Goal: Information Seeking & Learning: Find specific fact

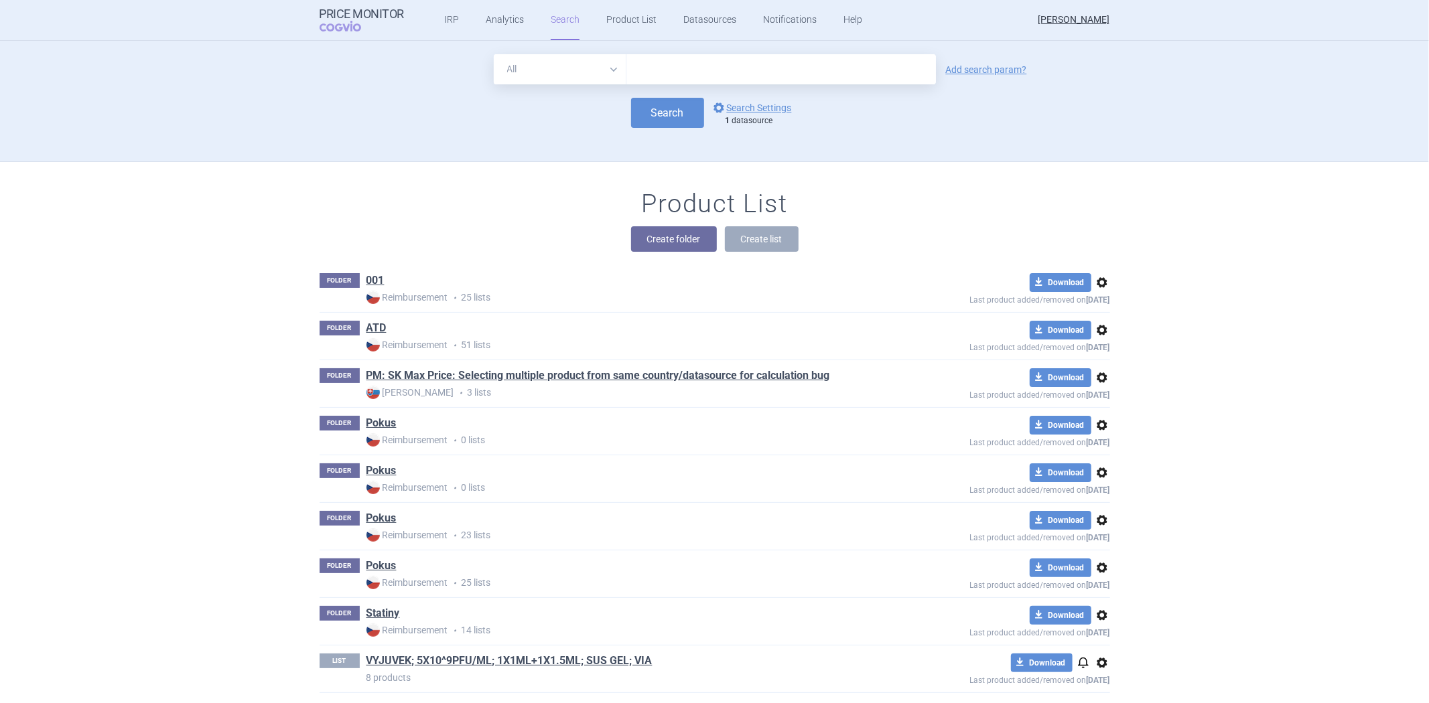
click at [786, 111] on div "options Search Settings 1 datasource" at bounding box center [751, 113] width 94 height 27
click at [764, 111] on link "options Search Settings" at bounding box center [751, 108] width 81 height 16
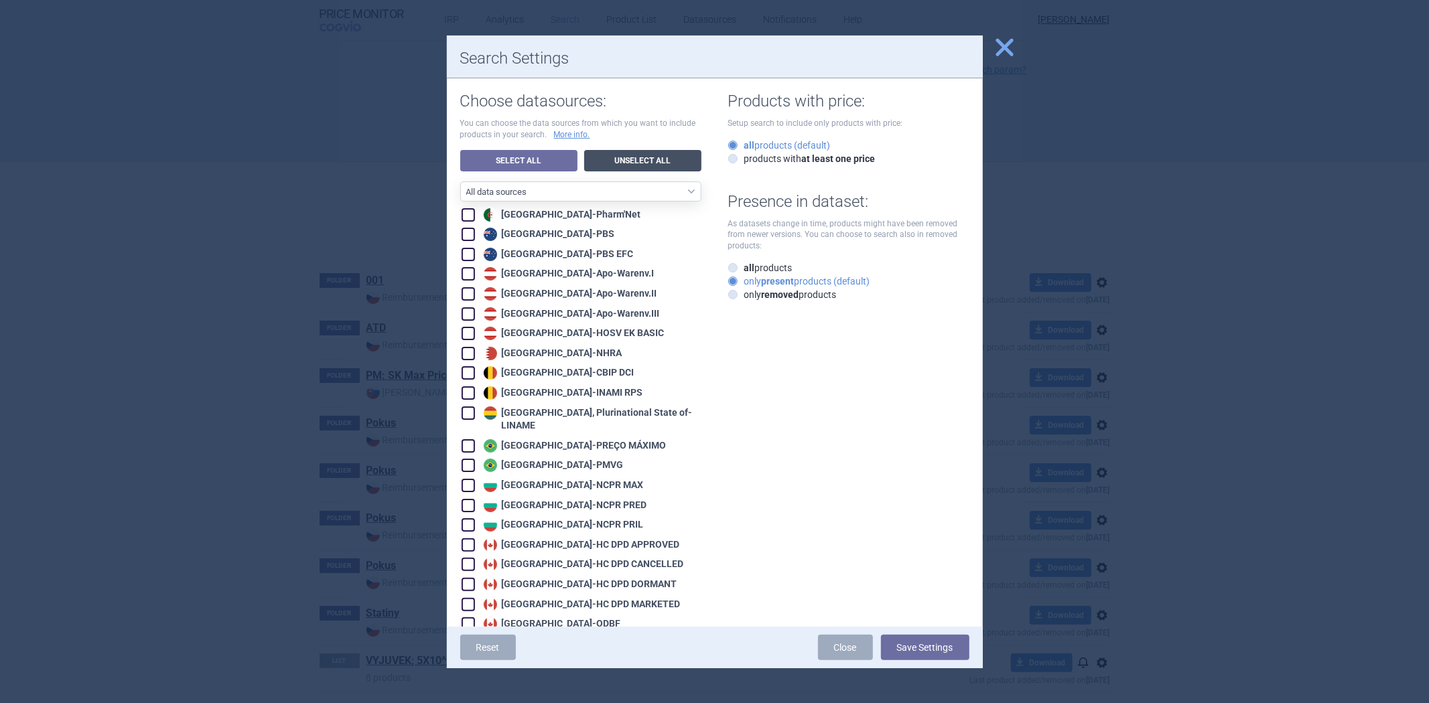
click at [612, 154] on link "Unselect All" at bounding box center [642, 160] width 117 height 21
checkbox input "false"
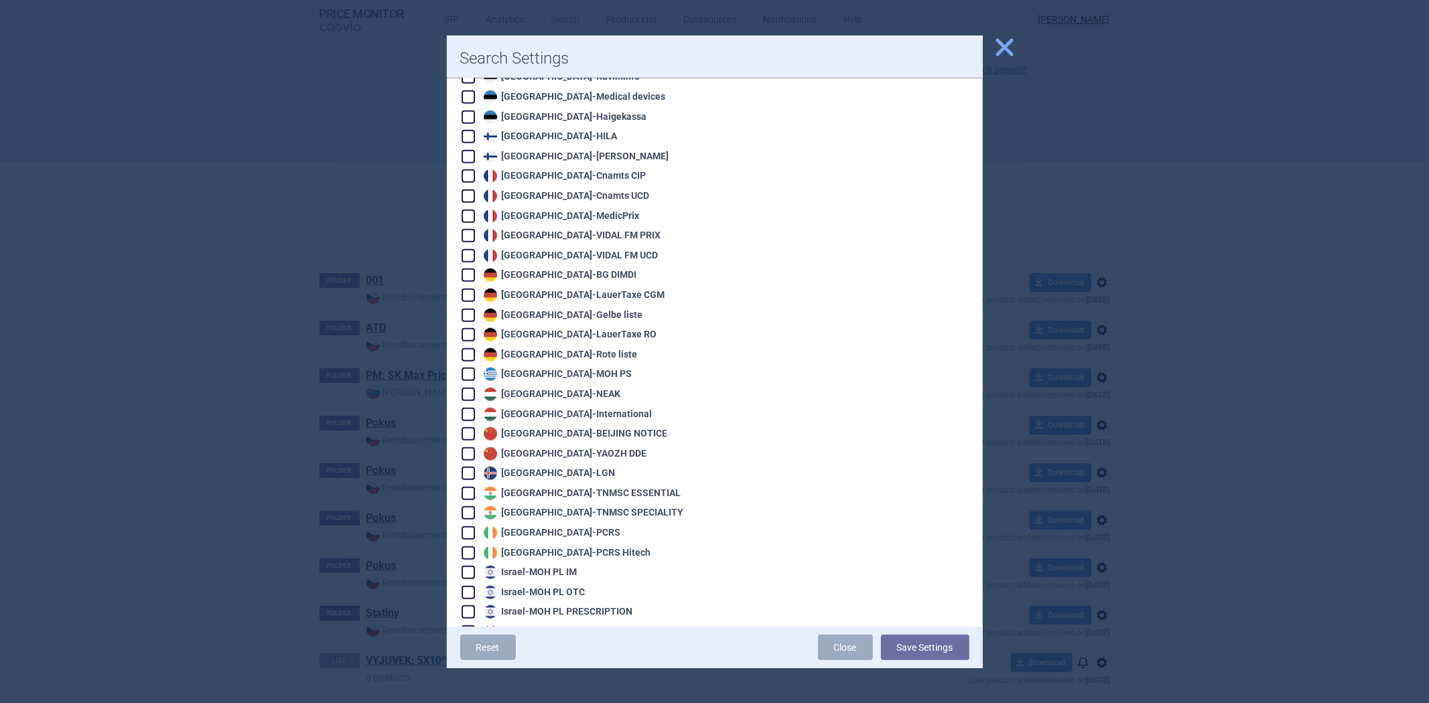
scroll to position [950, 0]
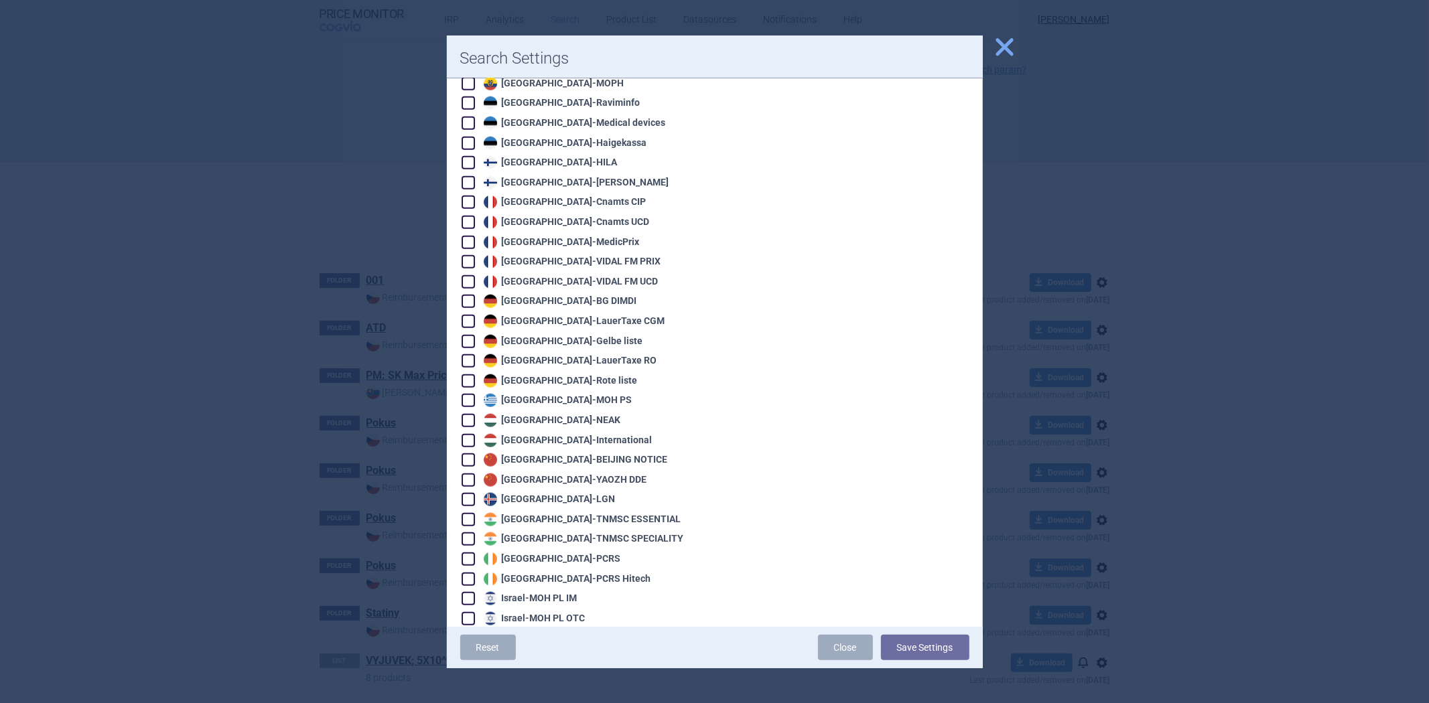
click at [1010, 42] on span "close" at bounding box center [1004, 47] width 23 height 23
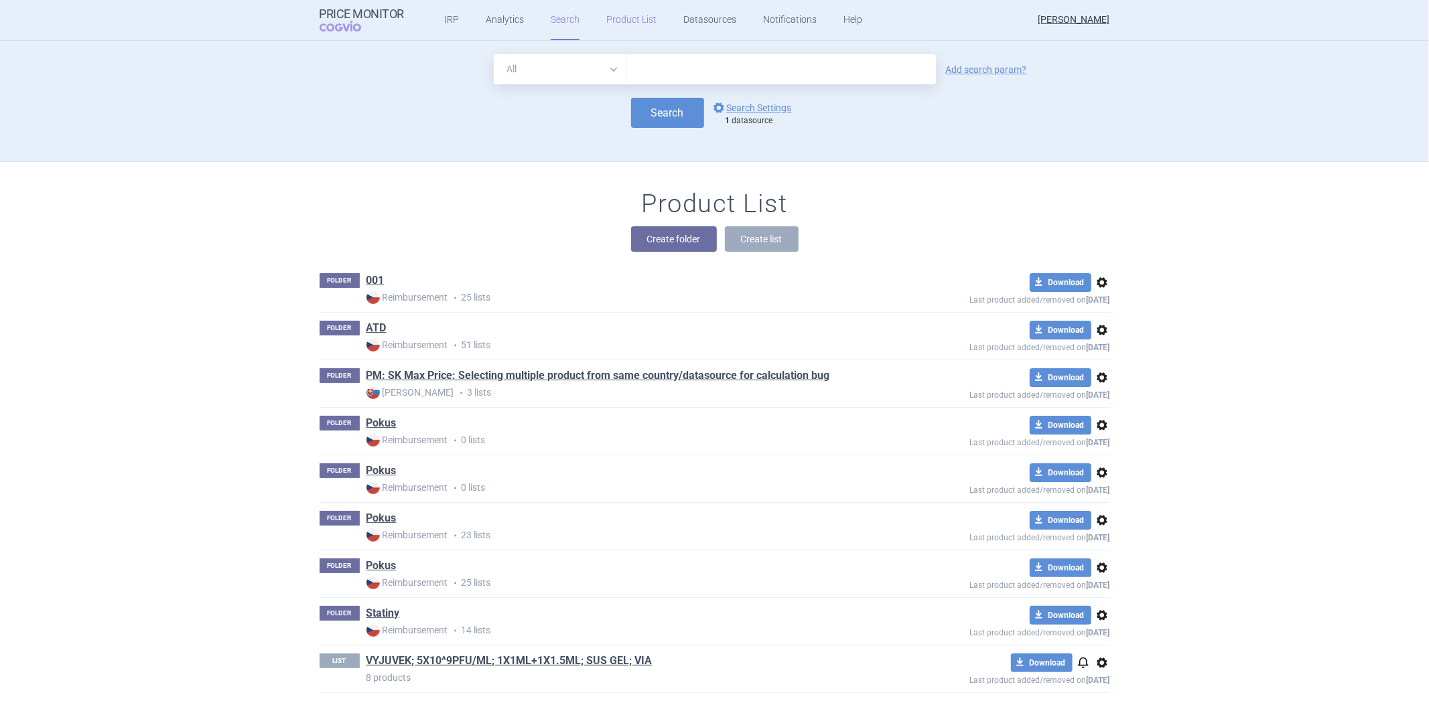
click at [624, 17] on link "Product List" at bounding box center [631, 20] width 50 height 40
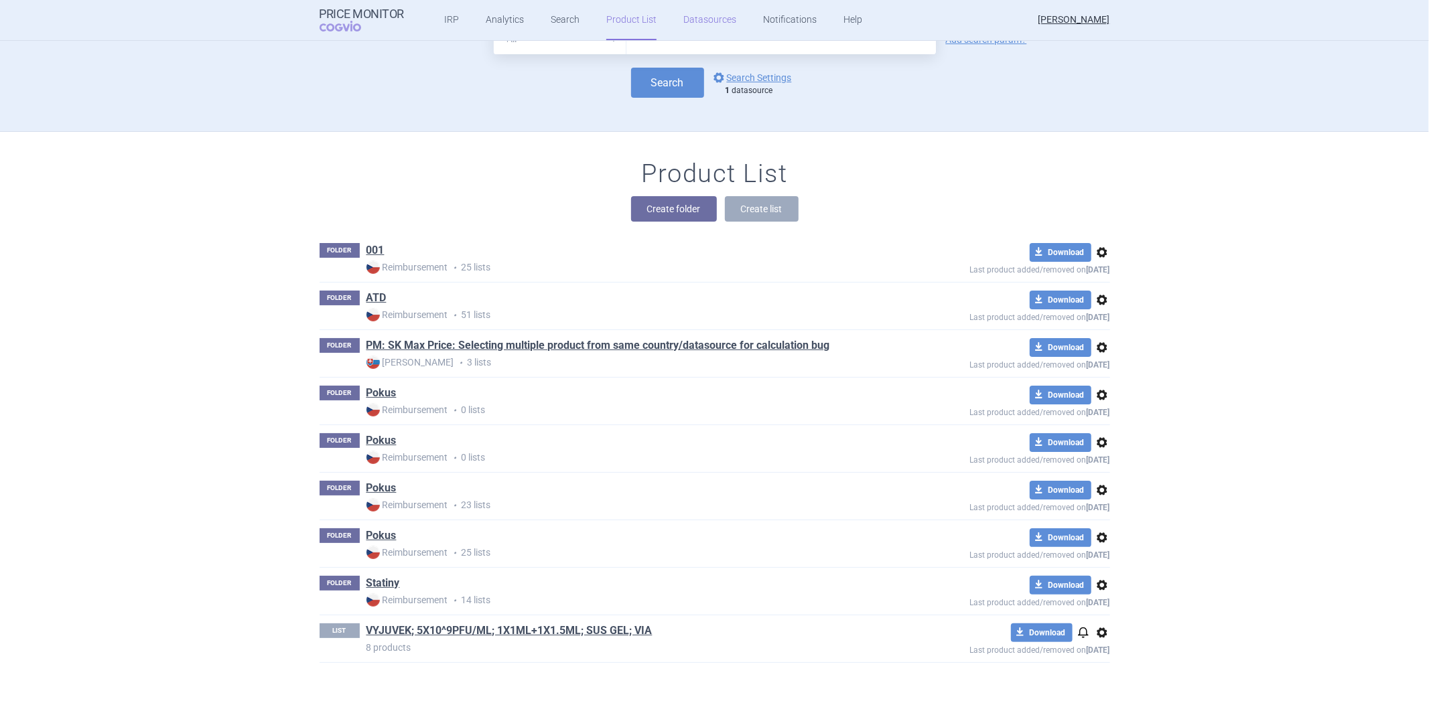
click at [697, 3] on link "Datasources" at bounding box center [709, 20] width 53 height 40
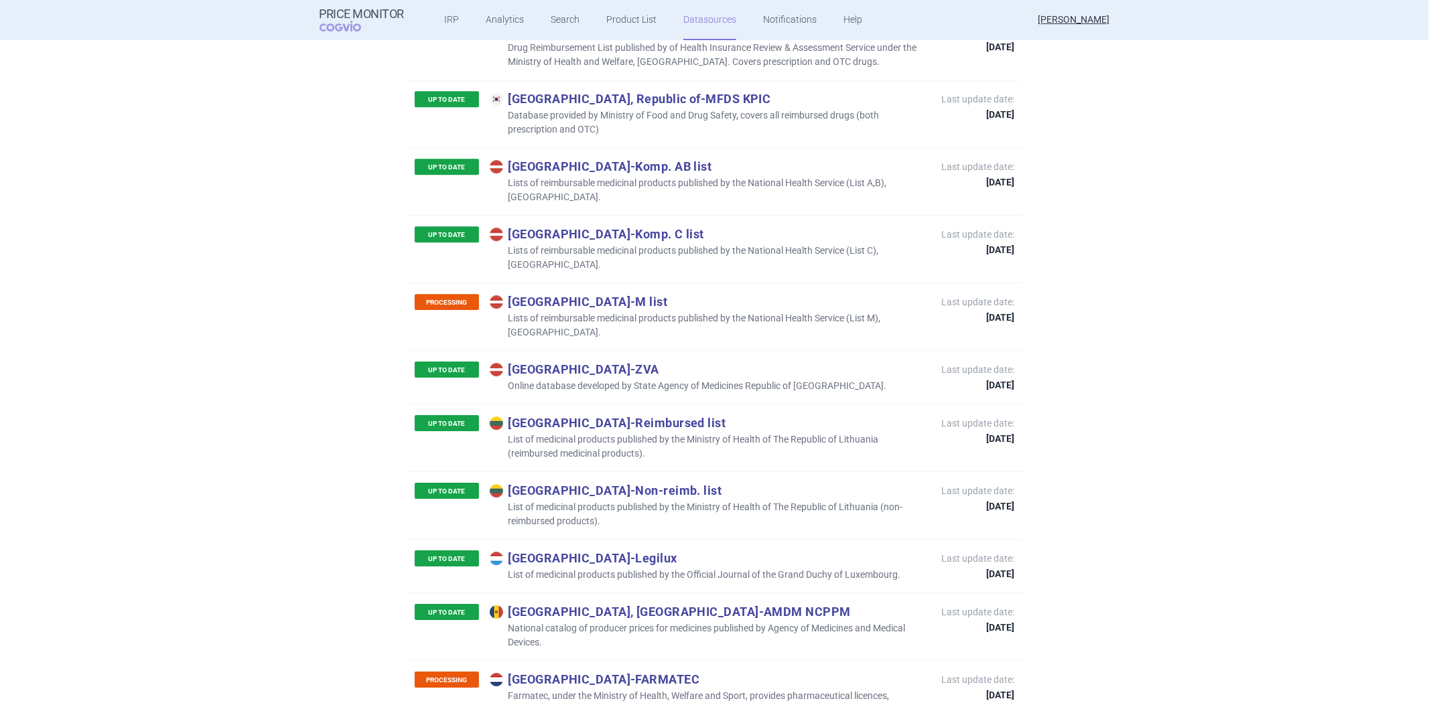
scroll to position [3414, 0]
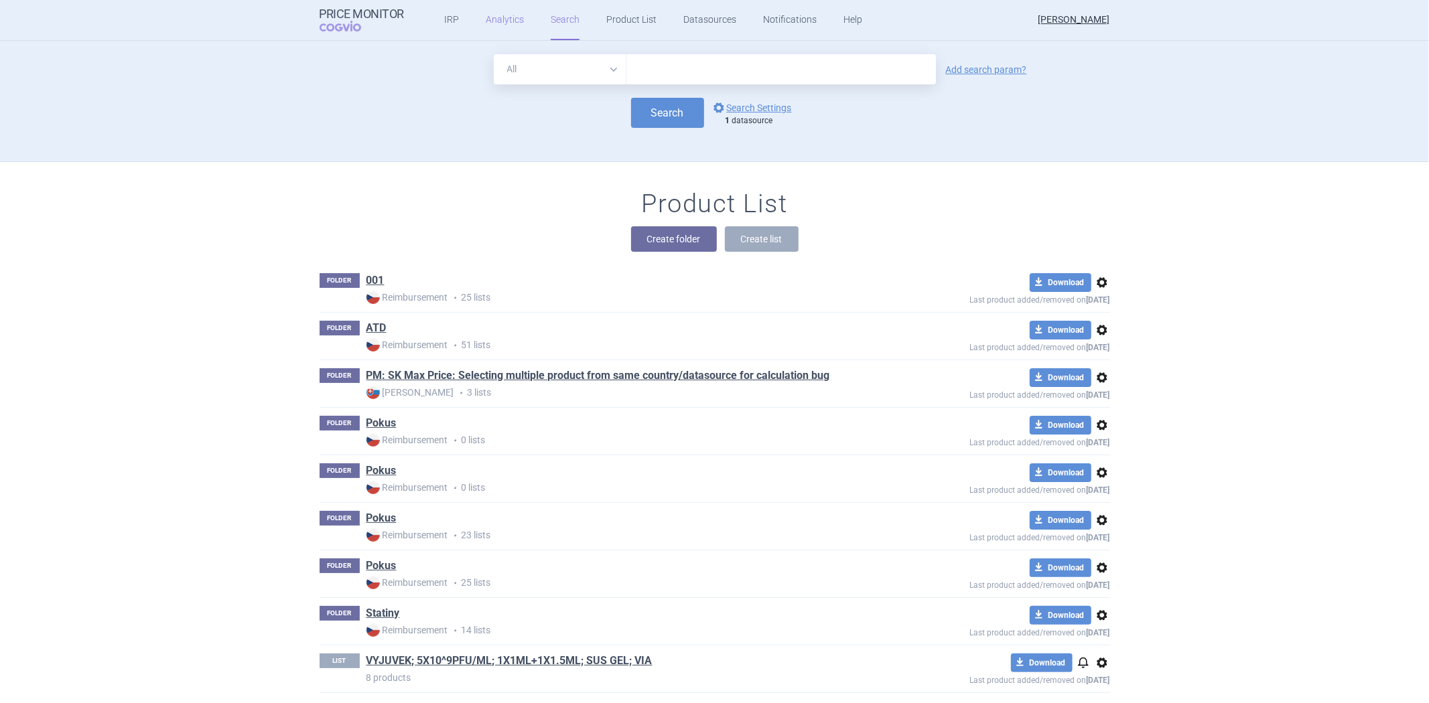
click at [502, 27] on link "Analytics" at bounding box center [505, 20] width 38 height 40
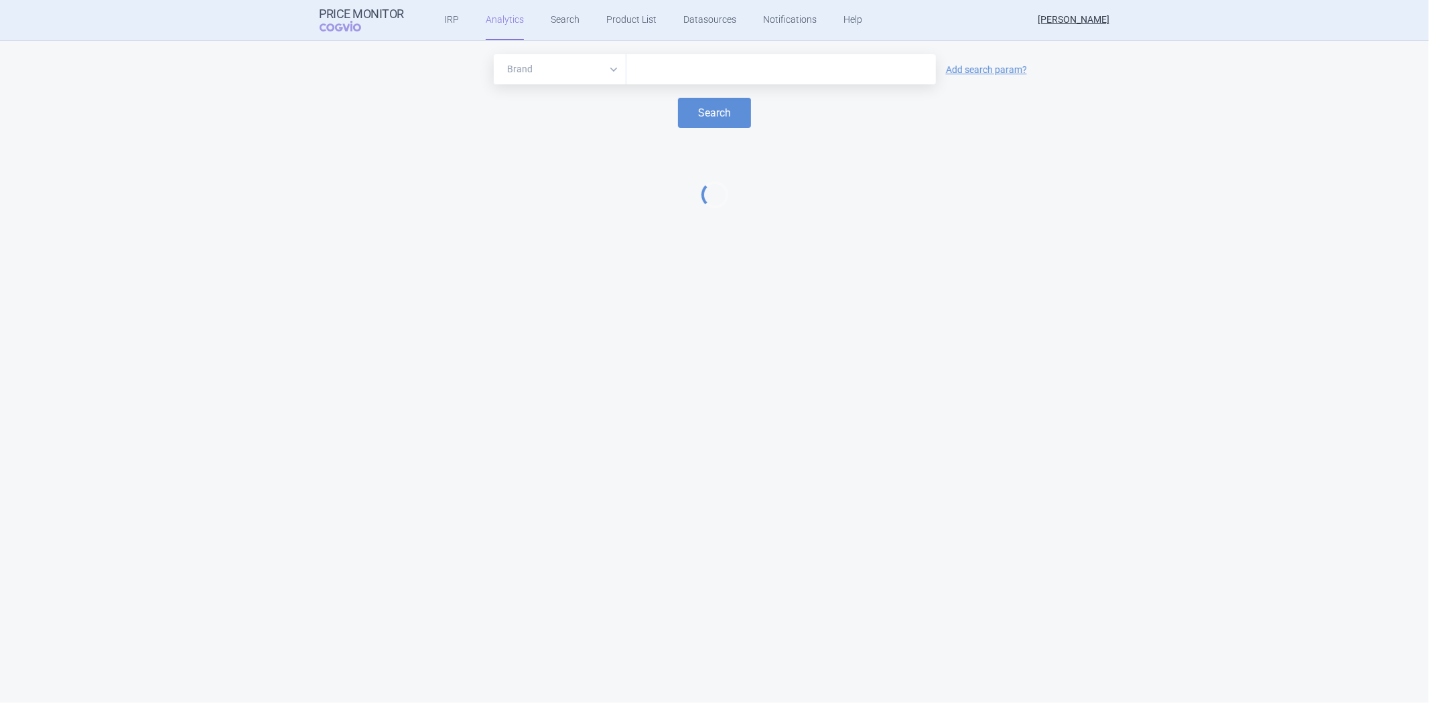
click at [654, 76] on input "text" at bounding box center [781, 69] width 296 height 17
paste input "[MEDICAL_DATA]"
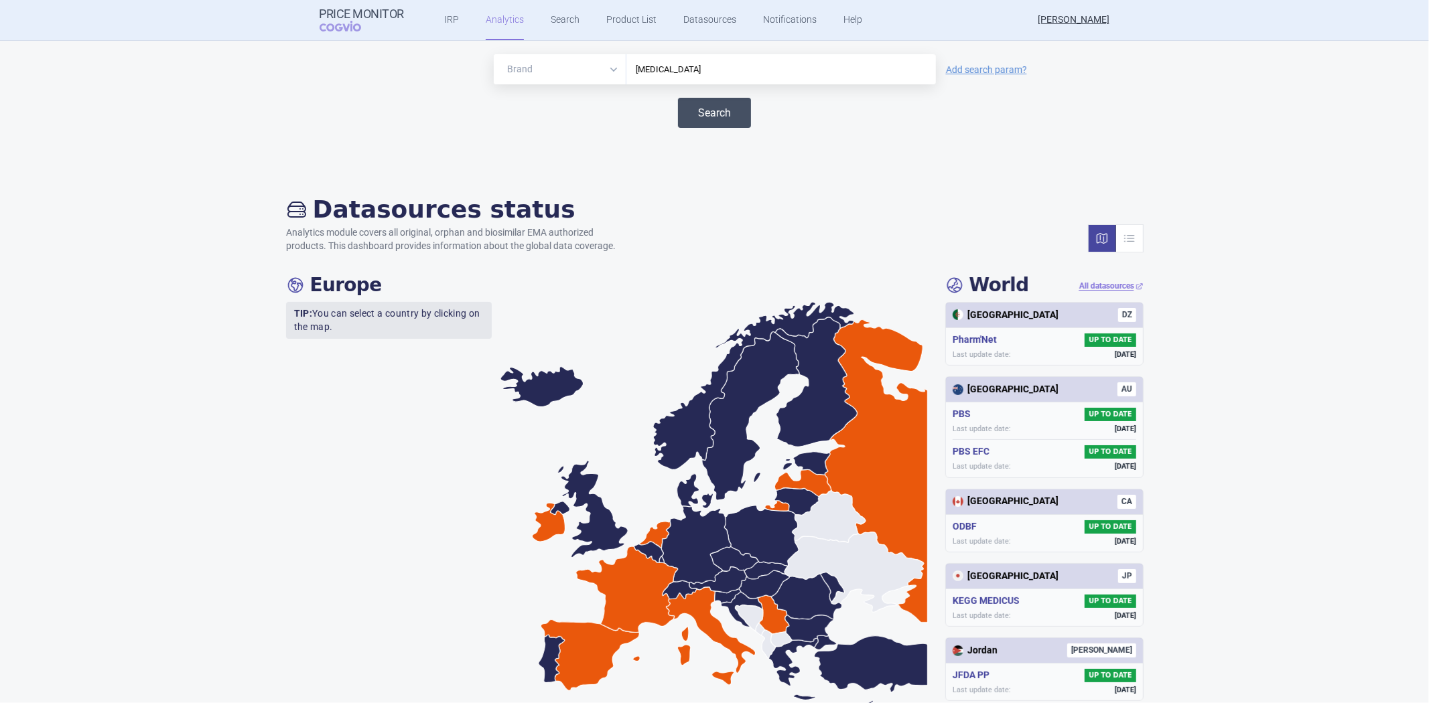
click at [724, 107] on button "Search" at bounding box center [714, 113] width 73 height 30
click at [732, 64] on input "Rivaroxaban" at bounding box center [781, 69] width 296 height 17
click at [701, 51] on div "Brand ATC/Active substance Therapeutic area Rivaroxaban Add search param? Search" at bounding box center [714, 104] width 1429 height 127
click at [692, 70] on input "Rivaroxaban" at bounding box center [781, 69] width 296 height 17
click at [644, 64] on input "Rivaroxaban" at bounding box center [781, 69] width 296 height 17
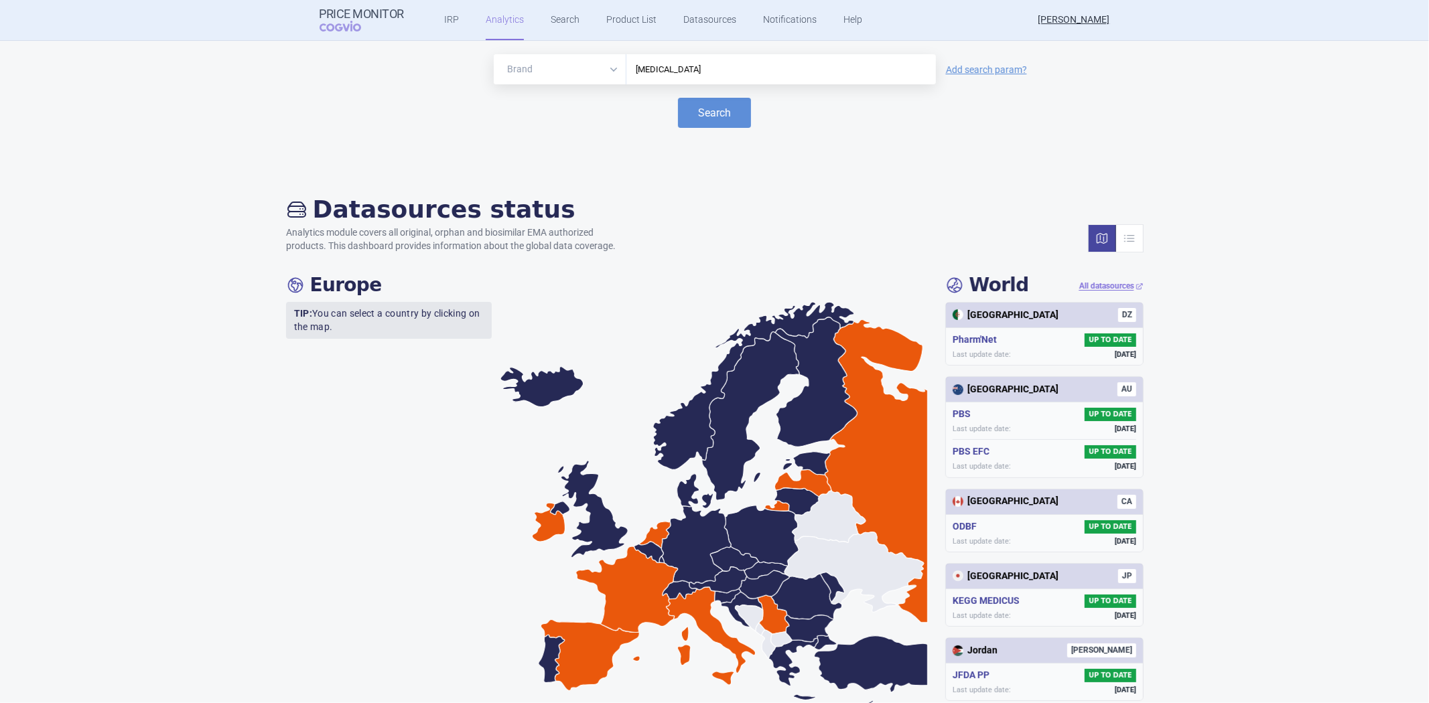
click at [644, 68] on input "Rivaroxaban" at bounding box center [781, 69] width 296 height 17
type input "xarelto"
click at [694, 111] on button "Search" at bounding box center [714, 113] width 73 height 30
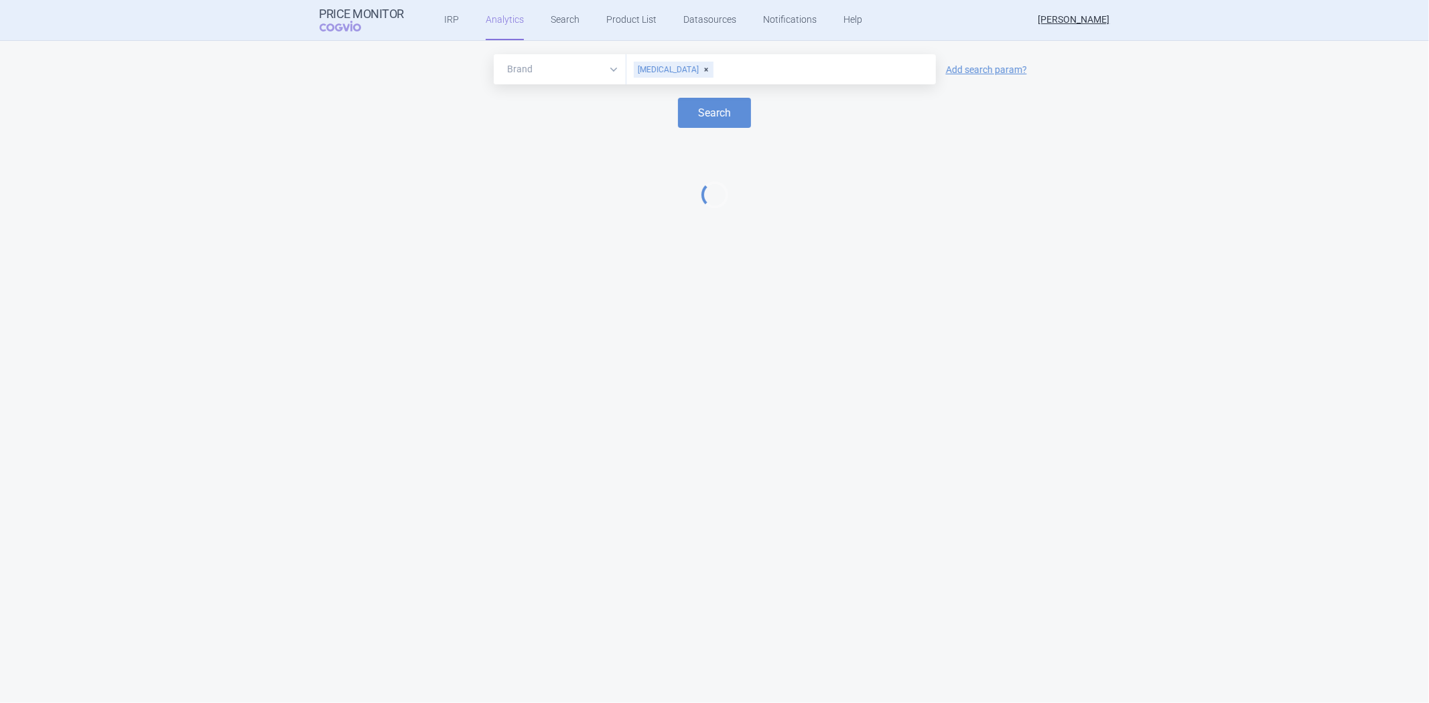
select select "EUR"
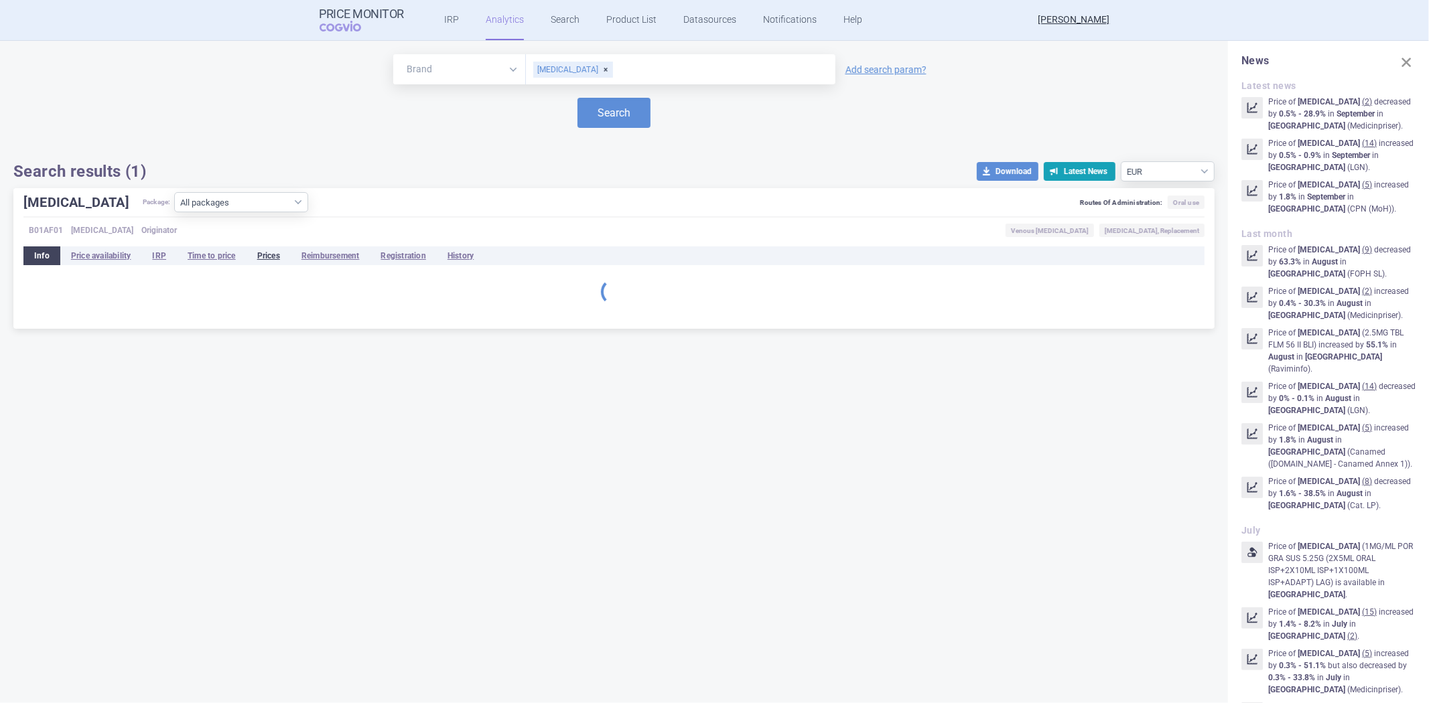
click at [267, 251] on li "Prices" at bounding box center [269, 256] width 44 height 19
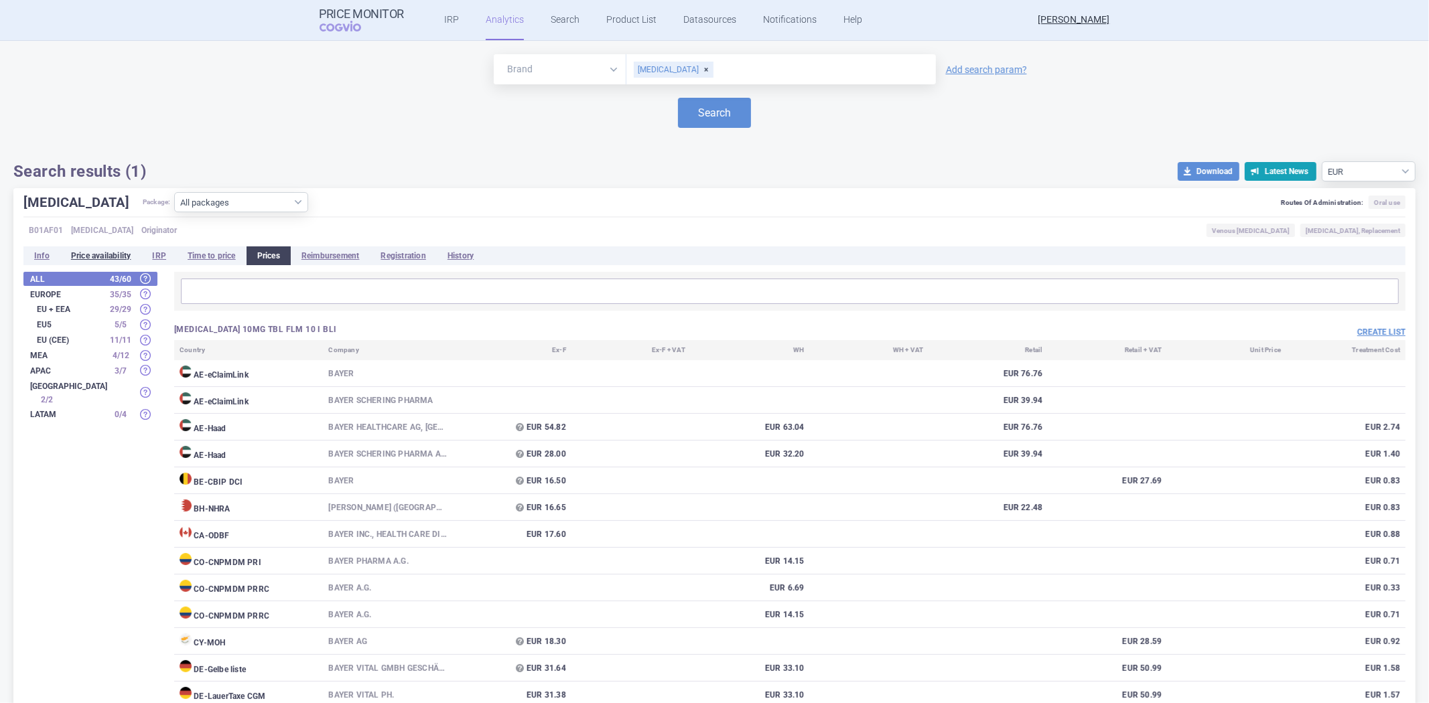
click at [125, 255] on li "Price availability" at bounding box center [101, 256] width 82 height 19
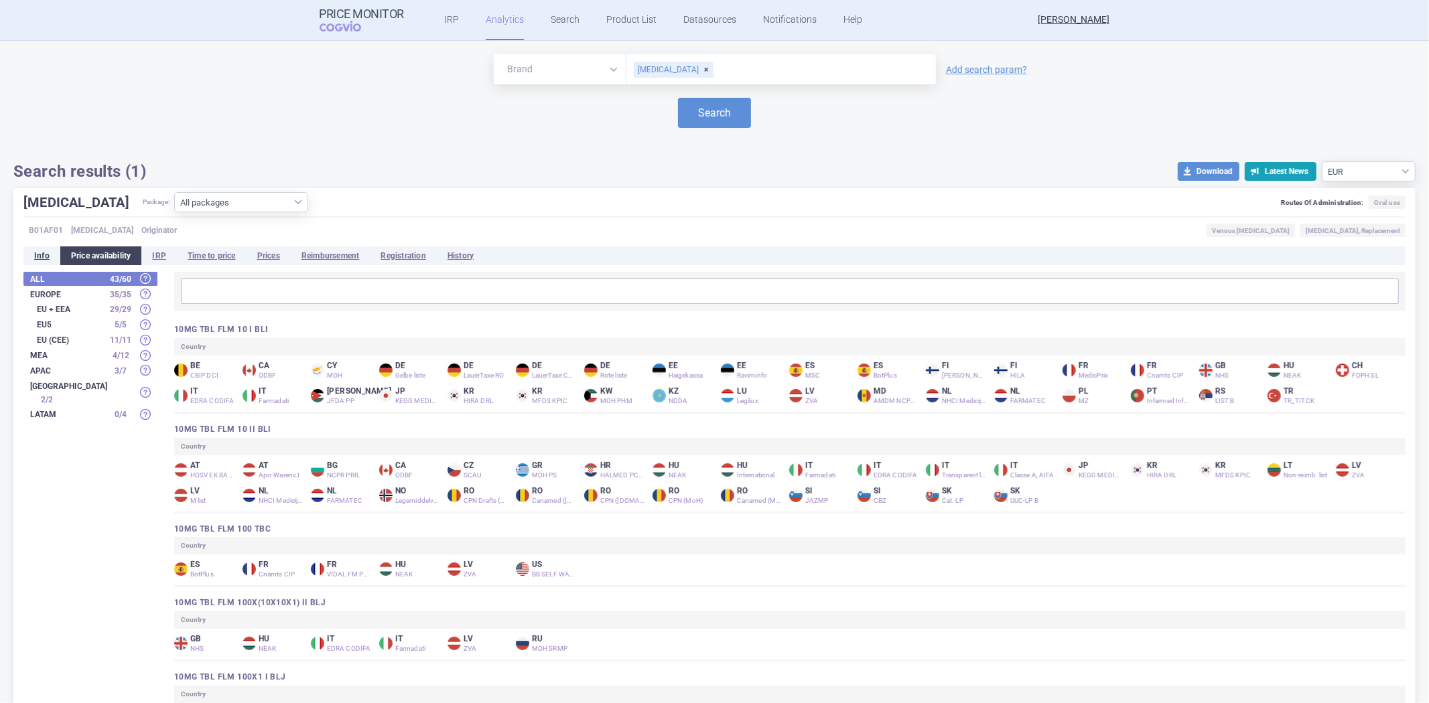
click at [42, 257] on li "Info" at bounding box center [41, 256] width 37 height 19
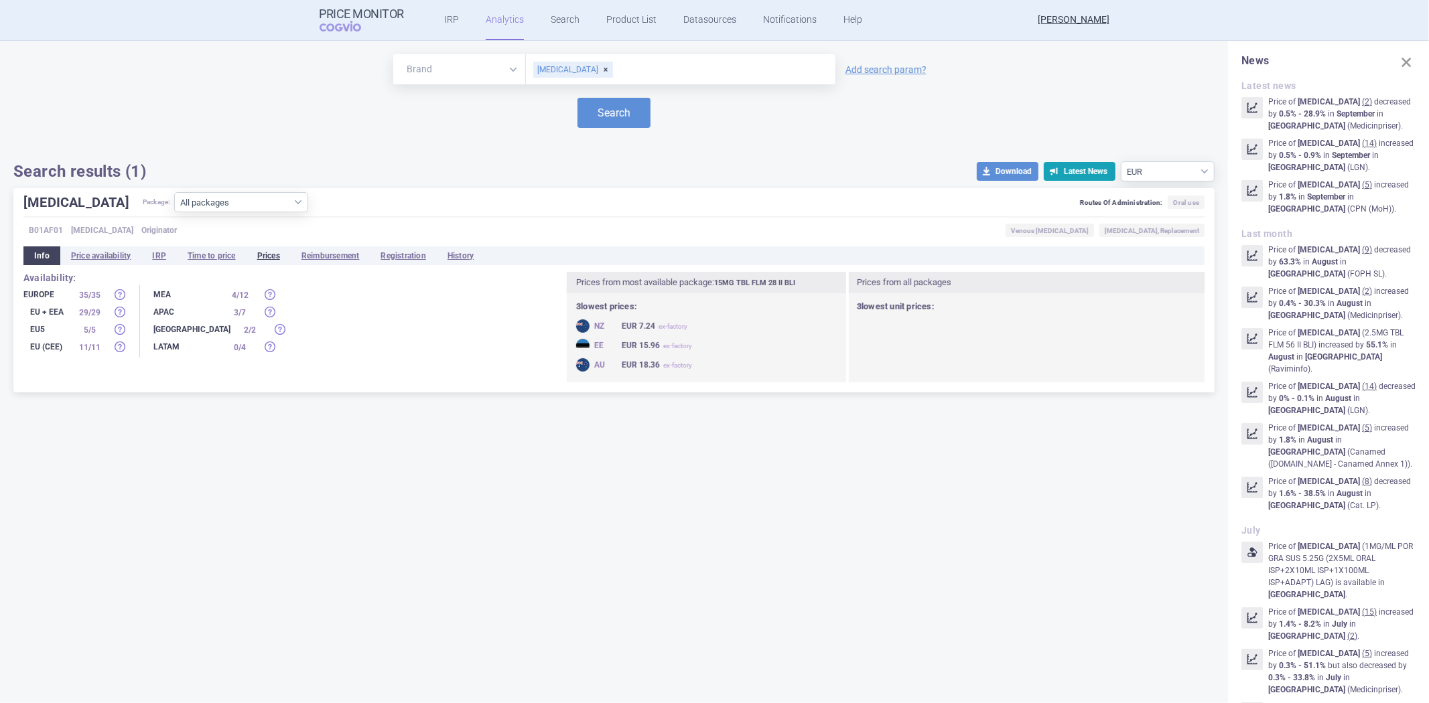
click at [275, 247] on li "Prices" at bounding box center [269, 256] width 44 height 19
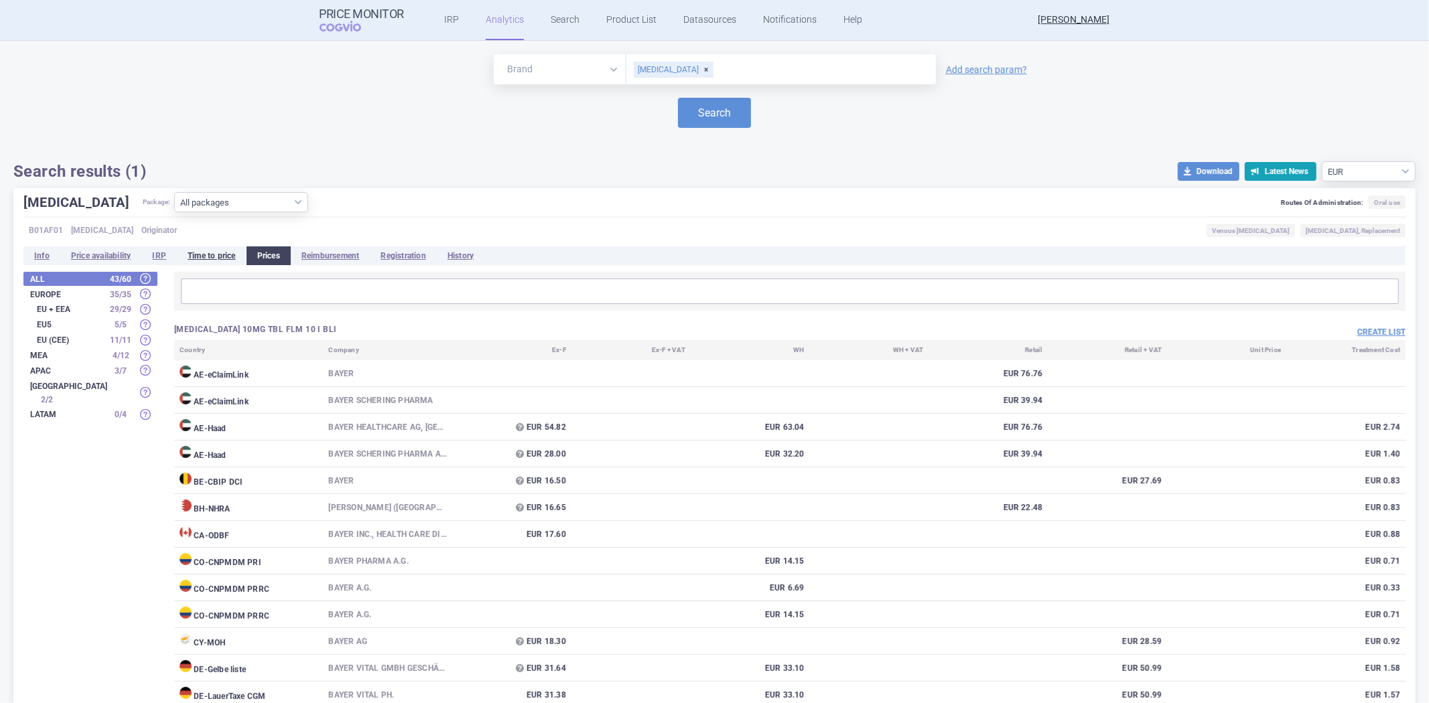
click at [226, 253] on li "Time to price" at bounding box center [212, 256] width 70 height 19
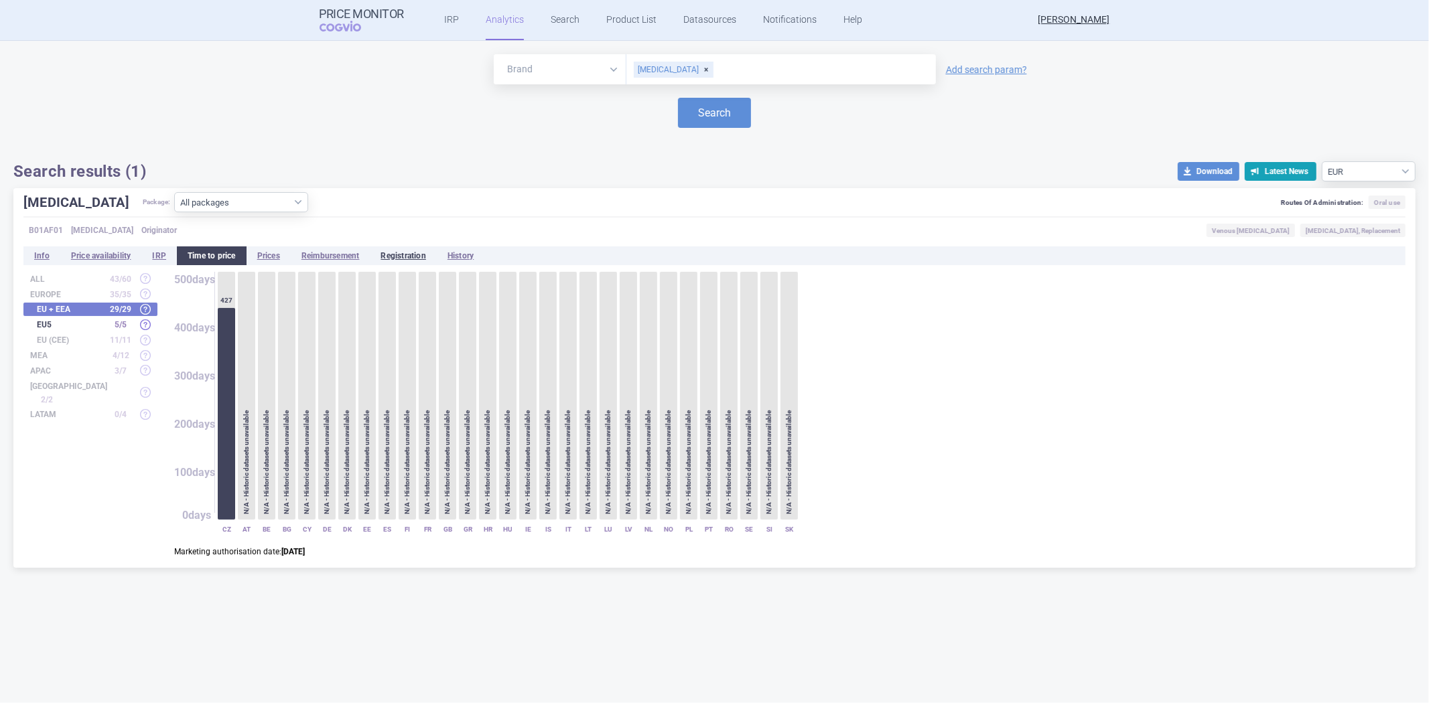
click at [427, 250] on li "Registration" at bounding box center [403, 256] width 66 height 19
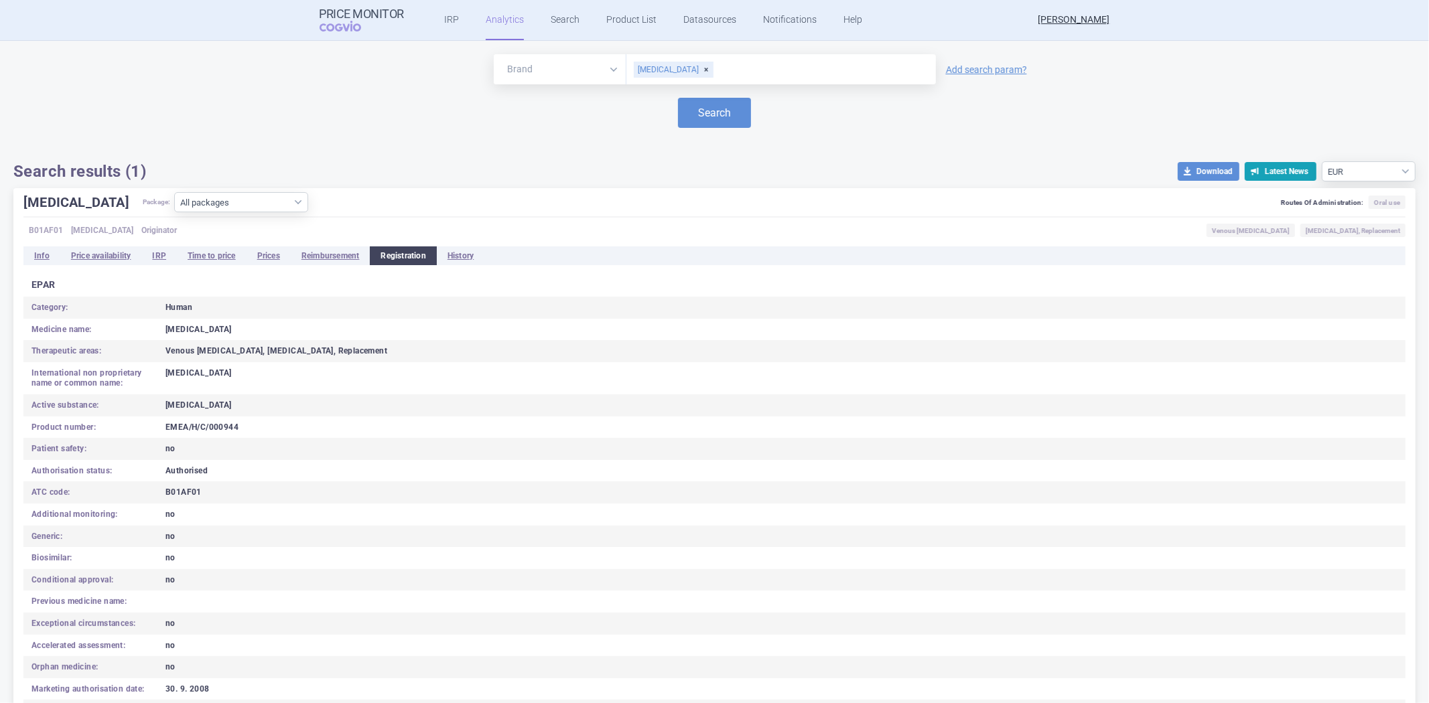
click at [178, 488] on div "B01AF01" at bounding box center [774, 493] width 1245 height 11
copy div "B01AF01"
click at [588, 64] on select "Brand ATC/Active substance Therapeutic area" at bounding box center [560, 69] width 133 height 30
select select "atc"
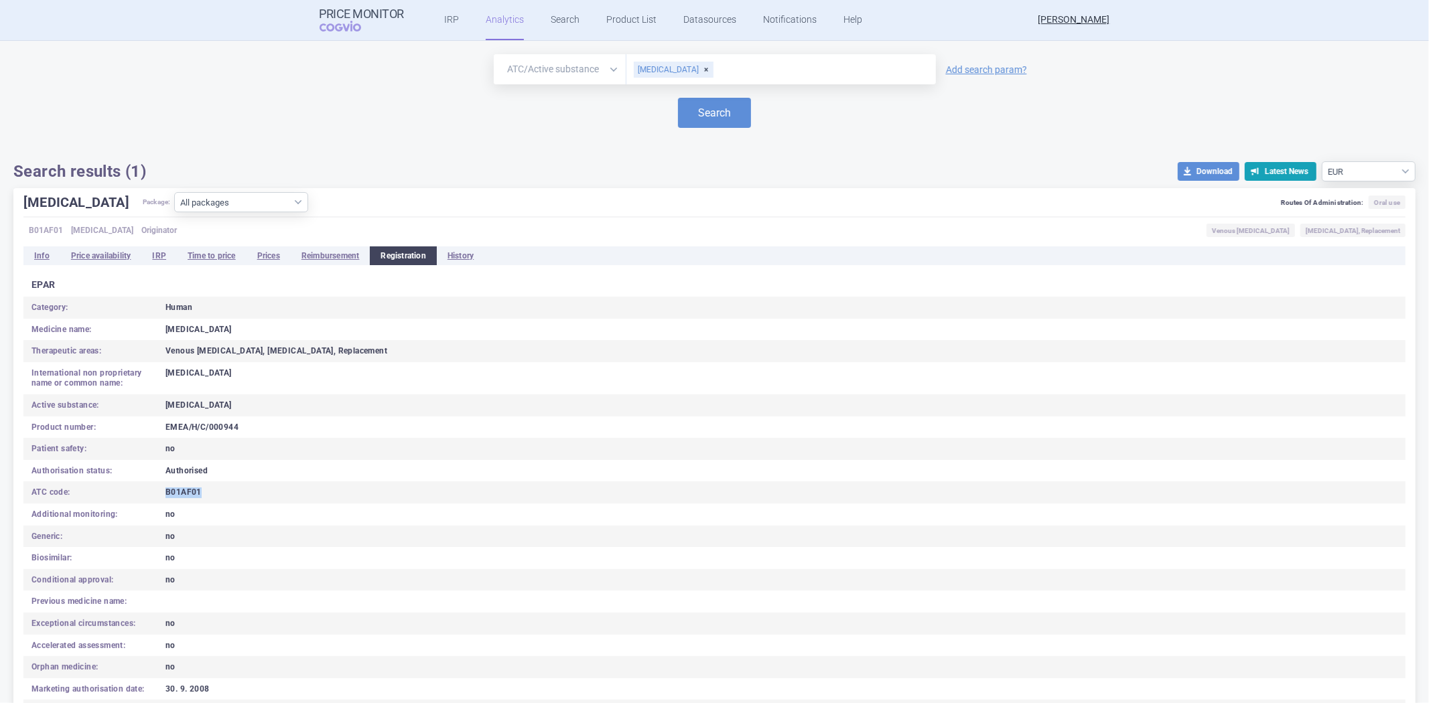
click at [494, 54] on select "Brand ATC/Active substance Therapeutic area" at bounding box center [560, 69] width 133 height 30
click at [637, 61] on input "text" at bounding box center [781, 69] width 296 height 17
paste input "B01AF01"
type input "B01AF01"
click at [697, 111] on button "Search" at bounding box center [714, 113] width 73 height 30
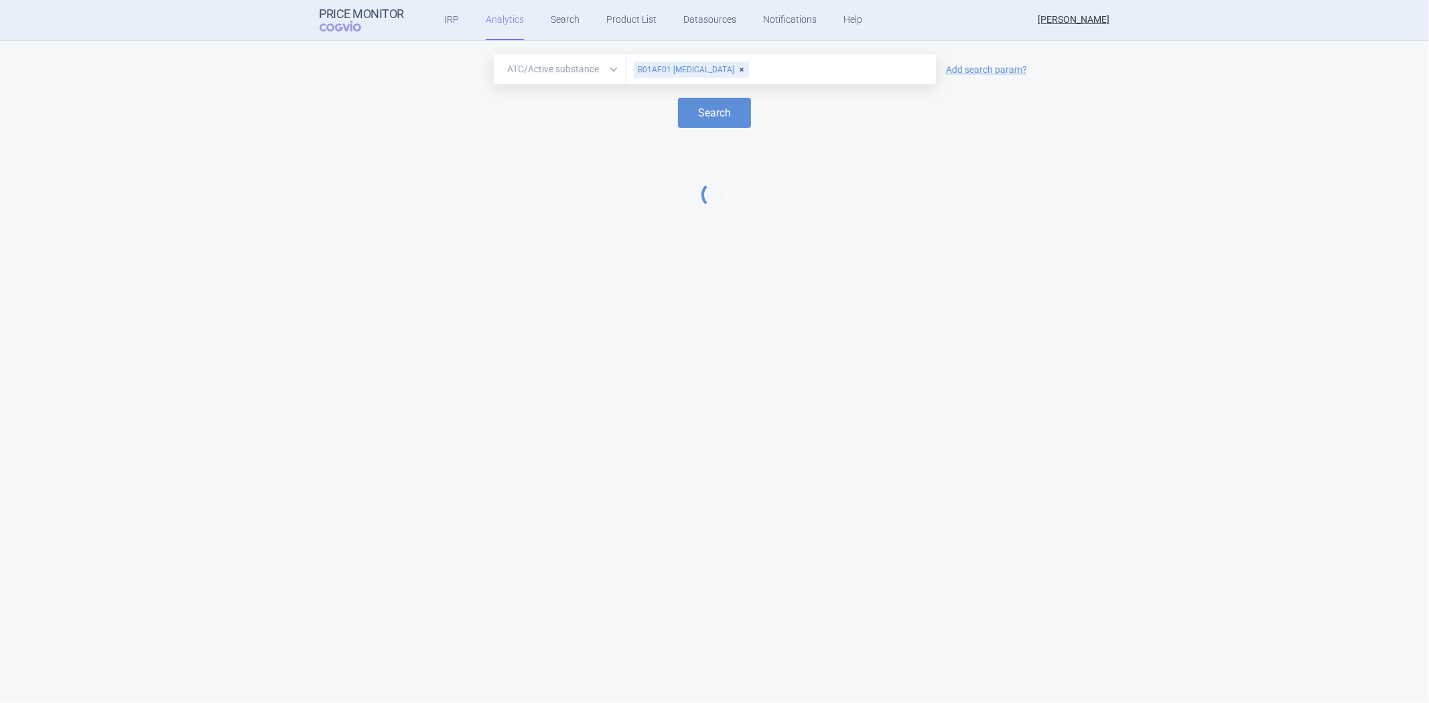
click at [816, 62] on input "text" at bounding box center [839, 69] width 179 height 17
paste input "B01AF01"
type input "B01AF01"
click at [815, 146] on div "Brand ATC/Active substance Therapeutic area B01AF01 RIVAROXABAN B01AF01 Add sea…" at bounding box center [714, 107] width 1402 height 107
select select "EUR"
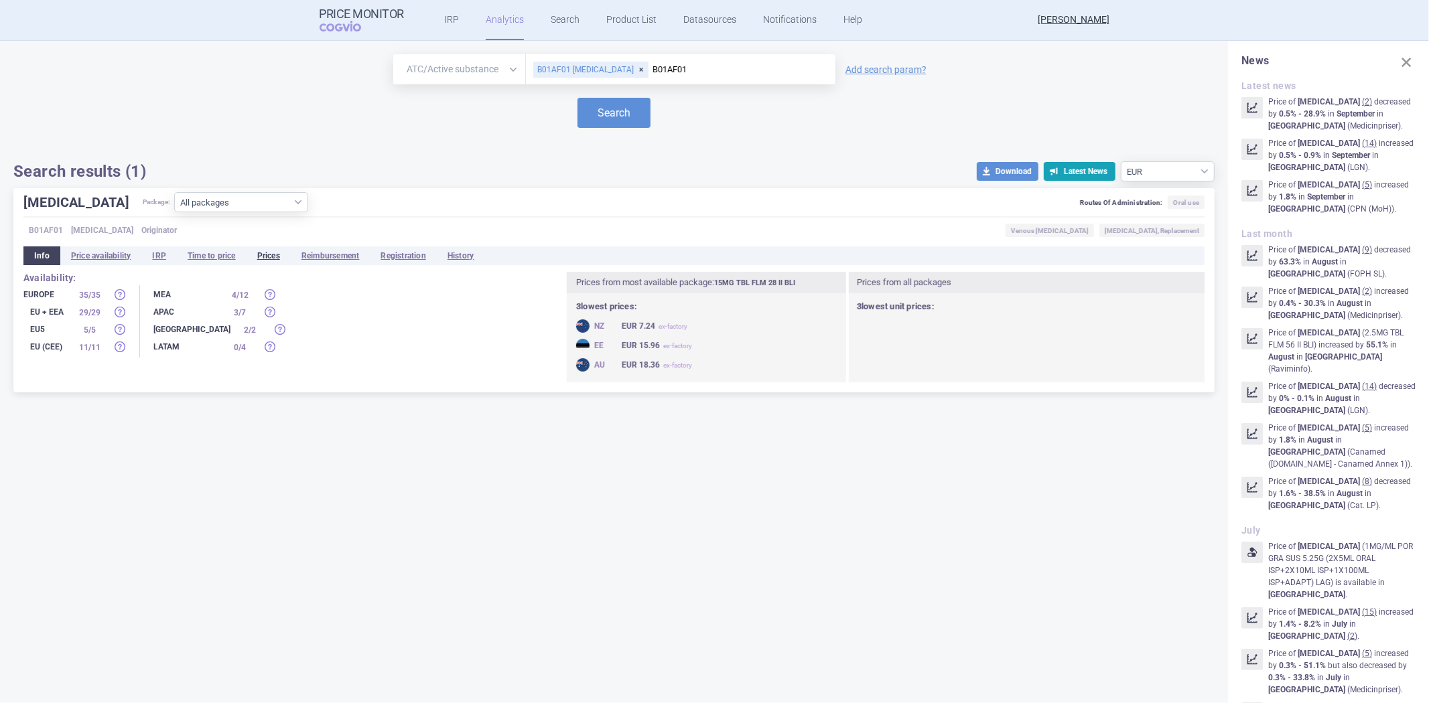
click at [268, 257] on li "Prices" at bounding box center [269, 256] width 44 height 19
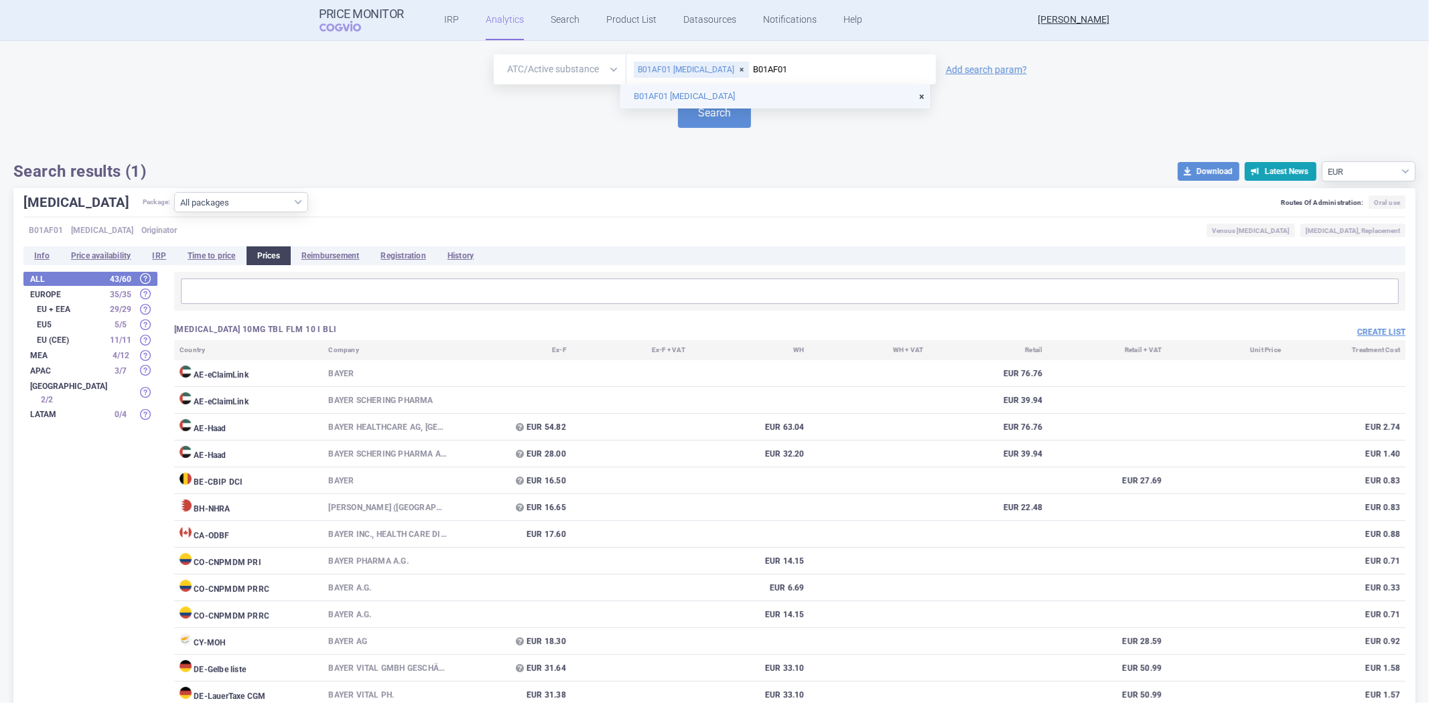
click at [778, 76] on input "B01AF01" at bounding box center [839, 69] width 179 height 17
click at [730, 70] on div "B01AF01 RIVAROXABAN" at bounding box center [691, 70] width 115 height 16
click at [730, 70] on input "text" at bounding box center [781, 69] width 296 height 17
type input "prada"
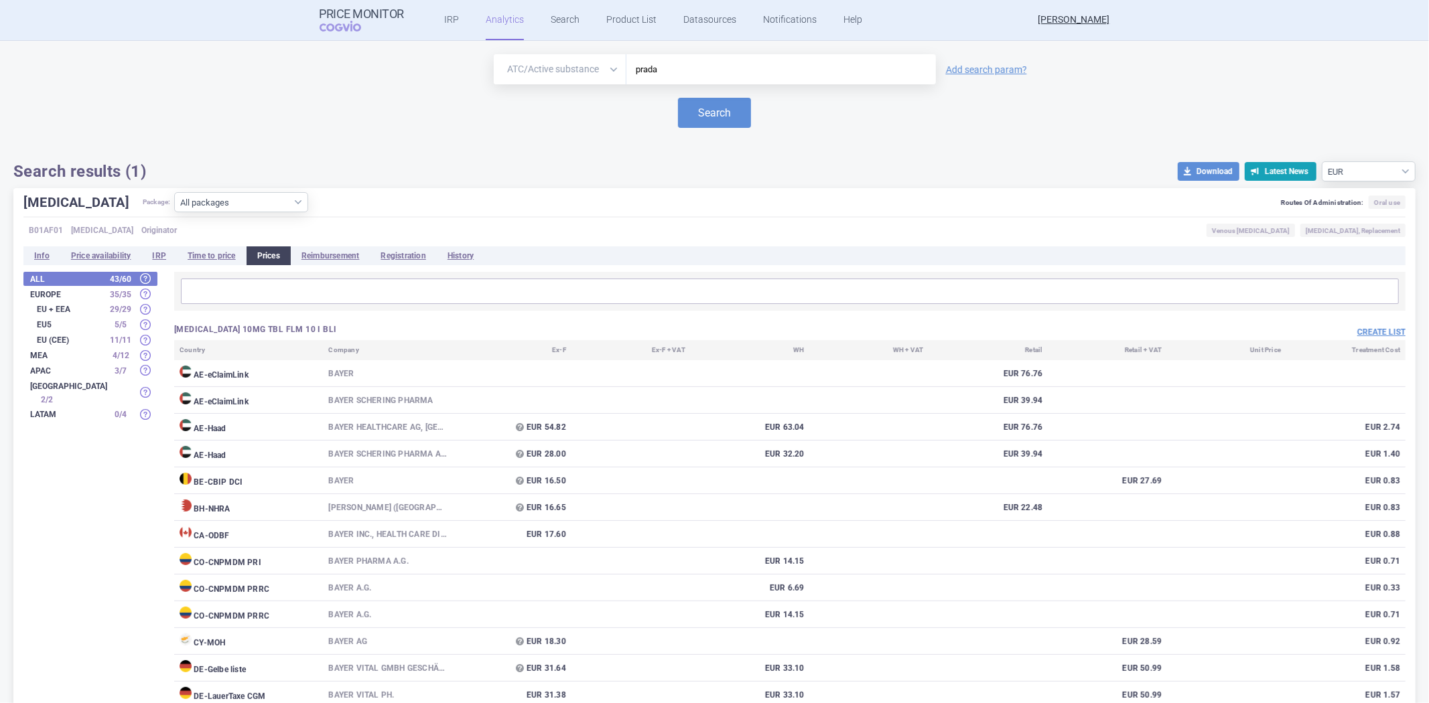
click at [553, 70] on select "Brand ATC/Active substance Therapeutic area" at bounding box center [560, 69] width 133 height 30
select select "brand"
click at [494, 54] on select "Brand ATC/Active substance Therapeutic area" at bounding box center [560, 69] width 133 height 30
click at [659, 71] on input "prada" at bounding box center [781, 69] width 296 height 17
type input "pradaxa"
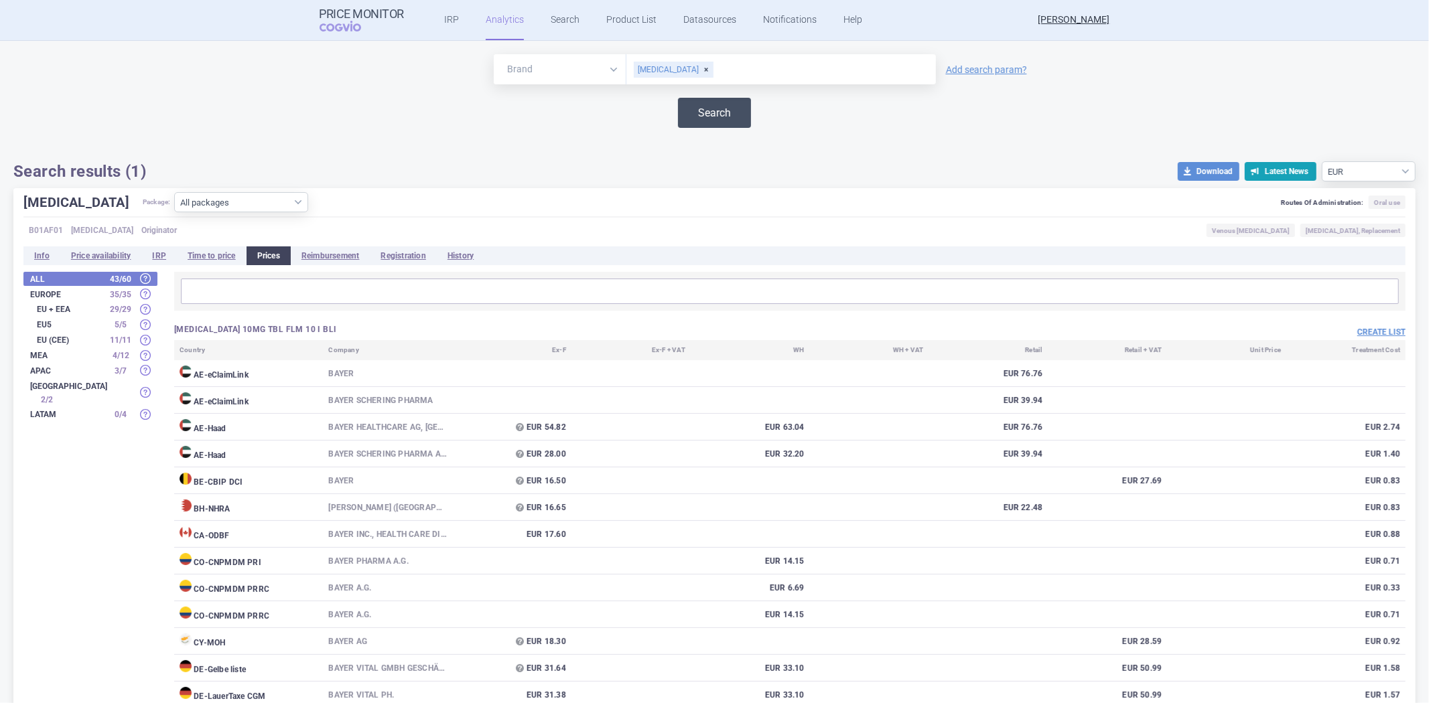
click at [678, 104] on button "Search" at bounding box center [714, 113] width 73 height 30
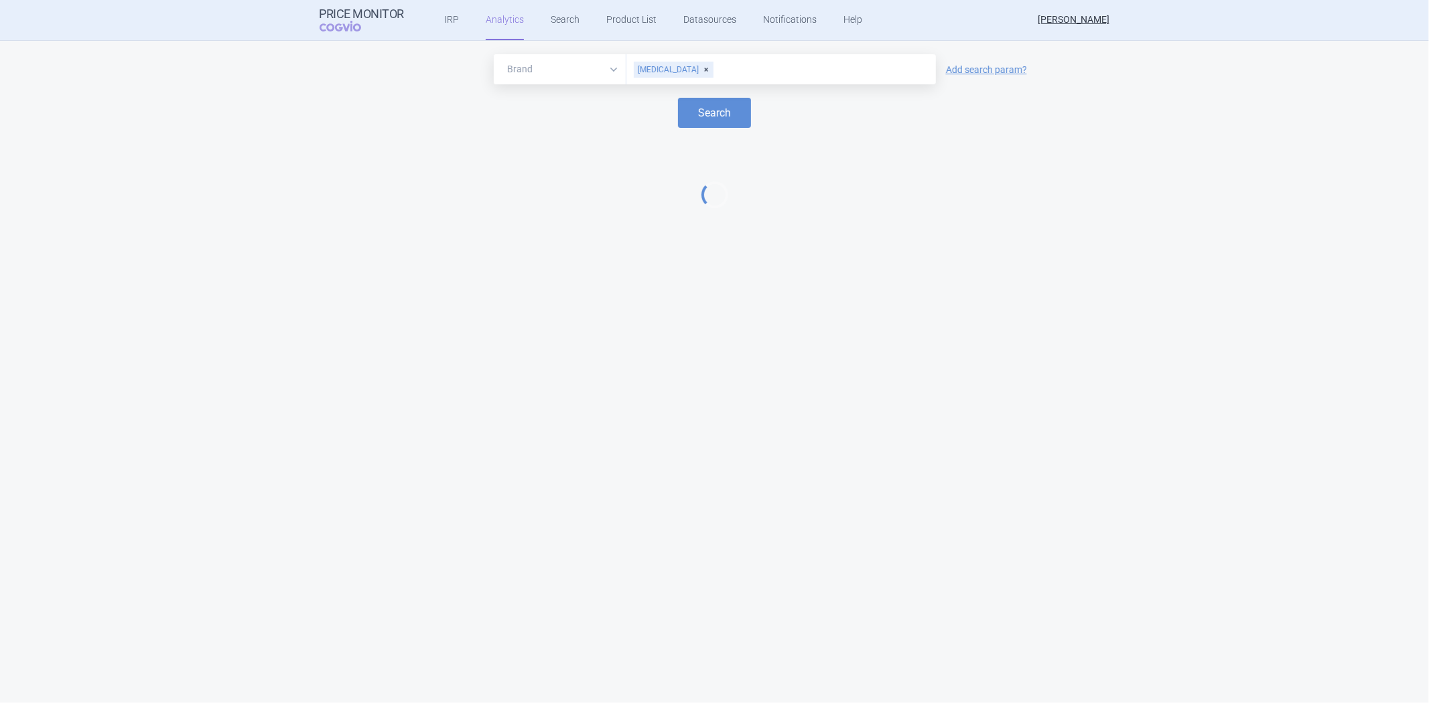
select select "EUR"
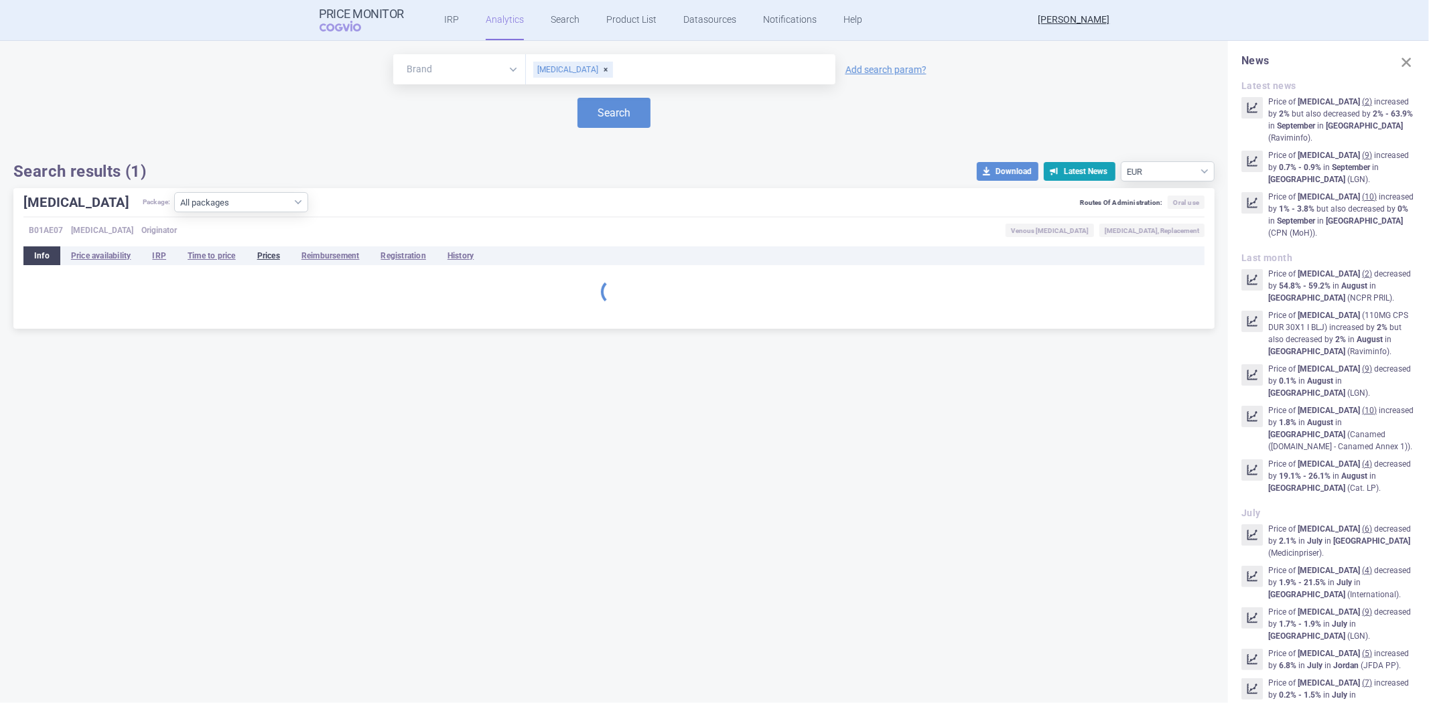
click at [263, 259] on li "Prices" at bounding box center [269, 256] width 44 height 19
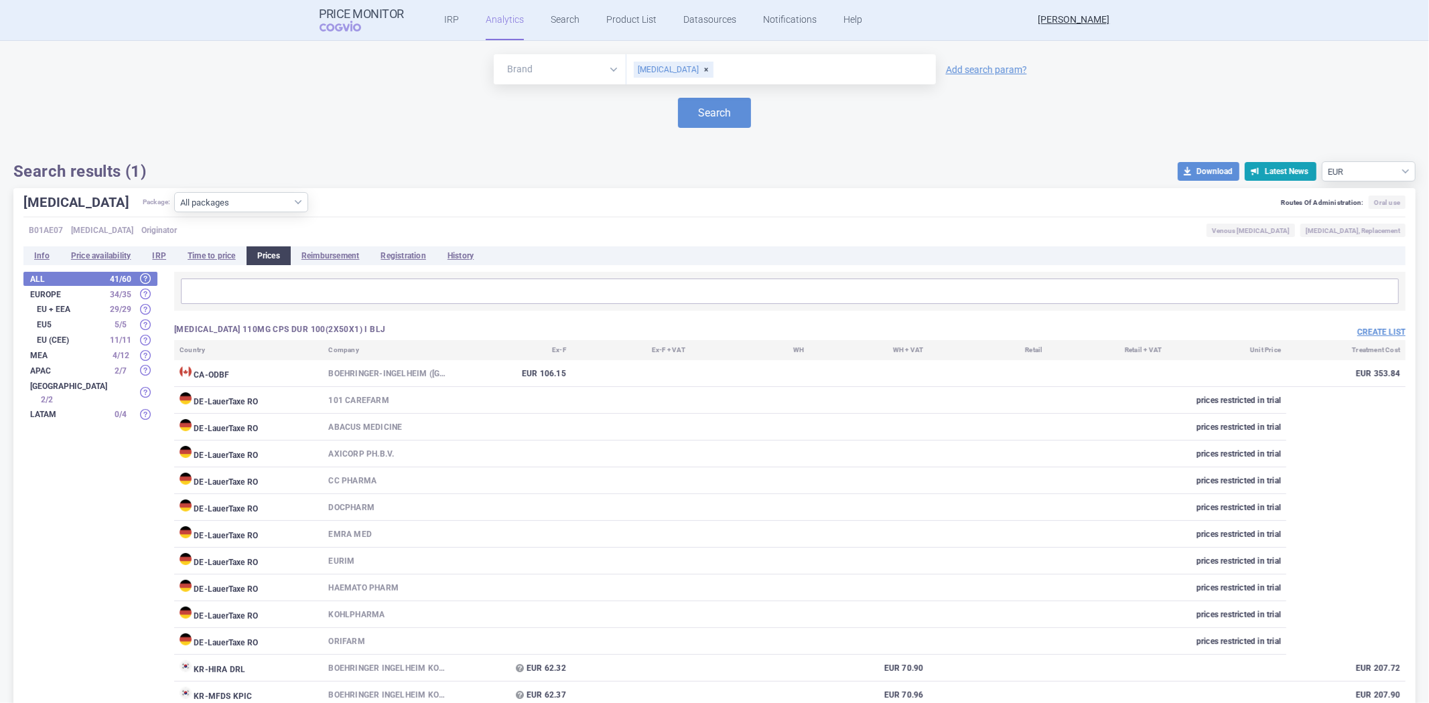
click at [580, 14] on ul "IRP Analytics Search Product List Datasources Notifications Help" at bounding box center [636, 20] width 465 height 40
click at [614, 12] on link "Product List" at bounding box center [631, 20] width 50 height 40
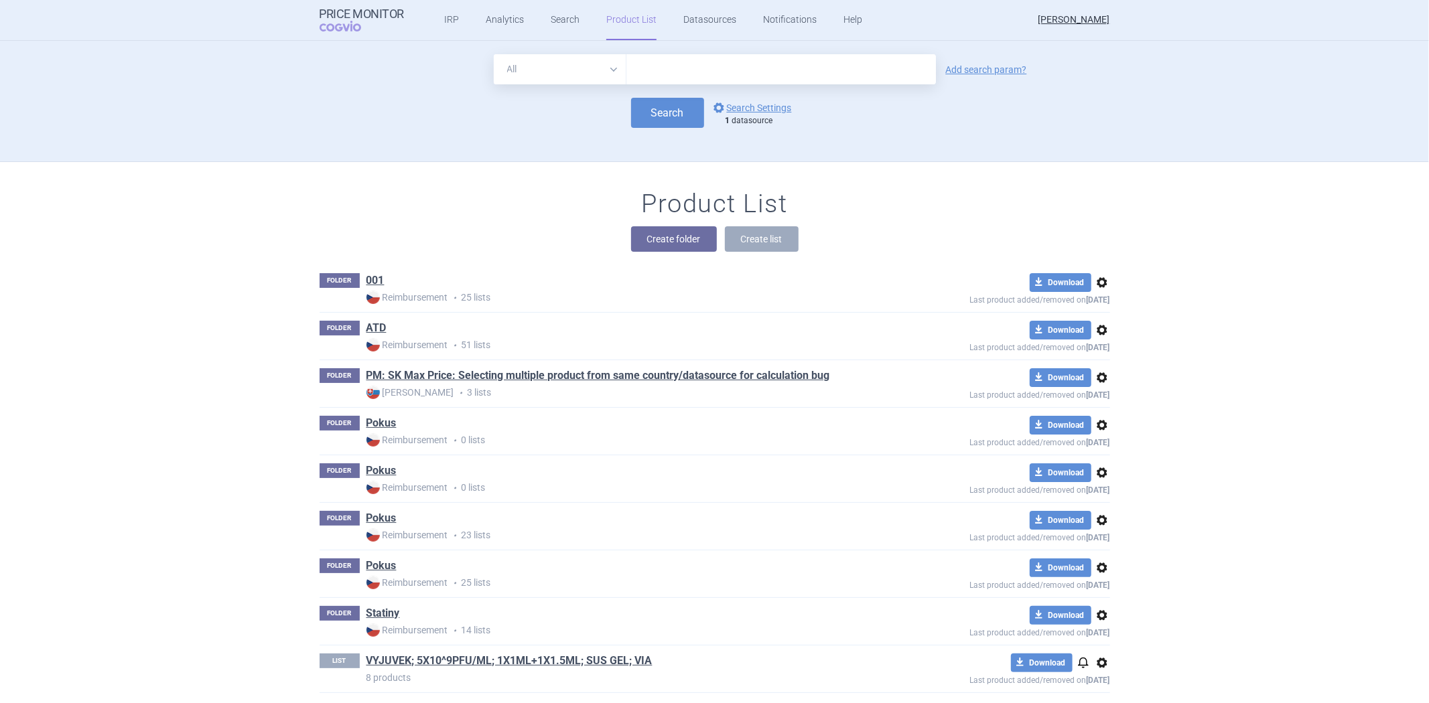
click at [761, 94] on form "All Brand Name ATC Company Active Substance Country Newer than Add search param…" at bounding box center [715, 91] width 790 height 74
click at [758, 103] on link "options Search Settings" at bounding box center [751, 108] width 81 height 16
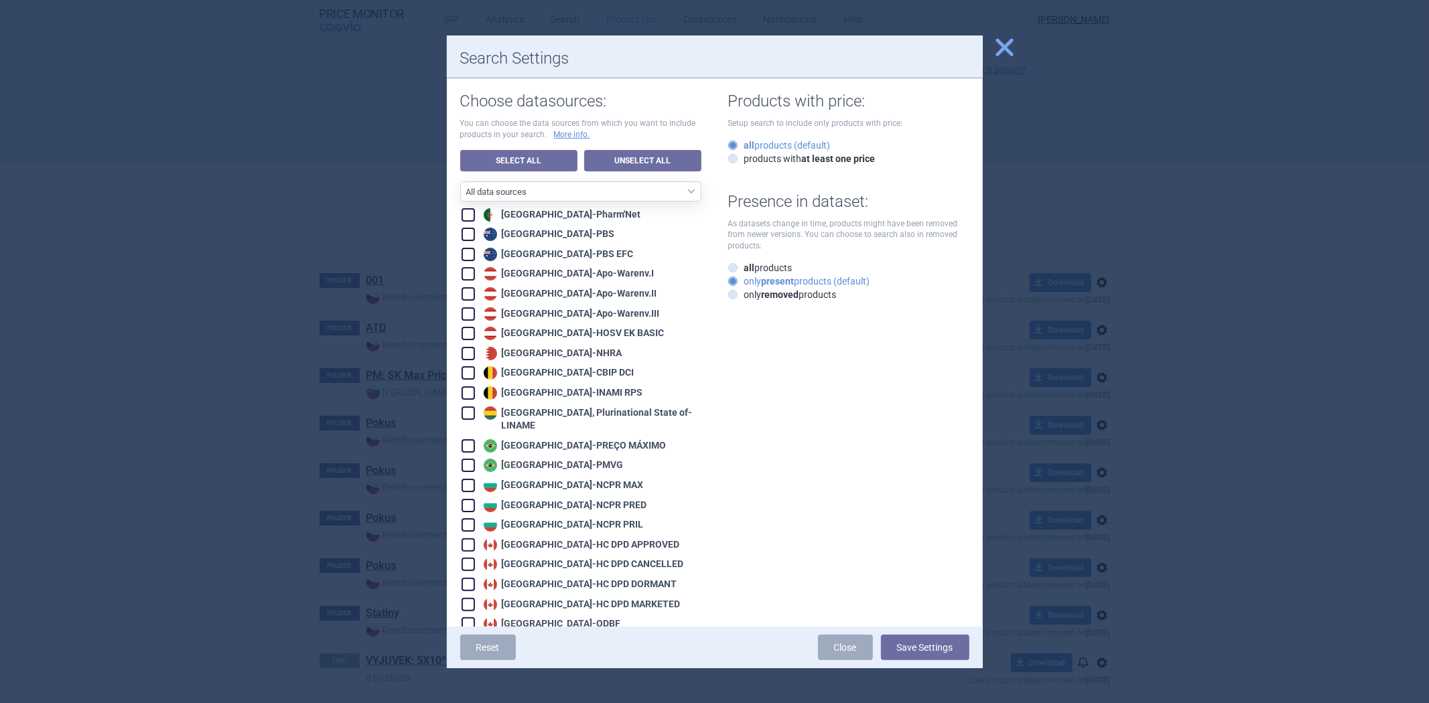
click at [557, 236] on div "Australia - PBS" at bounding box center [547, 234] width 135 height 13
checkbox input "true"
click at [559, 255] on div "Australia - PBS EFC" at bounding box center [556, 254] width 153 height 13
checkbox input "true"
click at [914, 652] on button "Save Settings" at bounding box center [925, 647] width 88 height 25
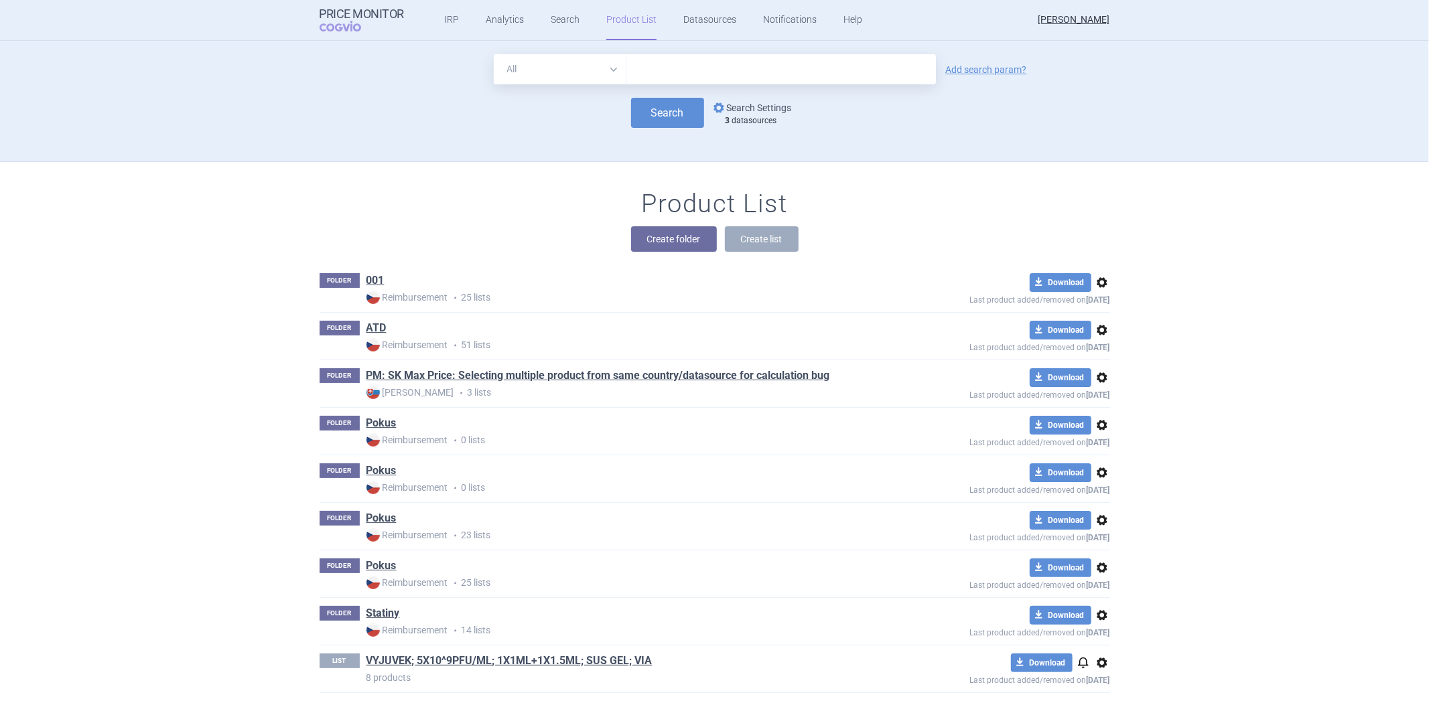
drag, startPoint x: 766, startPoint y: 92, endPoint x: 760, endPoint y: 100, distance: 10.0
click at [760, 99] on form "All Brand Name ATC Company Active Substance Country Newer than Add search param…" at bounding box center [715, 91] width 790 height 74
click at [752, 109] on link "options Search Settings" at bounding box center [751, 108] width 81 height 16
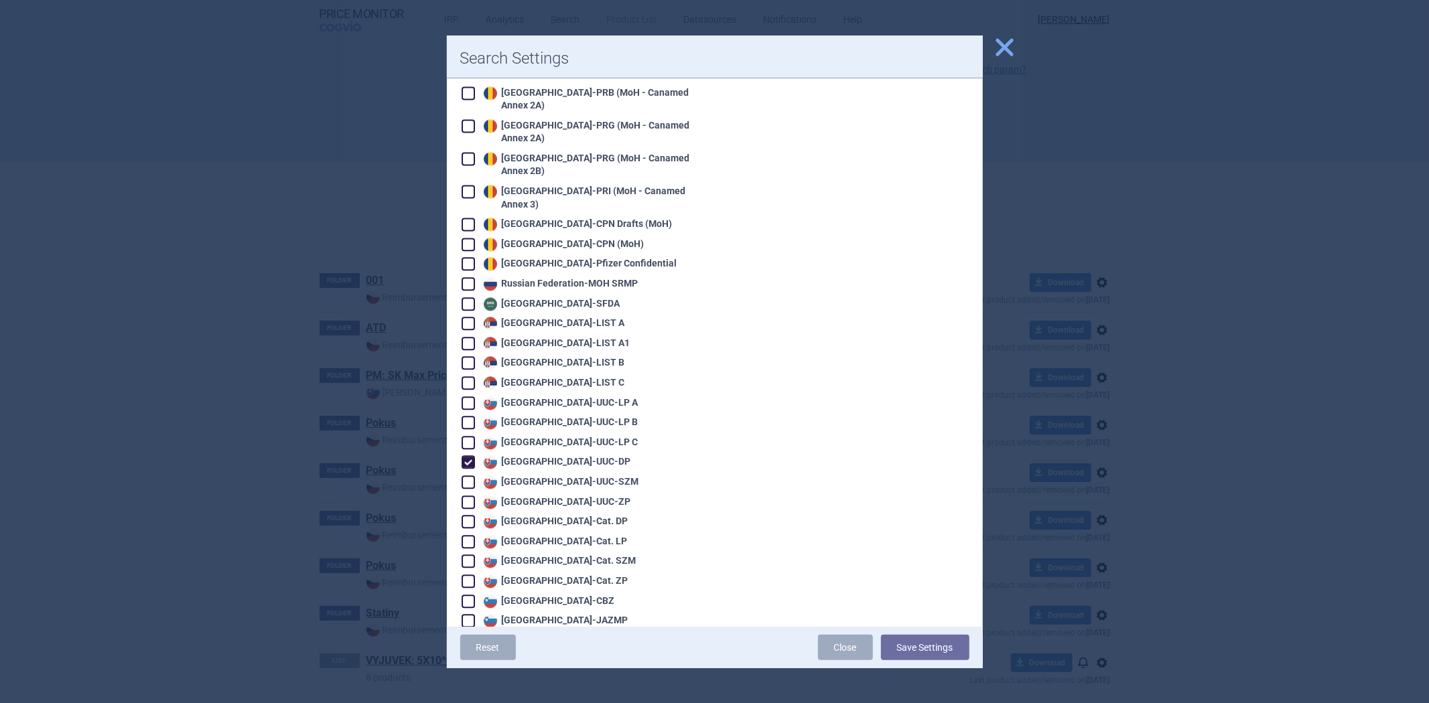
scroll to position [2605, 0]
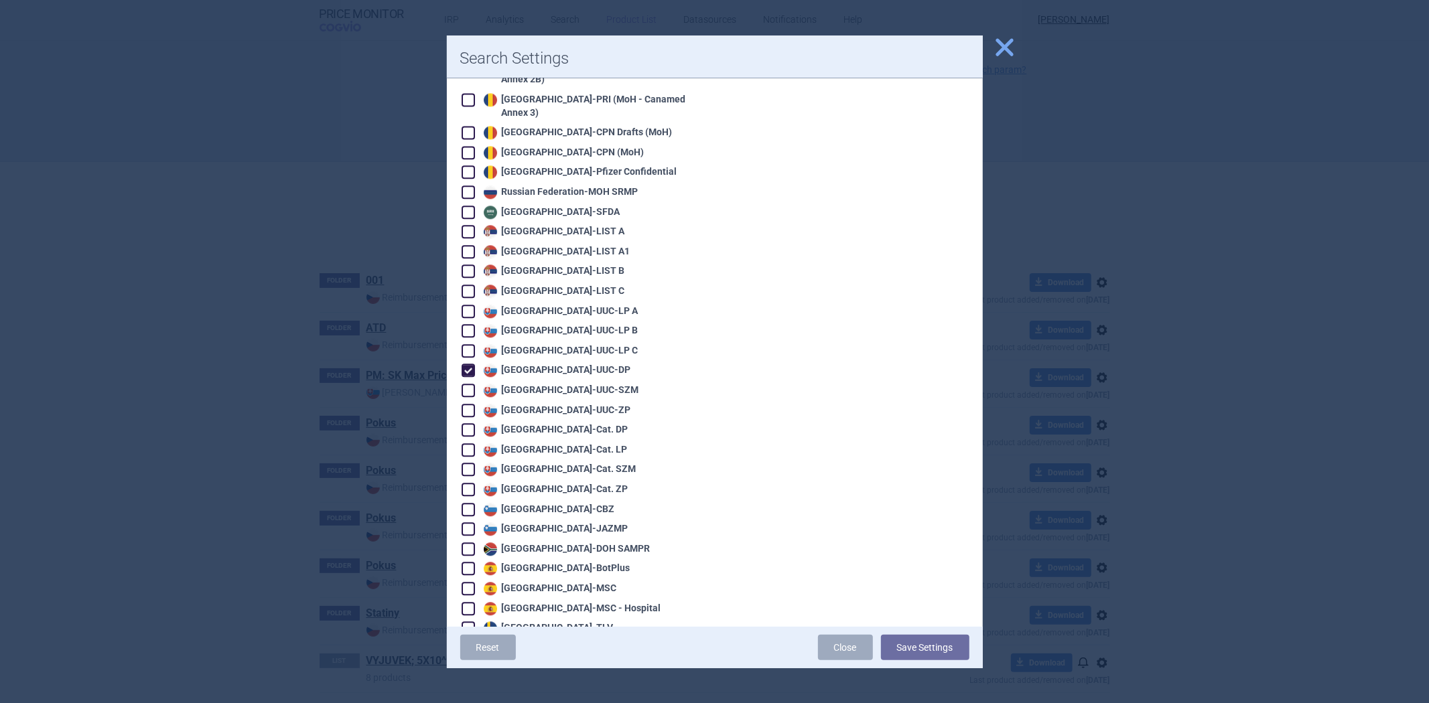
click at [553, 364] on div "Slovakia - UUC-DP" at bounding box center [555, 370] width 151 height 13
checkbox input "false"
click at [920, 645] on button "Save Settings" at bounding box center [925, 647] width 88 height 25
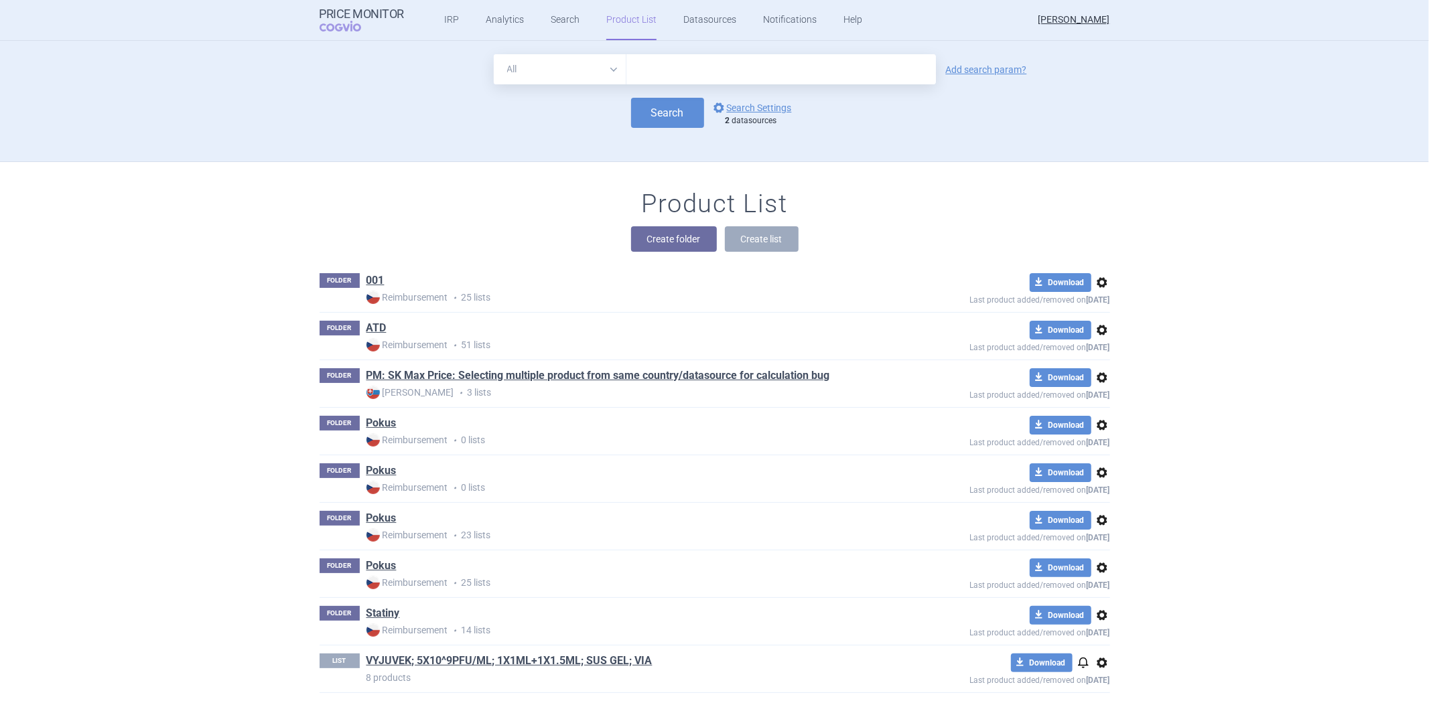
click at [796, 74] on input "text" at bounding box center [780, 69] width 309 height 30
type input "pradaxa"
click at [674, 100] on button "Search" at bounding box center [667, 113] width 73 height 30
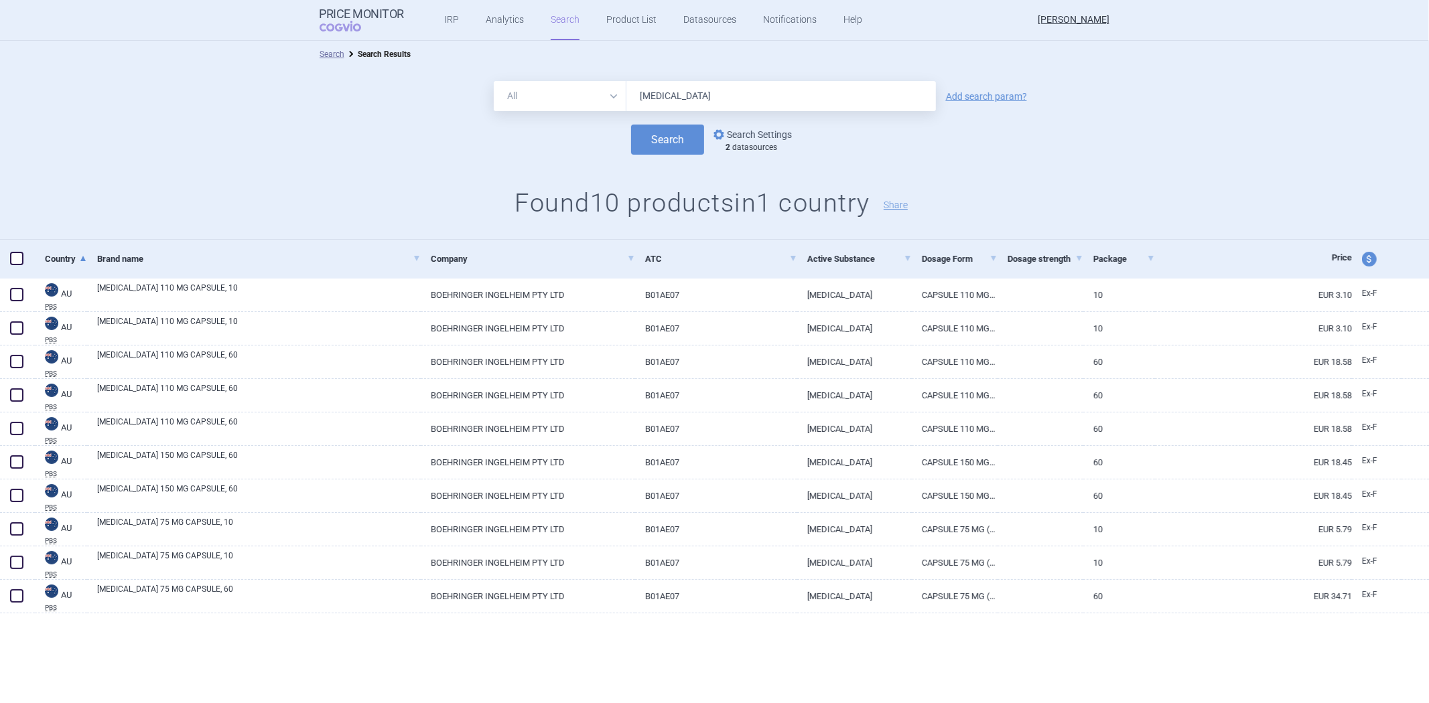
click at [758, 134] on link "options Search Settings" at bounding box center [751, 135] width 81 height 16
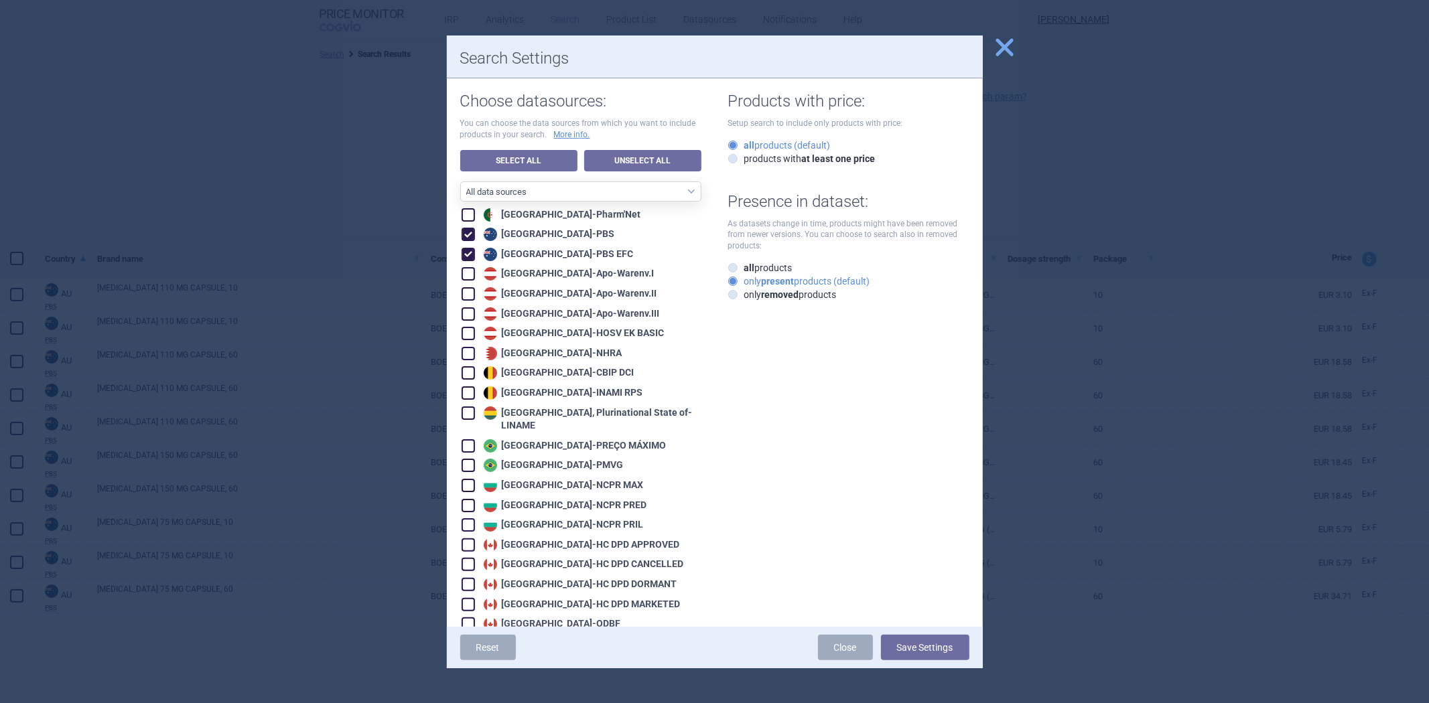
click at [509, 273] on div "Austria - Apo-Warenv.I" at bounding box center [567, 273] width 174 height 13
checkbox input "true"
click at [511, 289] on div "Austria - Apo-Warenv.II" at bounding box center [568, 293] width 177 height 13
checkbox input "true"
click at [514, 309] on div "Austria - Apo-Warenv.III" at bounding box center [570, 313] width 180 height 13
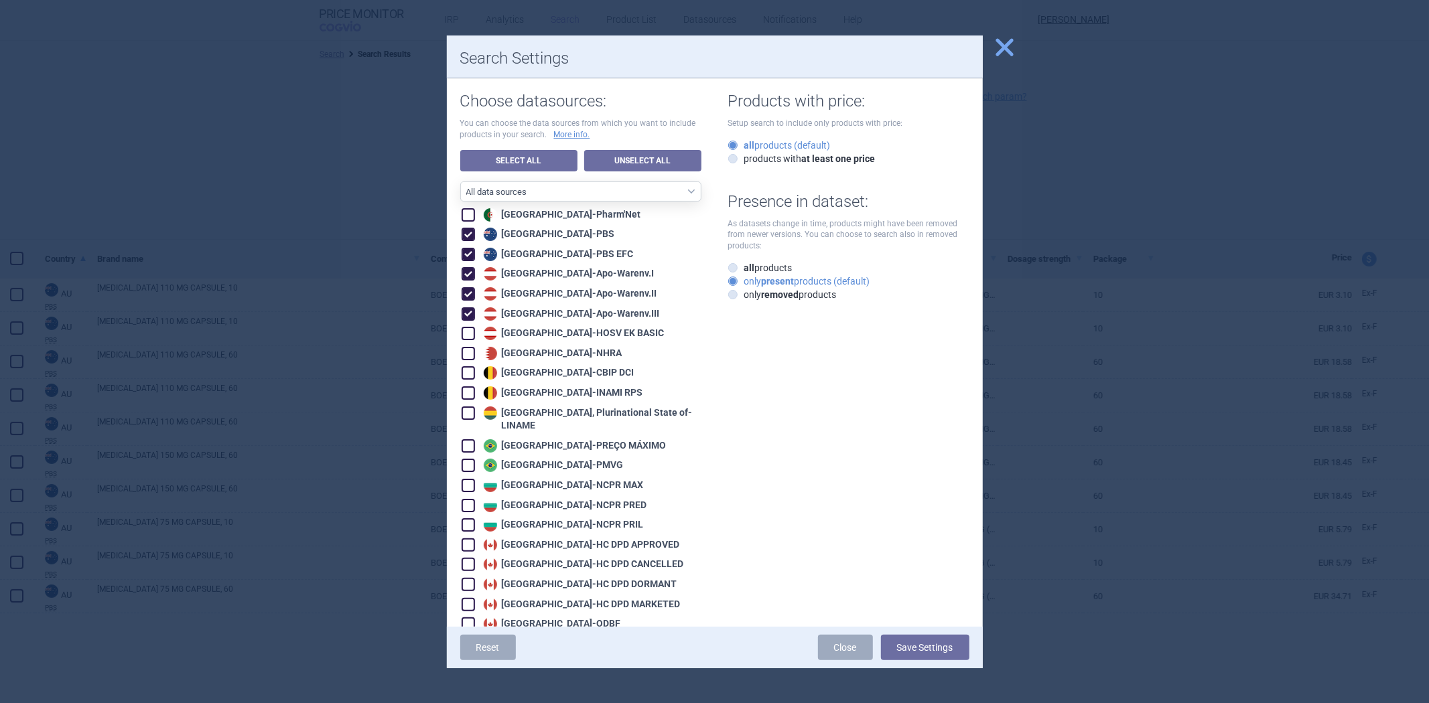
checkbox input "true"
click at [498, 327] on div "Austria - HOSV EK BASIC" at bounding box center [572, 333] width 184 height 13
checkbox input "true"
click at [525, 368] on div "Belgium - CBIP DCI" at bounding box center [557, 372] width 154 height 13
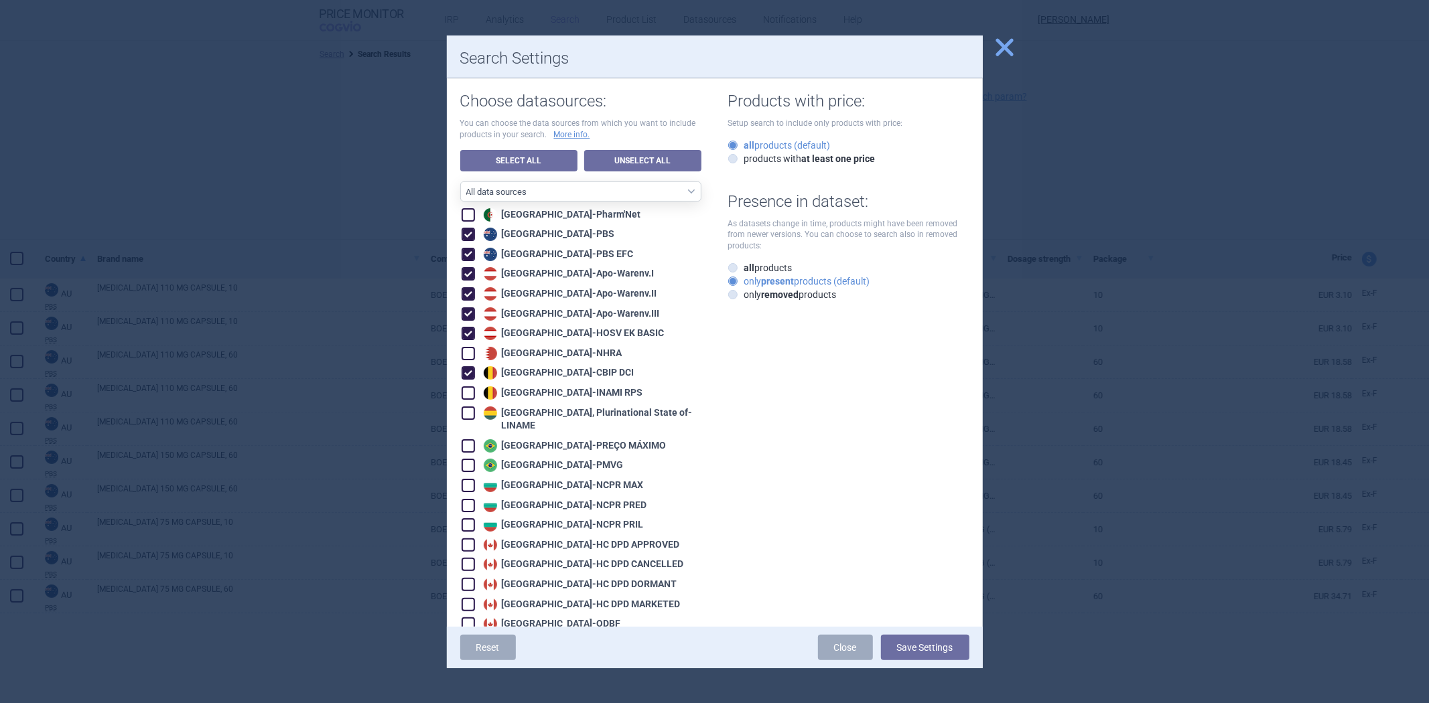
checkbox input "true"
click at [514, 391] on div "Belgium - INAMI RPS" at bounding box center [561, 393] width 163 height 13
checkbox input "true"
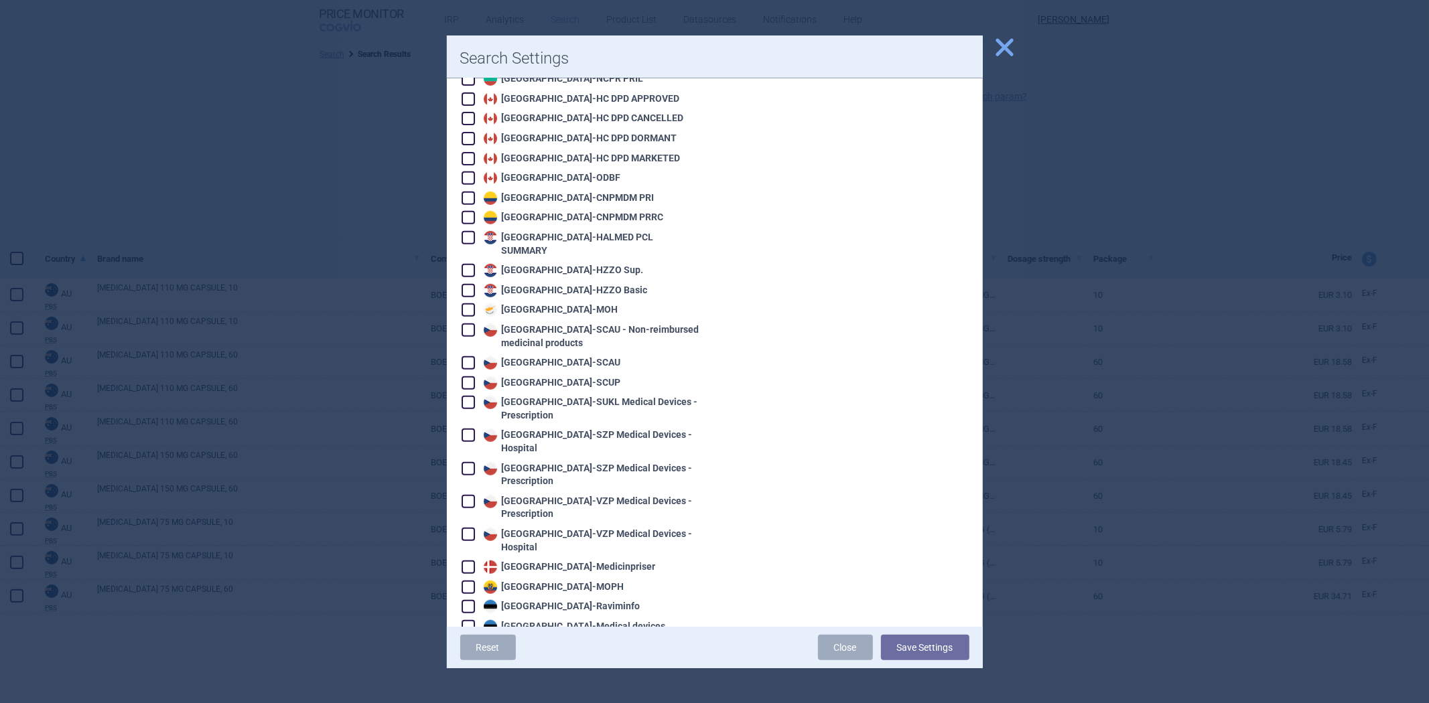
scroll to position [521, 0]
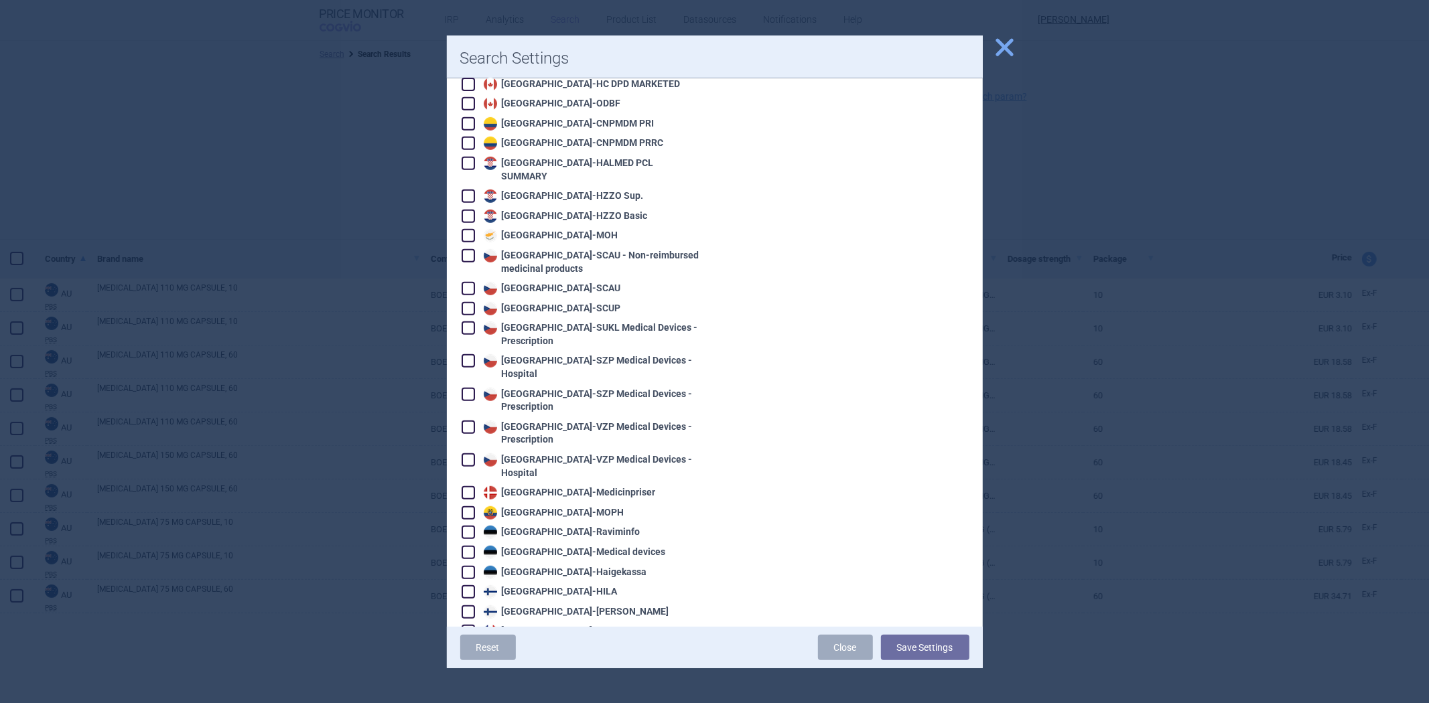
click at [535, 485] on div "Denmark - Medicinpriser" at bounding box center [582, 492] width 240 height 15
click at [534, 486] on div "Denmark - Medicinpriser" at bounding box center [568, 492] width 176 height 13
checkbox input "true"
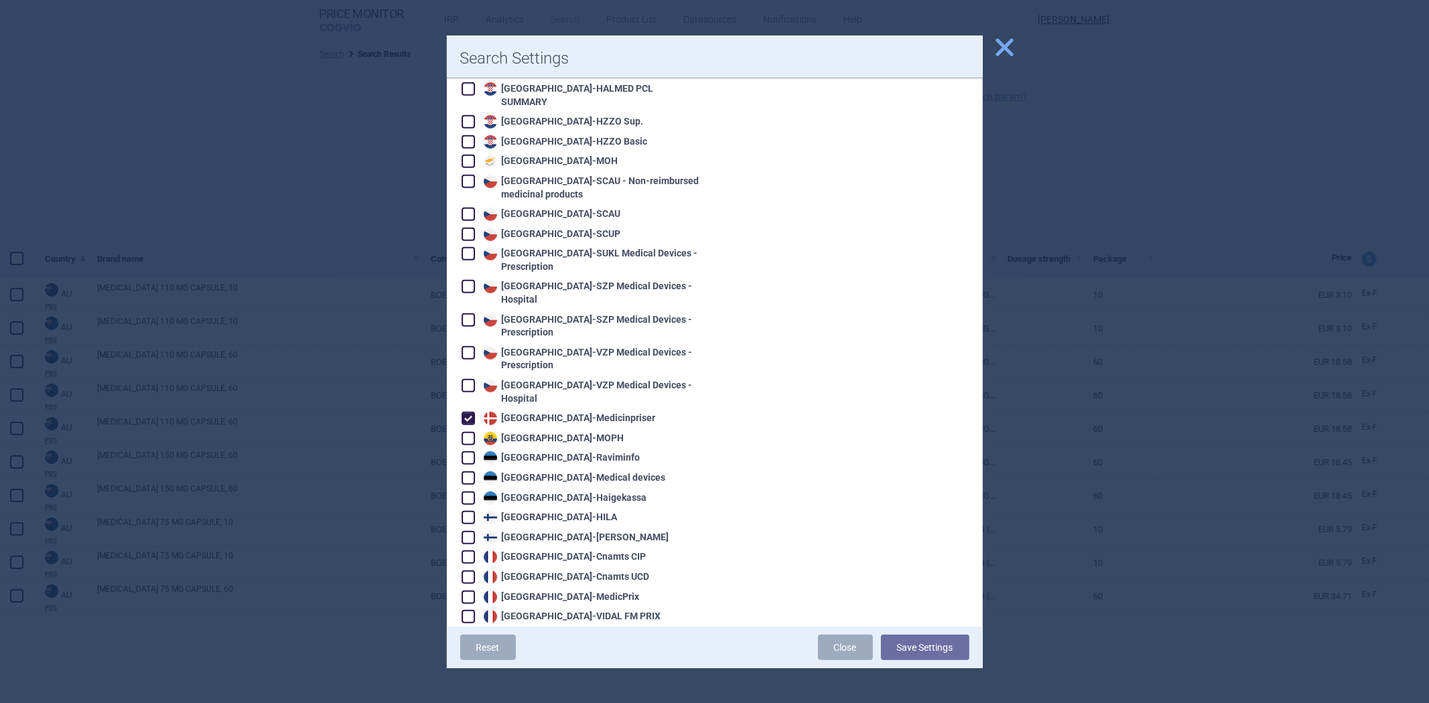
scroll to position [670, 0]
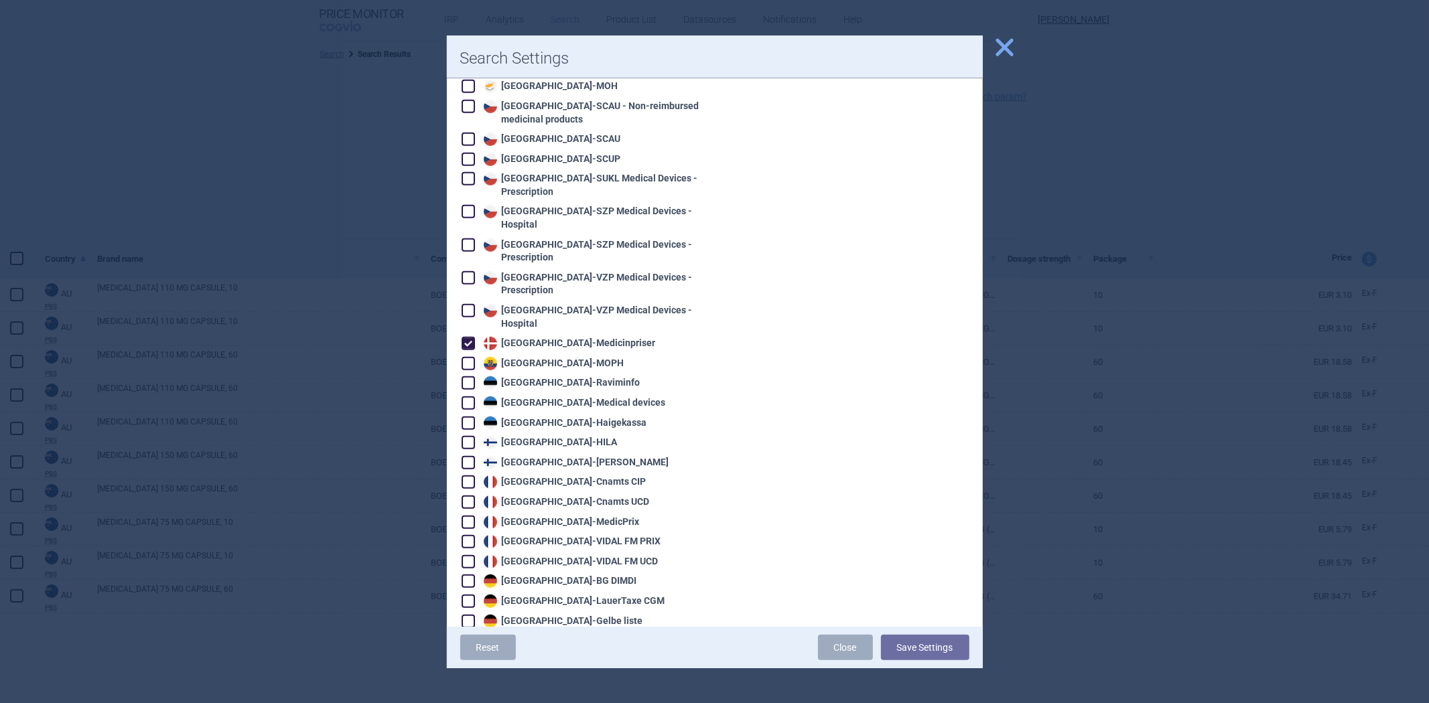
click at [568, 476] on div "France - Cnamts CIP" at bounding box center [563, 482] width 166 height 13
checkbox input "true"
click at [563, 496] on div "France - Cnamts UCD" at bounding box center [564, 502] width 169 height 13
checkbox input "true"
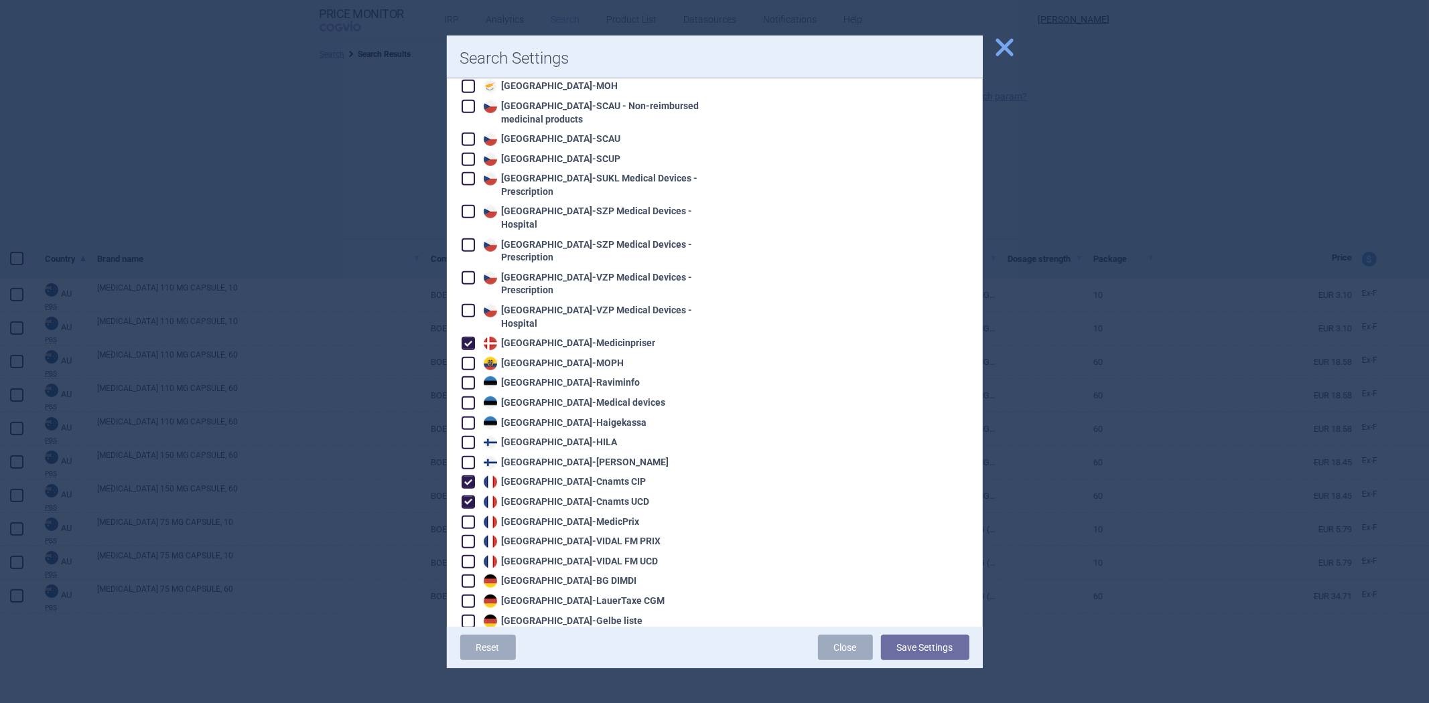
click at [553, 516] on div "France - MedicPrix" at bounding box center [559, 522] width 159 height 13
checkbox input "true"
click at [557, 535] on div "France - VIDAL FM PRIX" at bounding box center [570, 541] width 181 height 13
checkbox input "true"
click at [543, 555] on div "France - VIDAL FM UCD" at bounding box center [569, 561] width 178 height 13
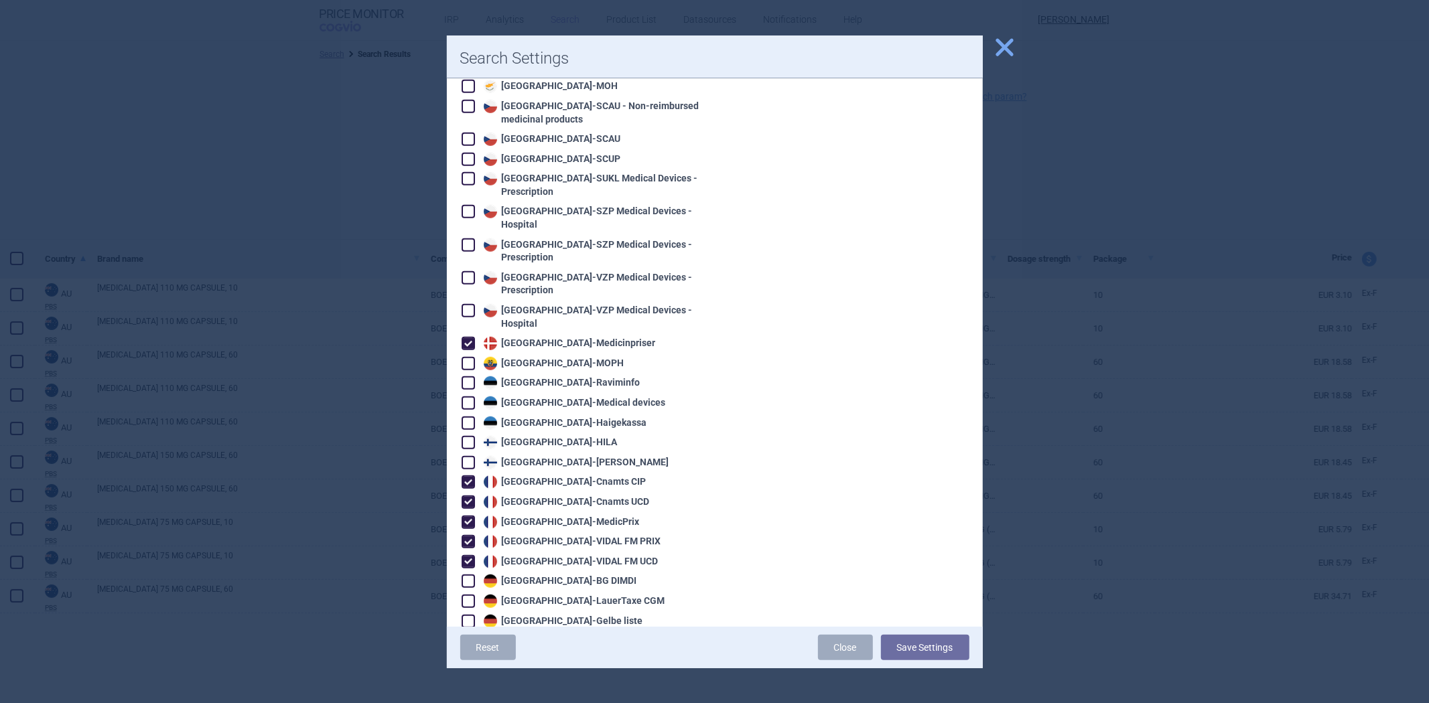
checkbox input "true"
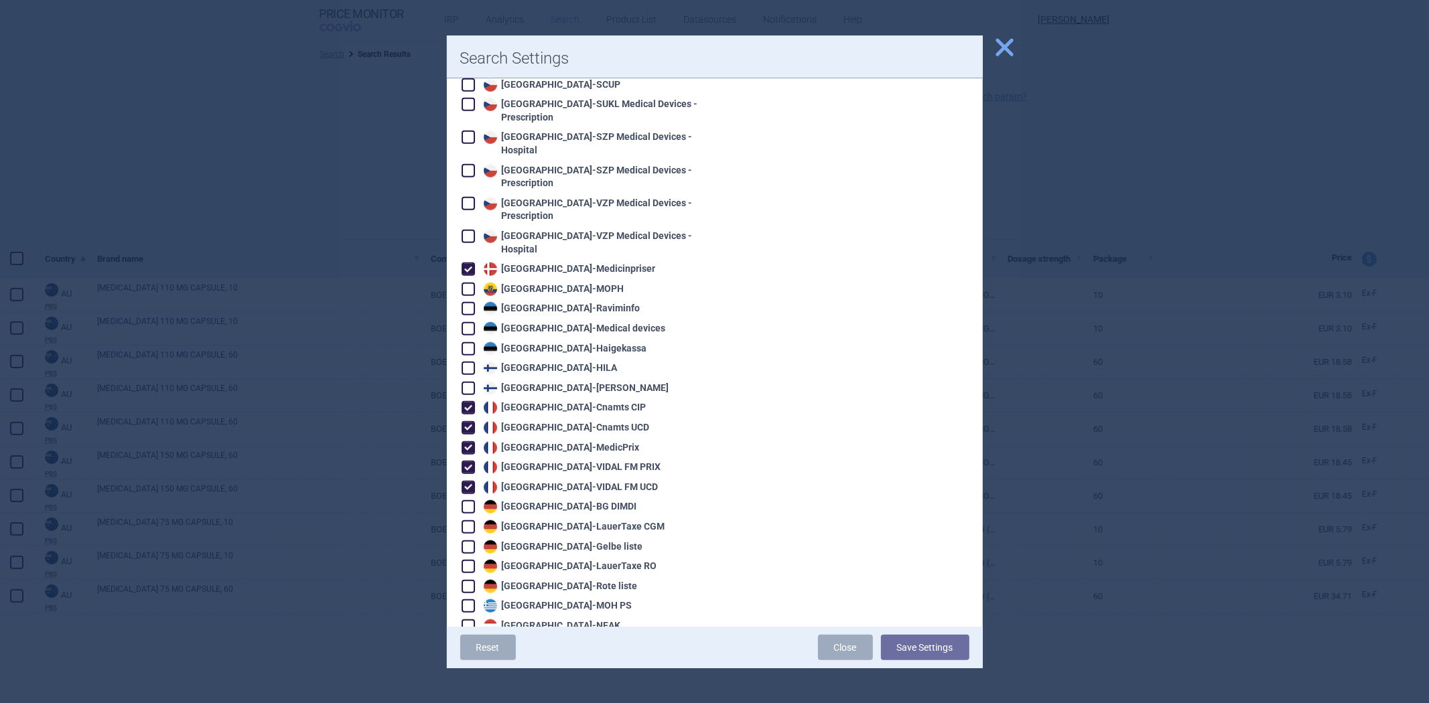
scroll to position [819, 0]
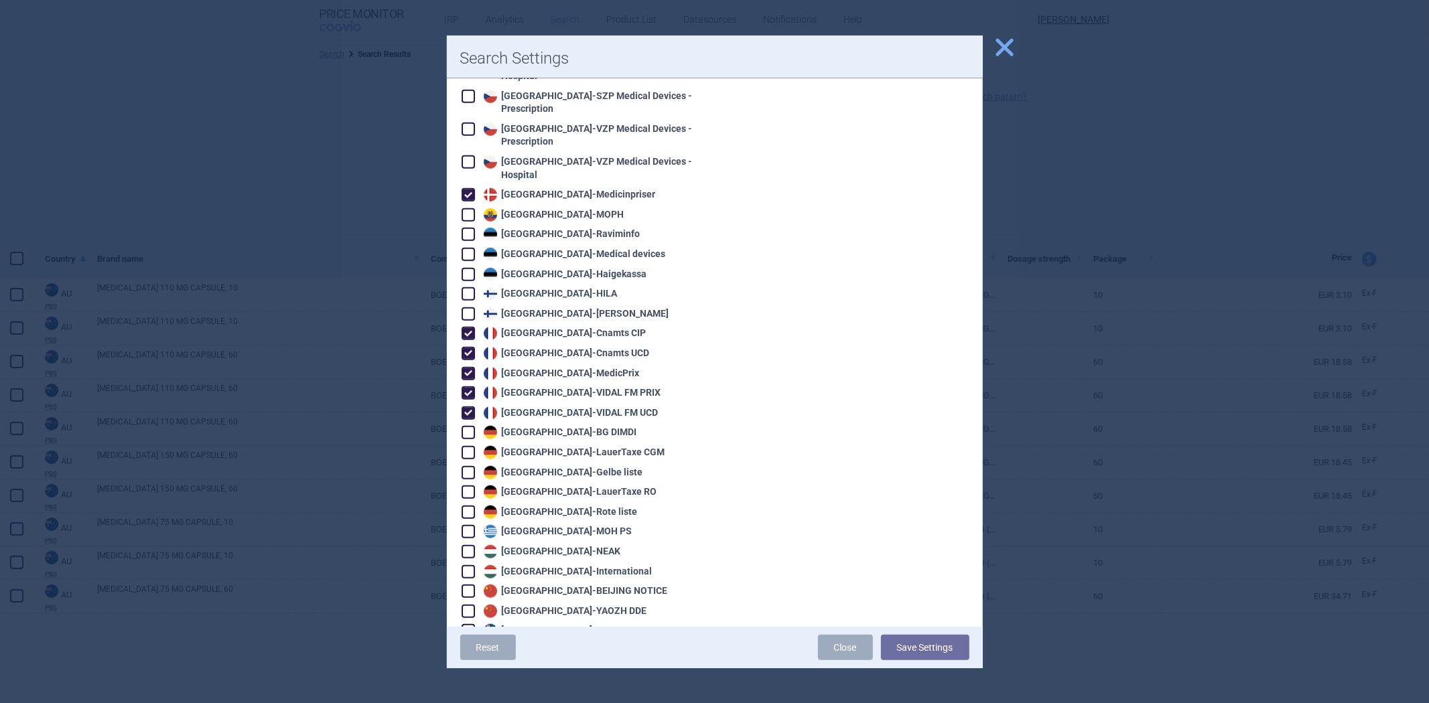
click at [540, 446] on div "Germany - LauerTaxe CGM" at bounding box center [572, 452] width 185 height 13
checkbox input "true"
click at [506, 466] on div "Germany - Gelbe liste" at bounding box center [561, 472] width 163 height 13
checkbox input "true"
click at [524, 525] on div "Greece - MOH PS" at bounding box center [556, 531] width 152 height 13
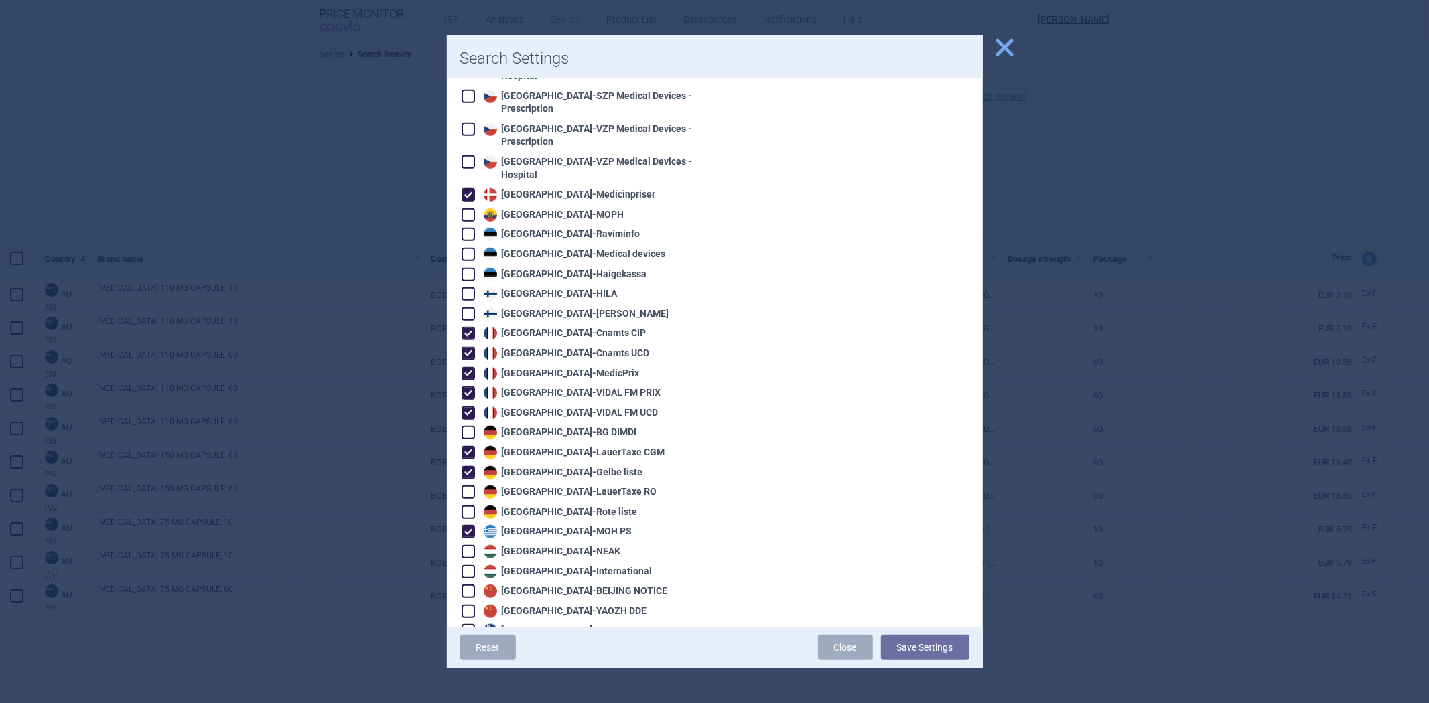
checkbox input "true"
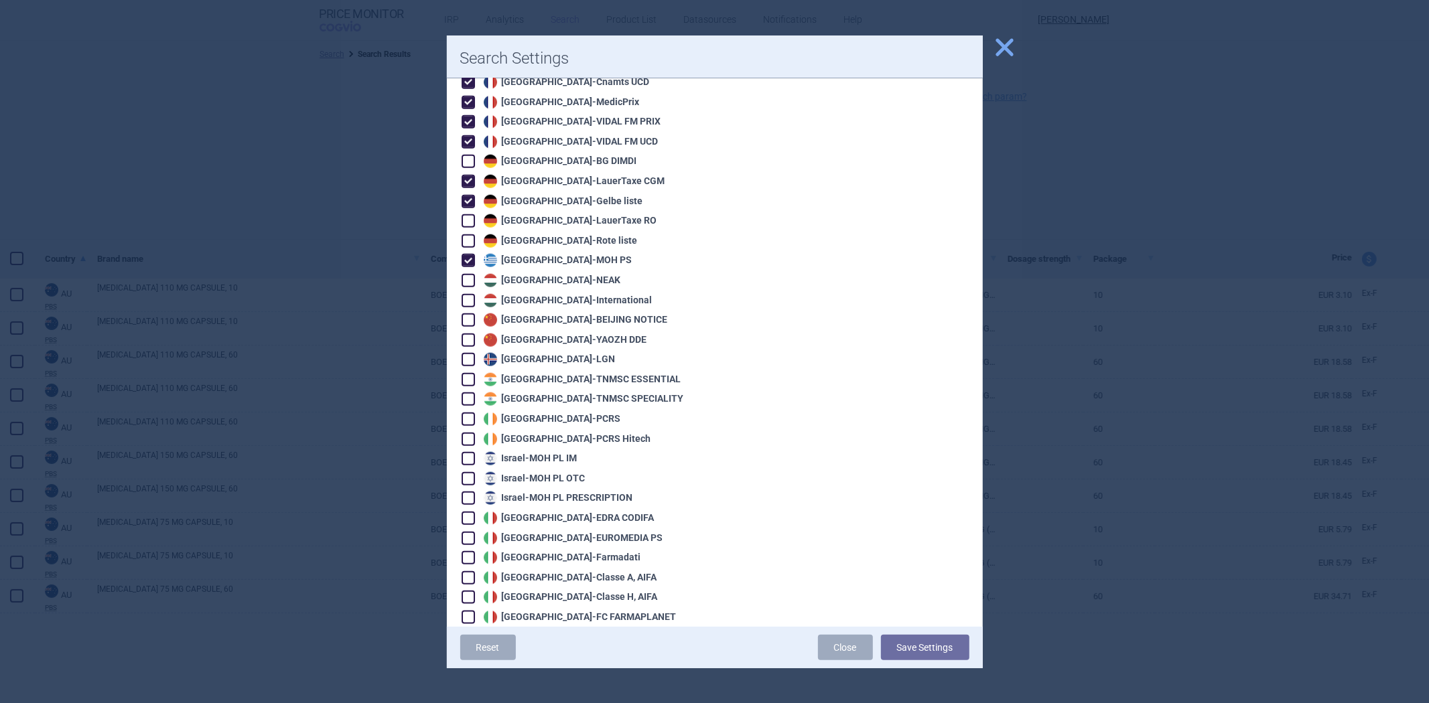
scroll to position [1190, 0]
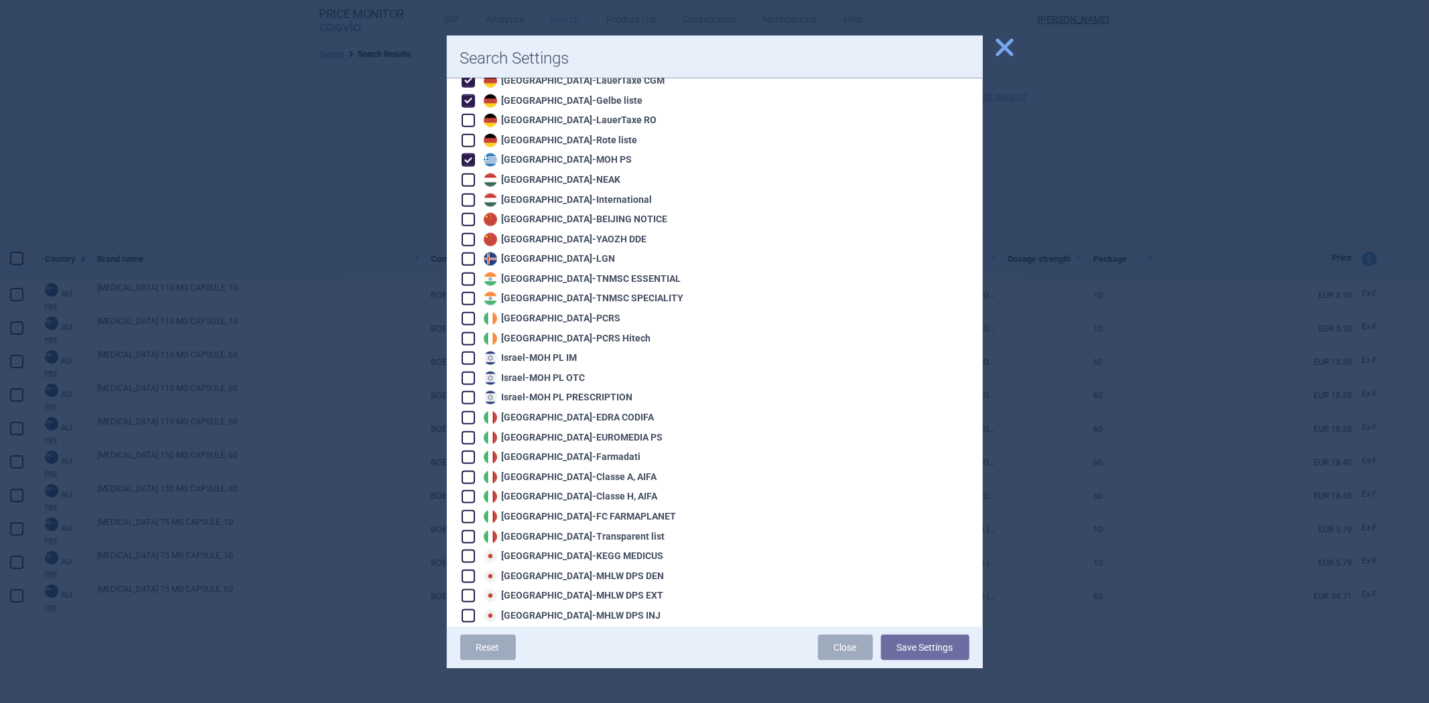
click at [558, 411] on div "Italy - EDRA CODIFA" at bounding box center [567, 417] width 174 height 13
checkbox input "true"
click at [554, 431] on div "Italy - EUROMEDIA PS" at bounding box center [571, 437] width 183 height 13
click at [559, 431] on div "Italy - EUROMEDIA PS" at bounding box center [571, 437] width 183 height 13
checkbox input "false"
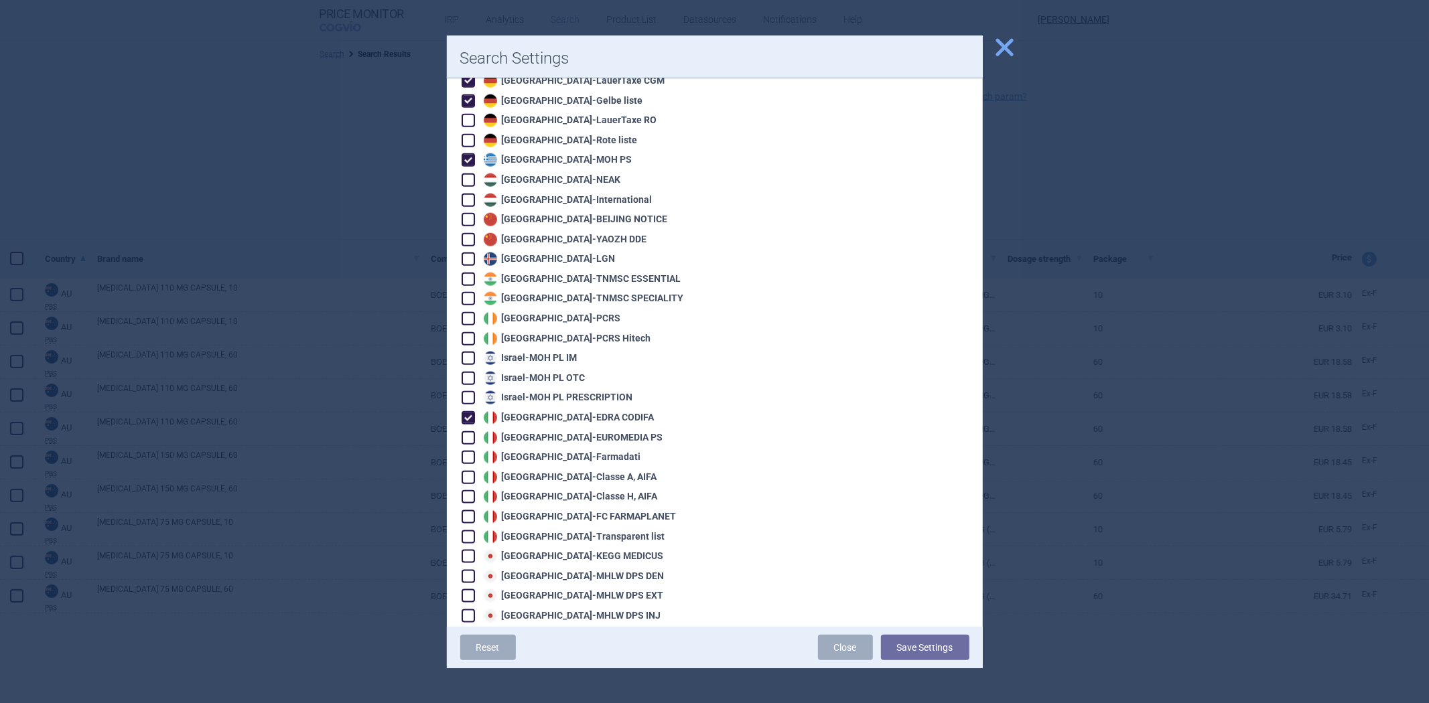
click at [553, 451] on div "Italy - Farmadati" at bounding box center [560, 457] width 161 height 13
checkbox input "true"
click at [532, 457] on div "Algeria - Pharm'Net Australia - PBS Australia - PBS EFC Austria - Apo-Warenv.I …" at bounding box center [580, 675] width 241 height 3317
click at [535, 471] on div "Italy - Classe A, AIFA" at bounding box center [568, 477] width 177 height 13
checkbox input "true"
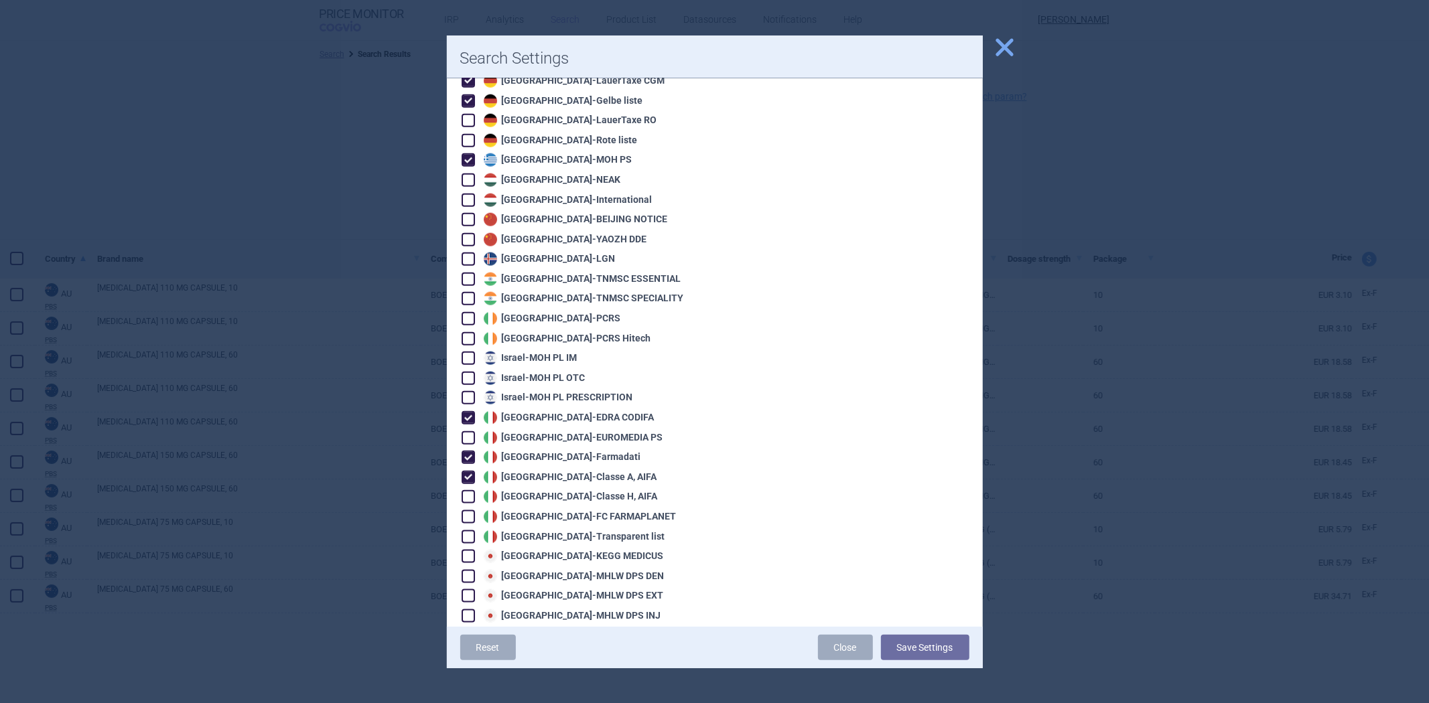
click at [525, 490] on div "Italy - Classe H, AIFA" at bounding box center [569, 496] width 178 height 13
checkbox input "true"
click at [518, 531] on div "Italy - Transparent list" at bounding box center [572, 537] width 185 height 13
checkbox input "true"
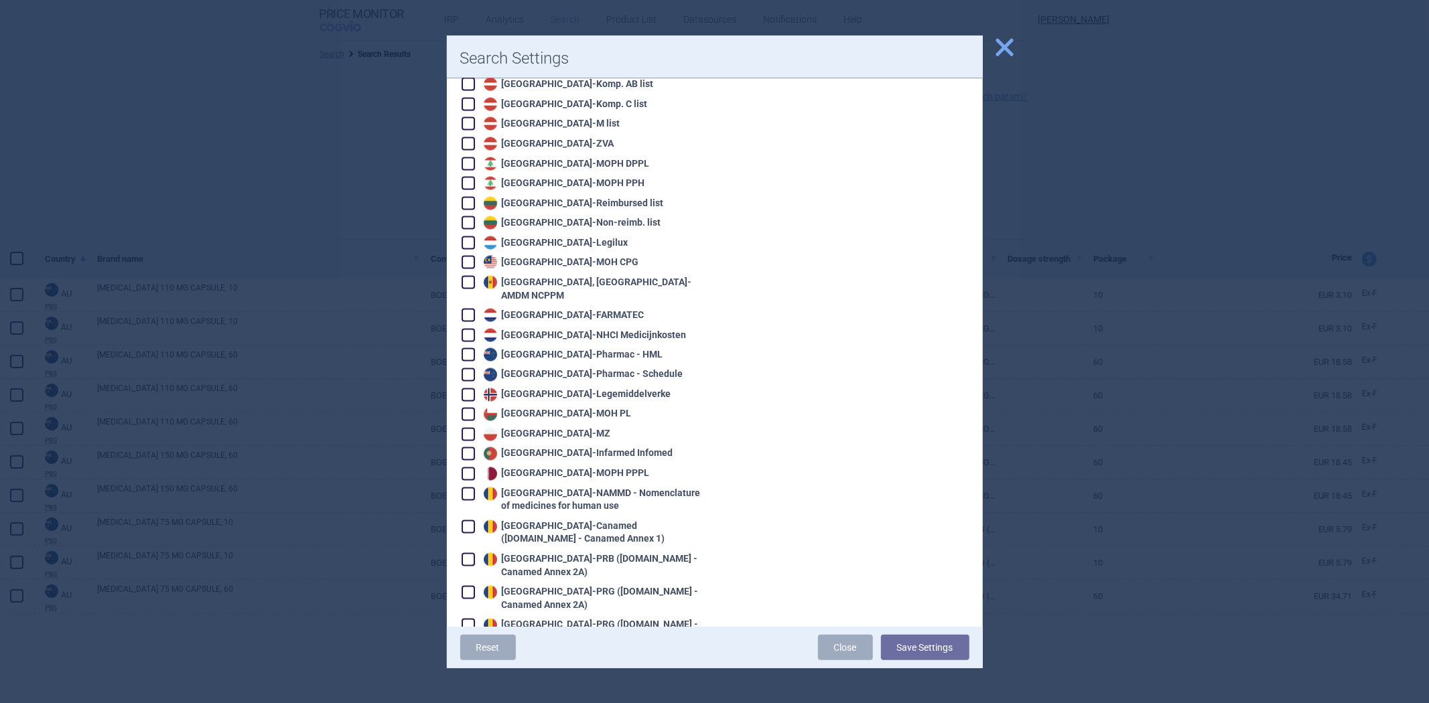
scroll to position [1860, 0]
click at [519, 330] on div "Netherlands - NHCI Medicijnkosten" at bounding box center [583, 336] width 206 height 13
checkbox input "true"
click at [528, 309] on div "Netherlands - FARMATEC" at bounding box center [562, 315] width 164 height 13
checkbox input "true"
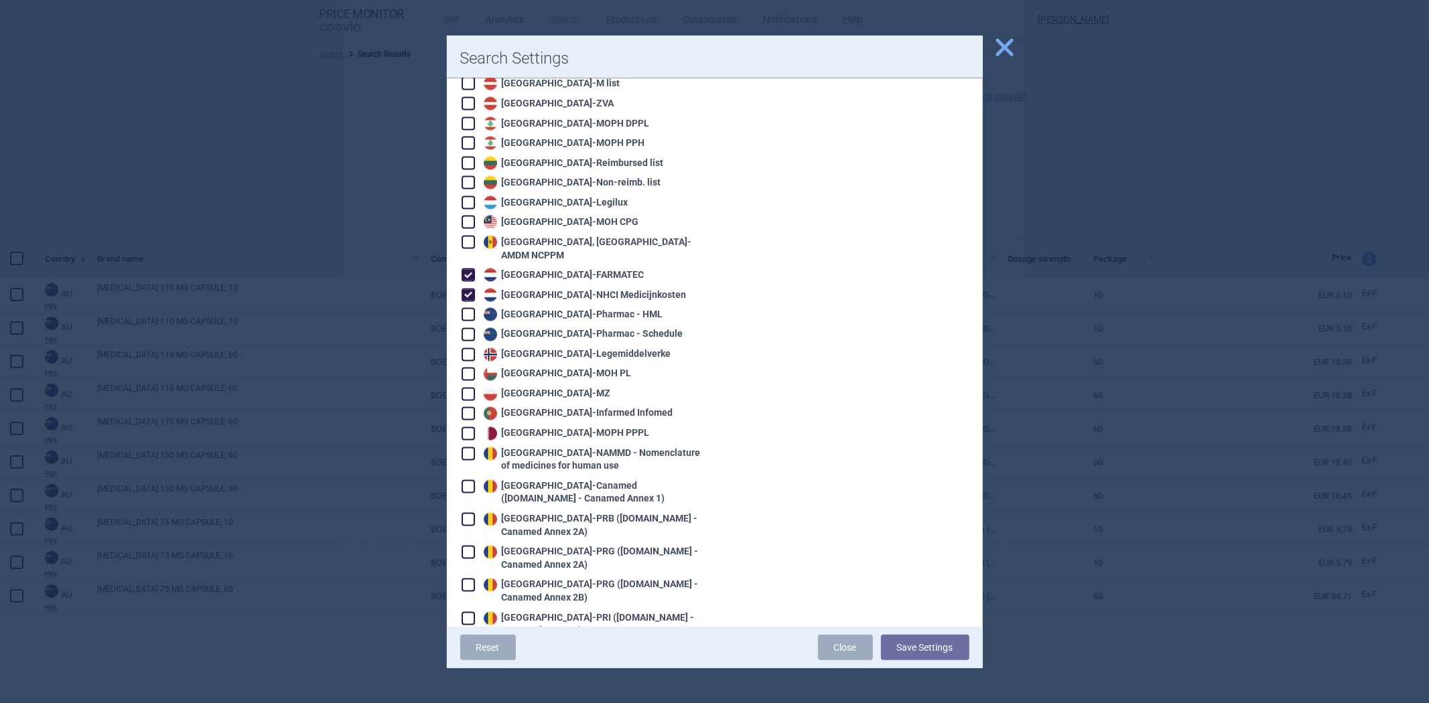
scroll to position [1935, 0]
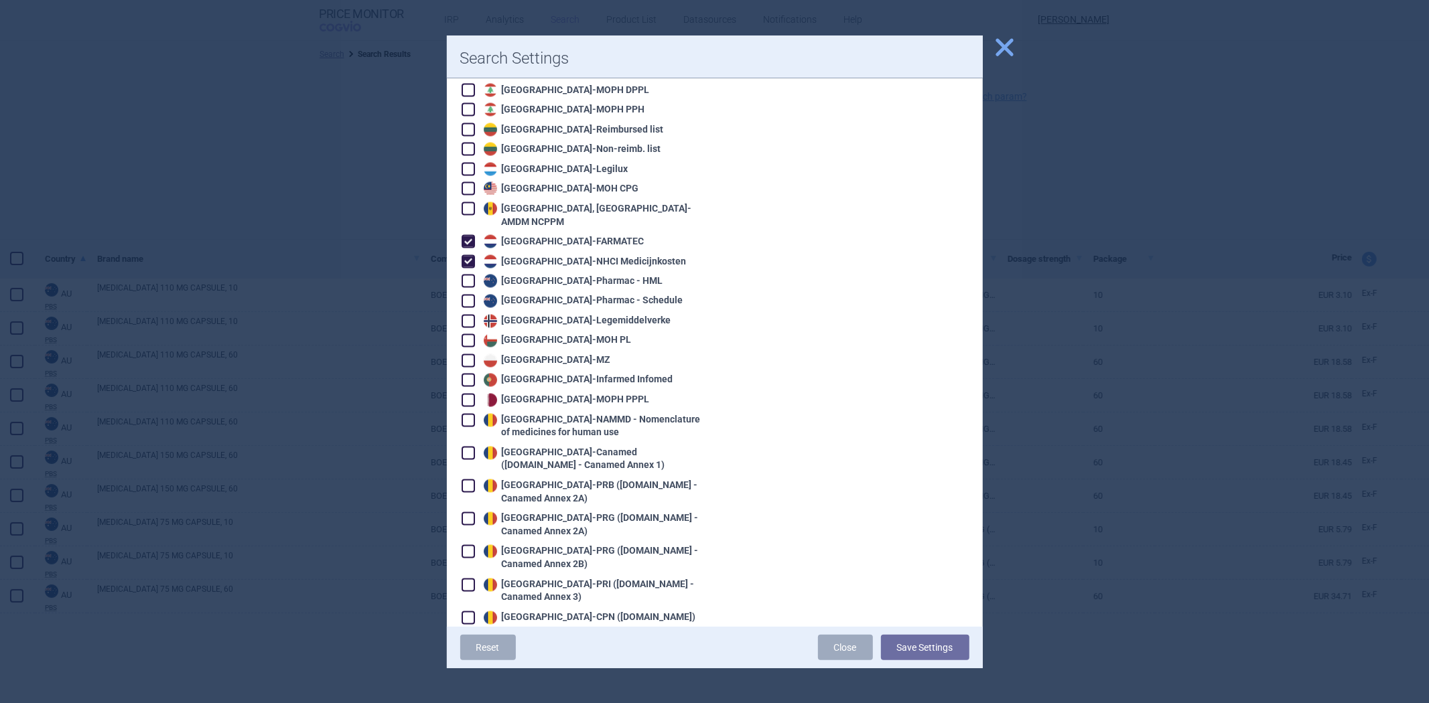
click at [504, 354] on div "Poland - MZ" at bounding box center [545, 360] width 131 height 13
checkbox input "true"
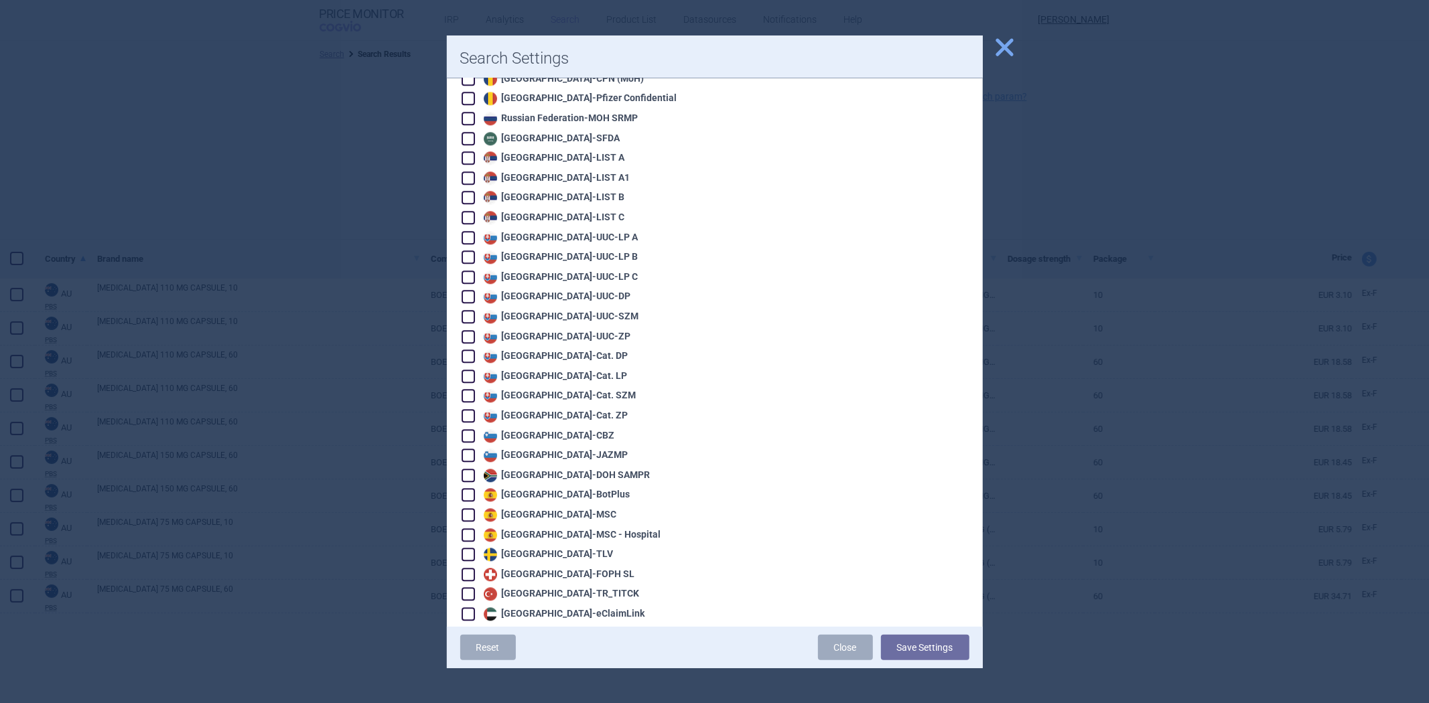
scroll to position [2680, 0]
click at [519, 527] on div "Spain - MSC - Hospital" at bounding box center [570, 533] width 181 height 13
checkbox input "true"
click at [527, 507] on div "Spain - MSC" at bounding box center [548, 513] width 137 height 13
checkbox input "true"
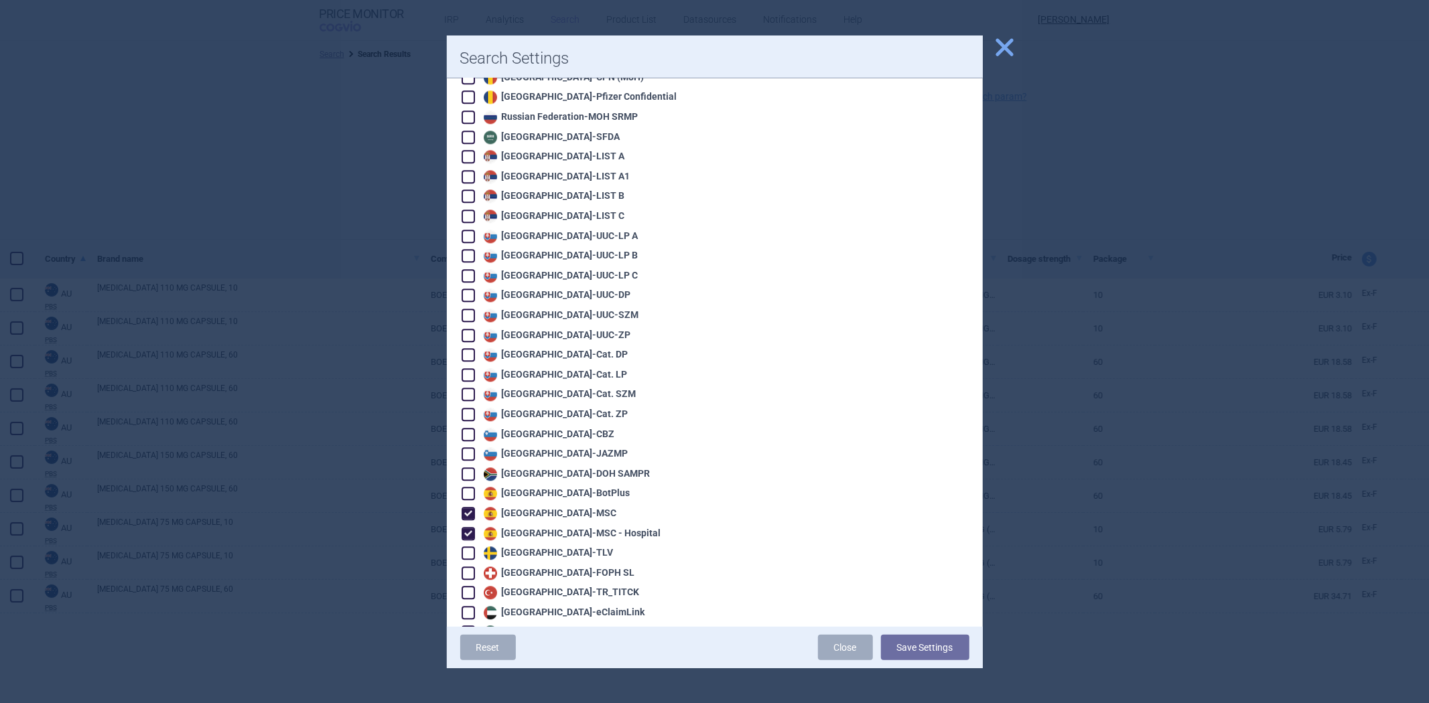
click at [535, 487] on div "Spain - BotPlus" at bounding box center [555, 493] width 150 height 13
checkbox input "true"
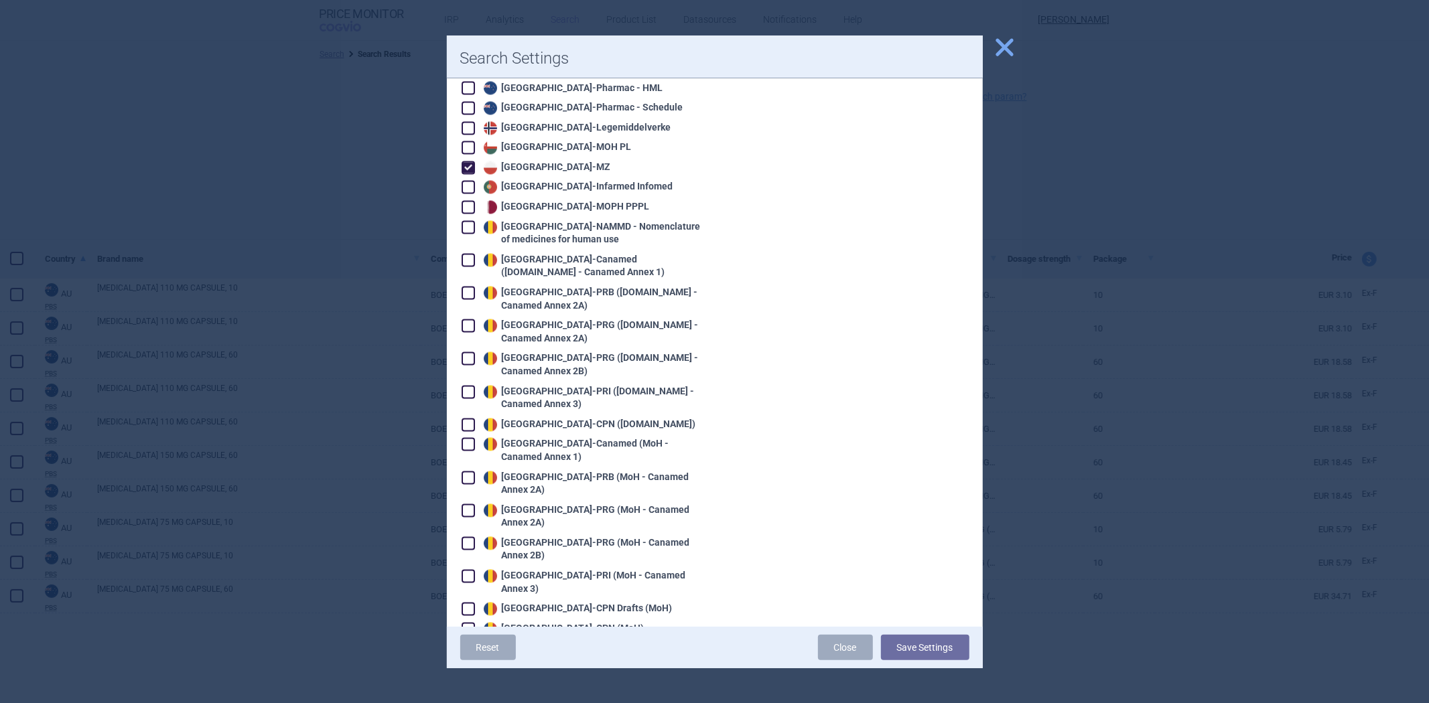
scroll to position [2053, 0]
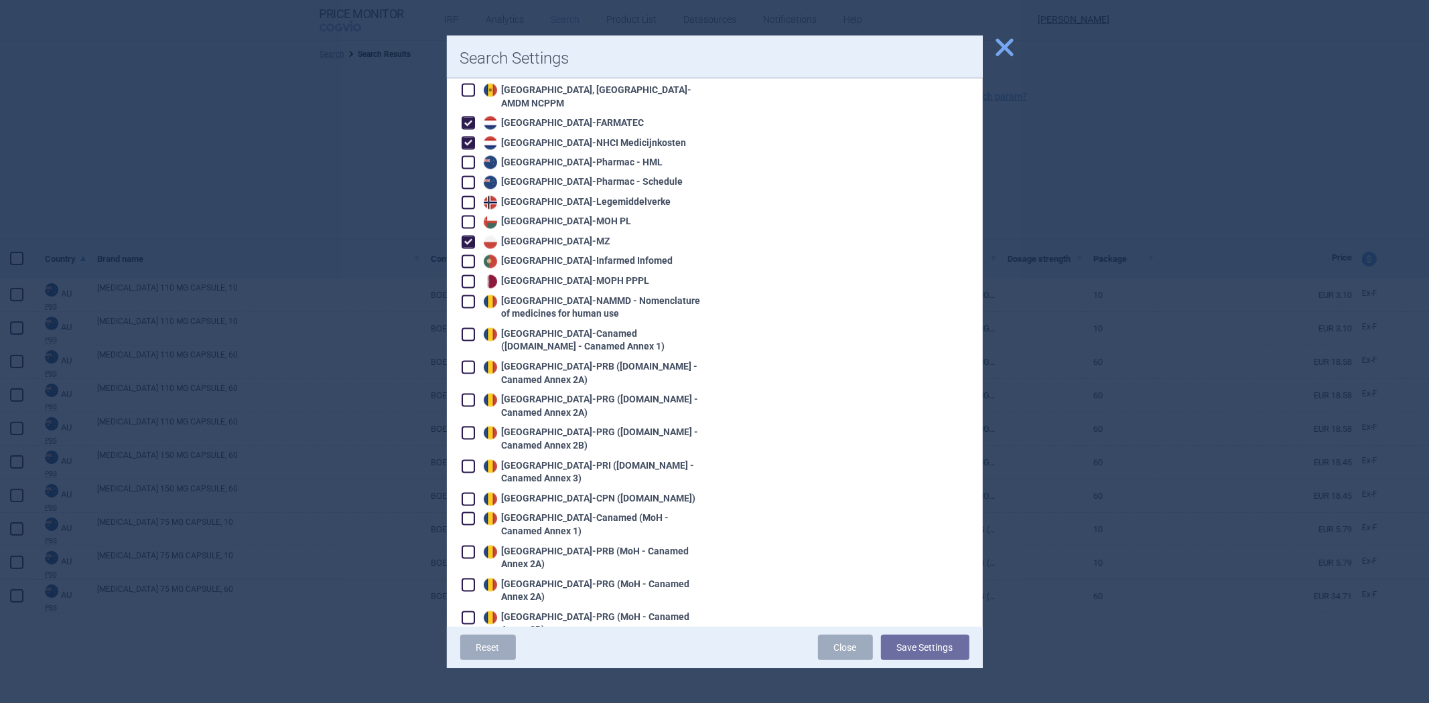
click at [532, 328] on div "Romania - Canamed (Legislatie.just.ro - Canamed Annex 1)" at bounding box center [590, 341] width 221 height 26
checkbox input "true"
click at [506, 361] on div "Romania - PRB (Legislatie.just.ro - Canamed Annex 2A)" at bounding box center [590, 374] width 221 height 26
checkbox input "true"
click at [516, 394] on div "Romania - PRG (Legislatie.just.ro - Canamed Annex 2A)" at bounding box center [590, 407] width 221 height 26
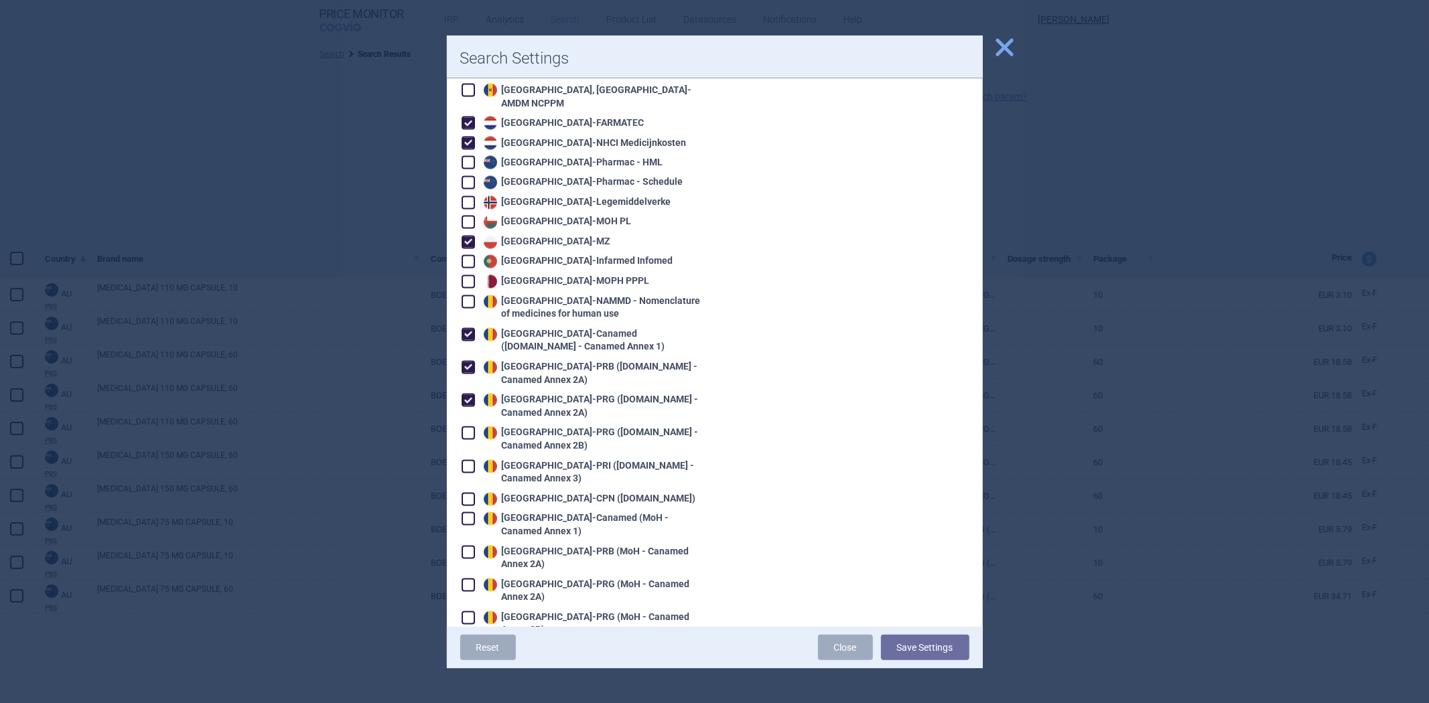
checkbox input "true"
click at [511, 427] on div "Romania - PRG (Legislatie.just.ro - Canamed Annex 2B)" at bounding box center [590, 440] width 221 height 26
checkbox input "true"
click at [516, 460] on div "Romania - PRI (Legislatie.just.ro - Canamed Annex 3)" at bounding box center [590, 473] width 221 height 26
checkbox input "true"
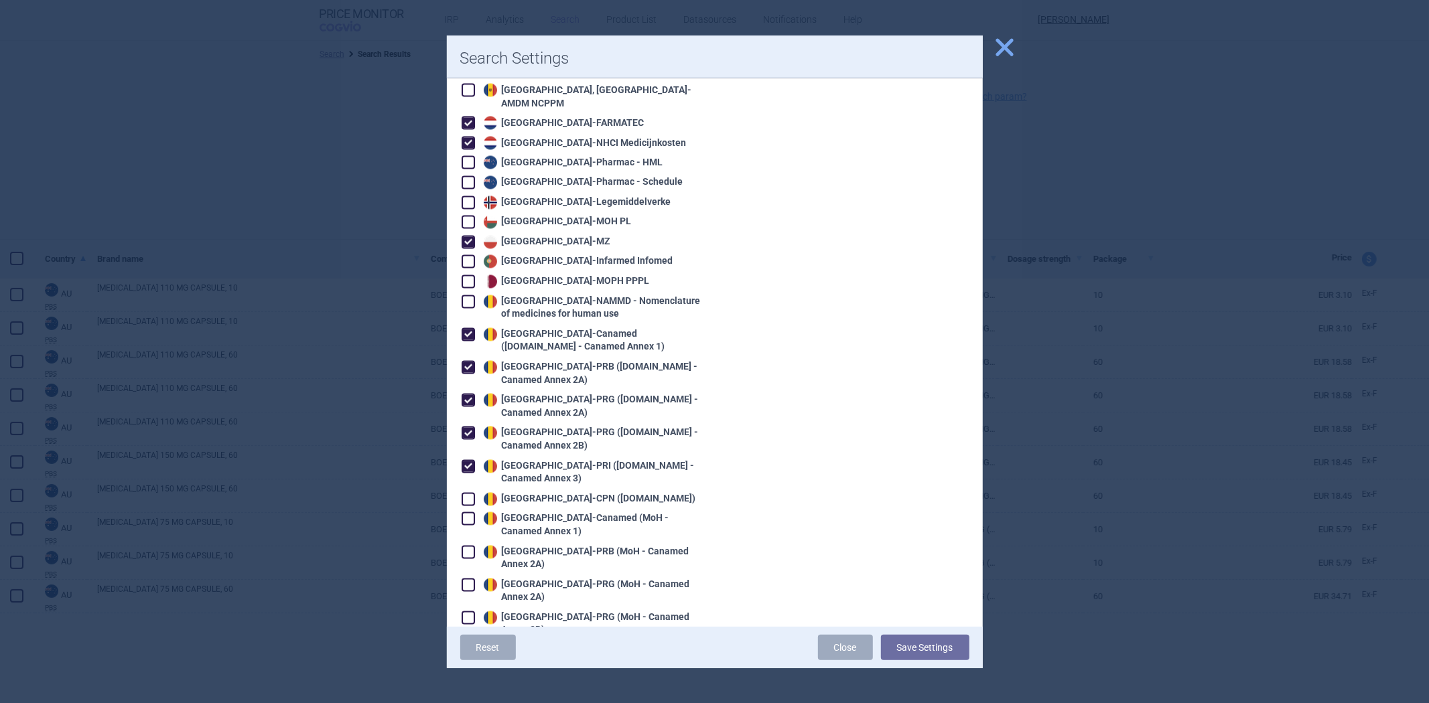
click at [516, 493] on div "Romania - CPN (Legislatie.just.ro)" at bounding box center [588, 499] width 216 height 13
checkbox input "true"
click at [579, 697] on div "Romania - CPN (MoH)" at bounding box center [562, 703] width 164 height 13
checkbox input "true"
click at [915, 650] on button "Save Settings" at bounding box center [925, 647] width 88 height 25
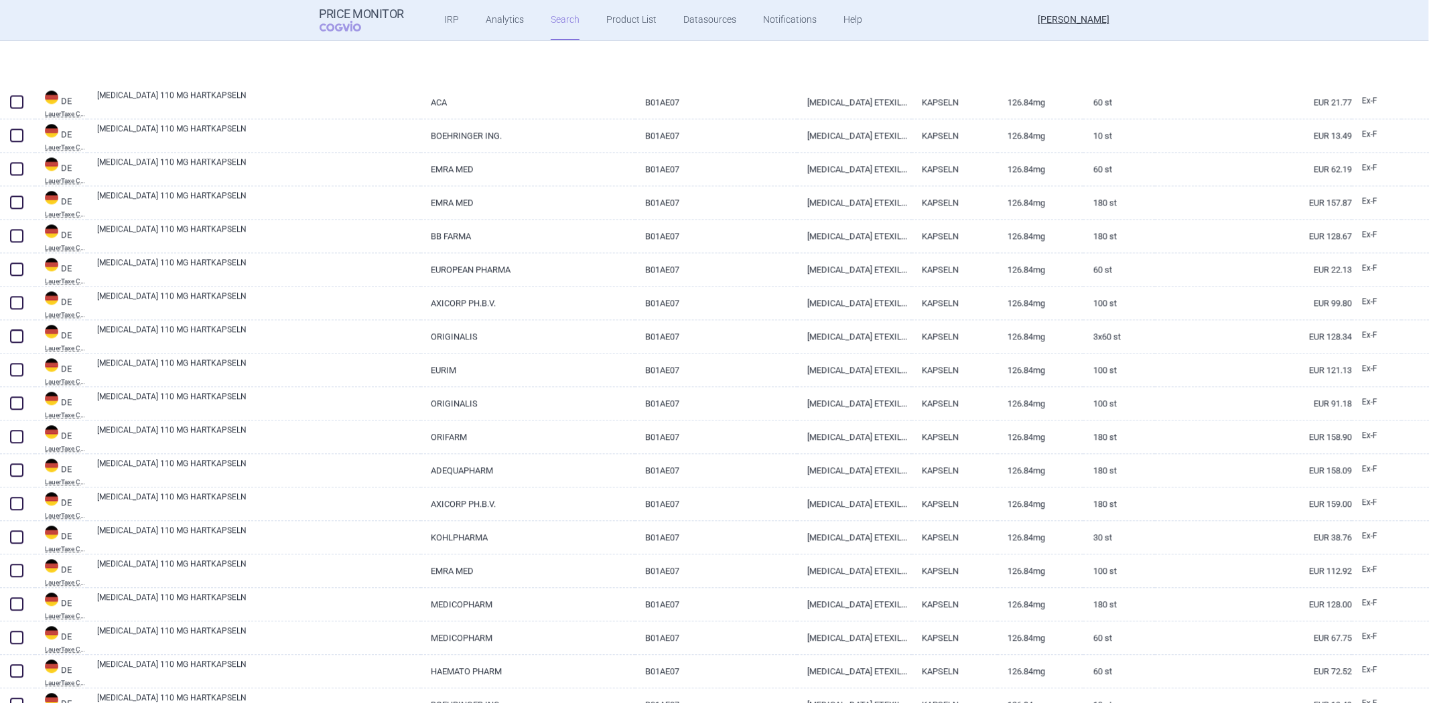
scroll to position [2968, 0]
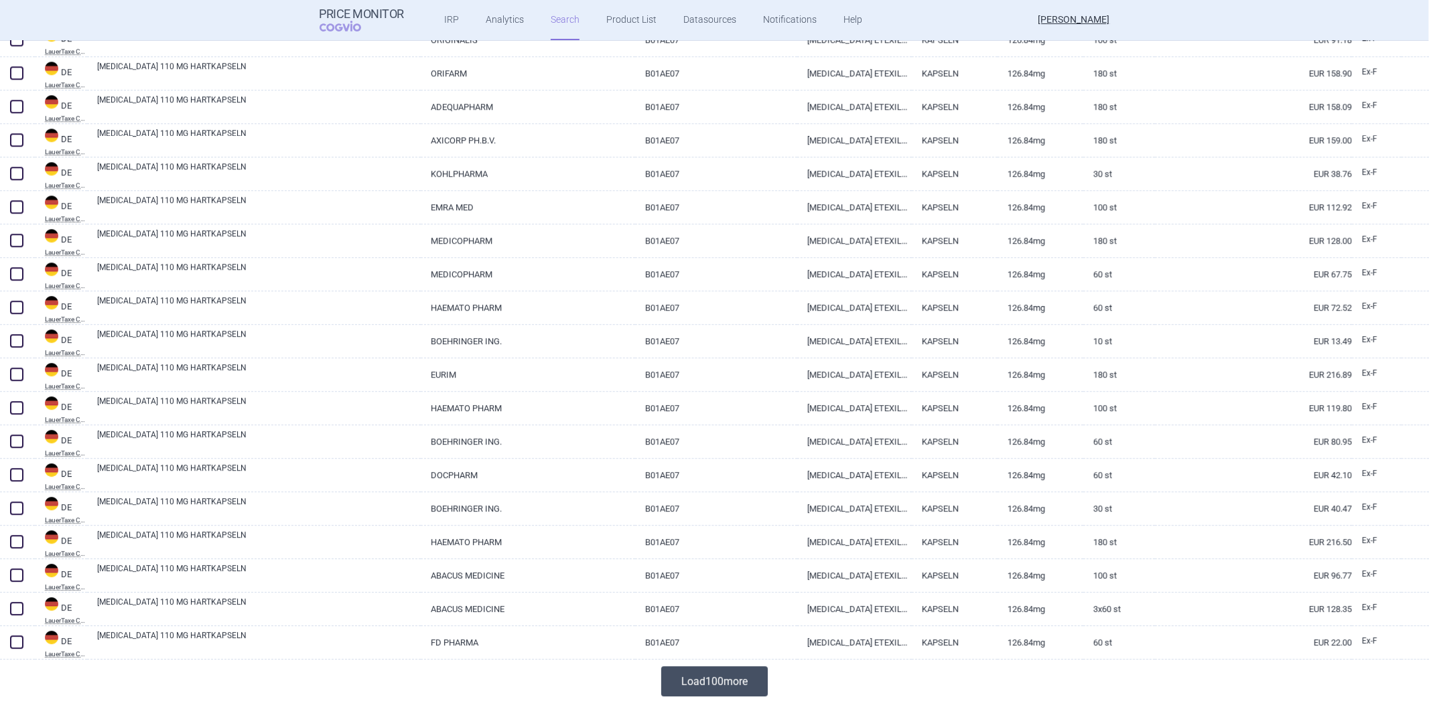
click at [688, 672] on button "Load 100 more" at bounding box center [714, 682] width 107 height 30
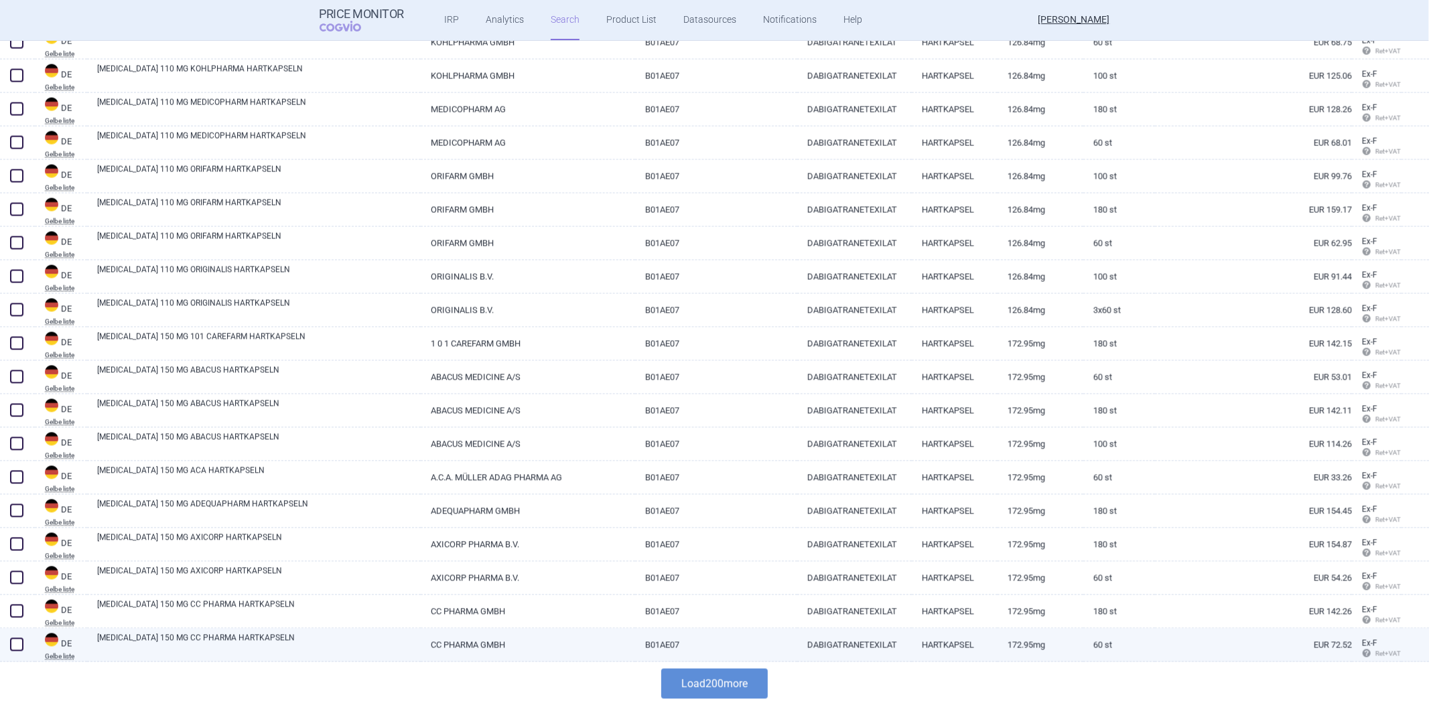
scroll to position [6318, 0]
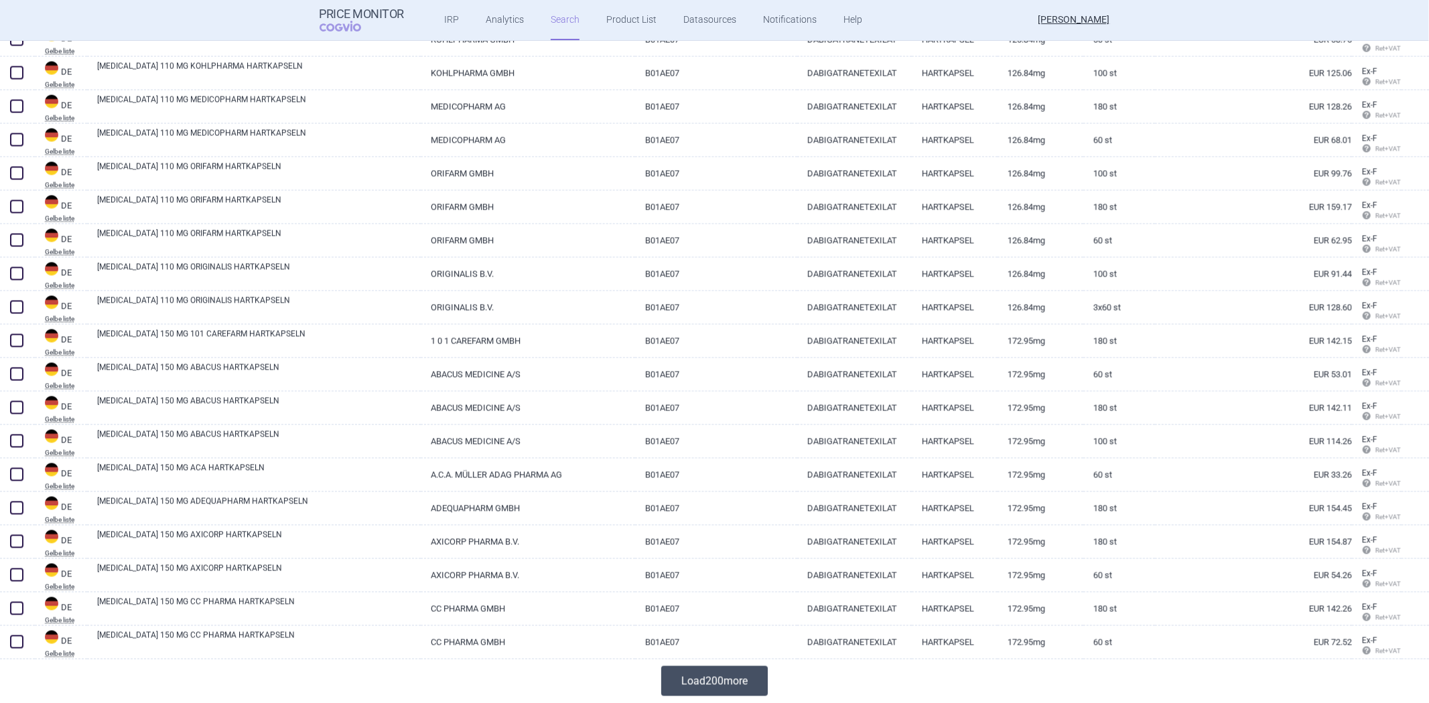
click at [734, 677] on button "Load 200 more" at bounding box center [714, 682] width 107 height 30
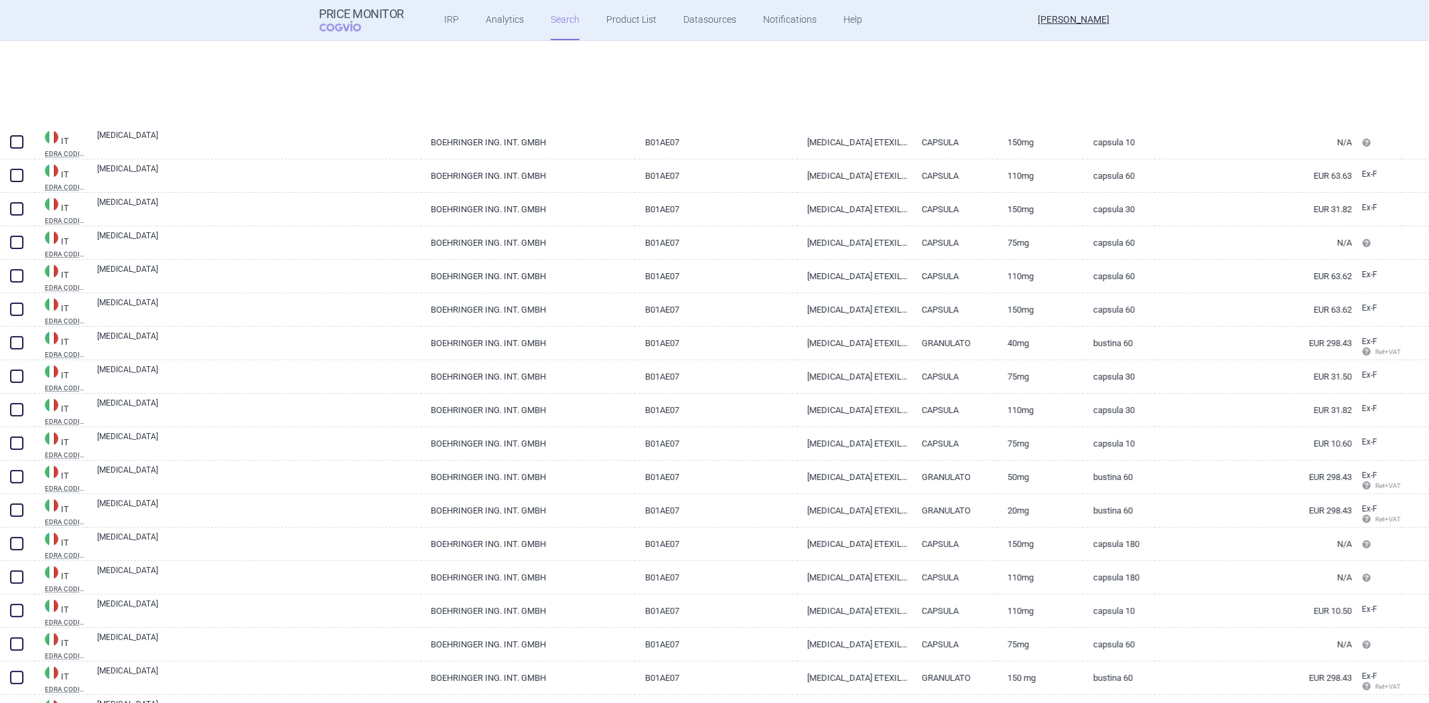
scroll to position [13017, 0]
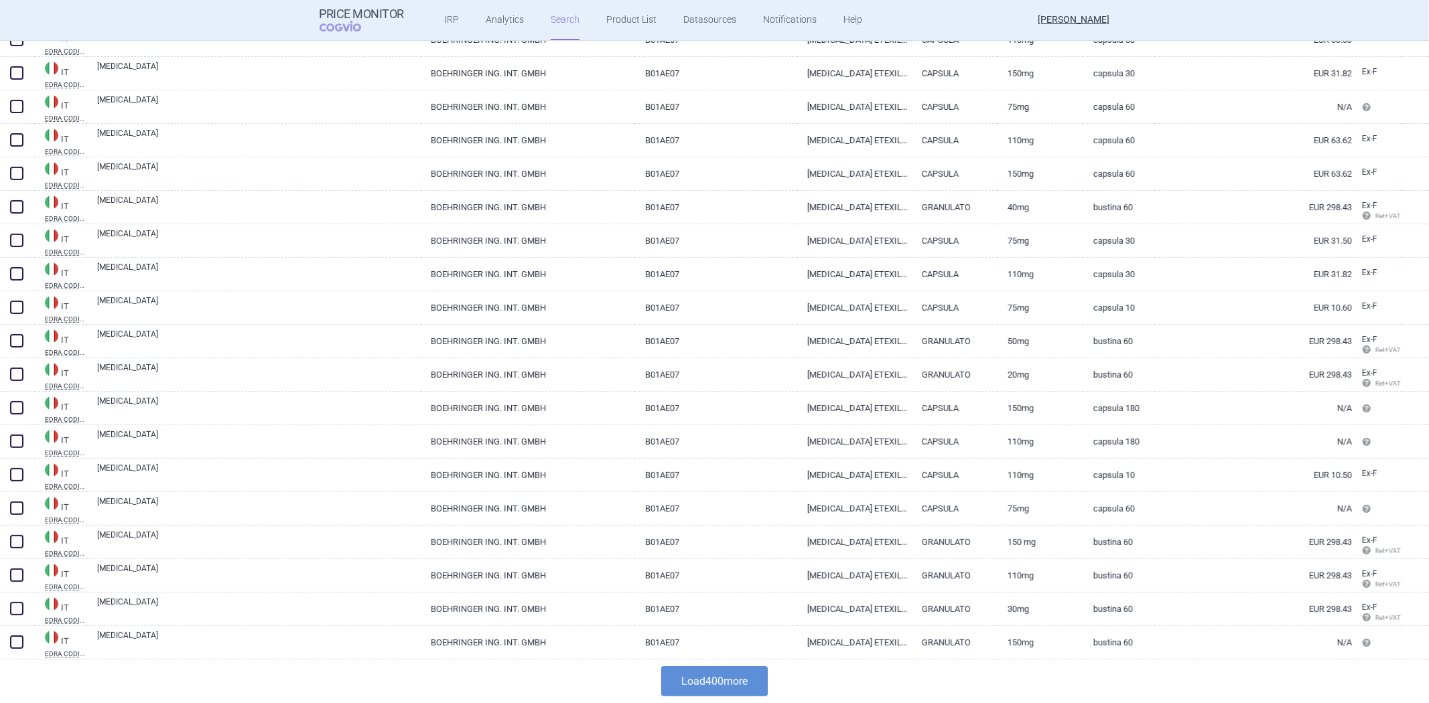
click at [697, 675] on button "Load 400 more" at bounding box center [714, 682] width 107 height 30
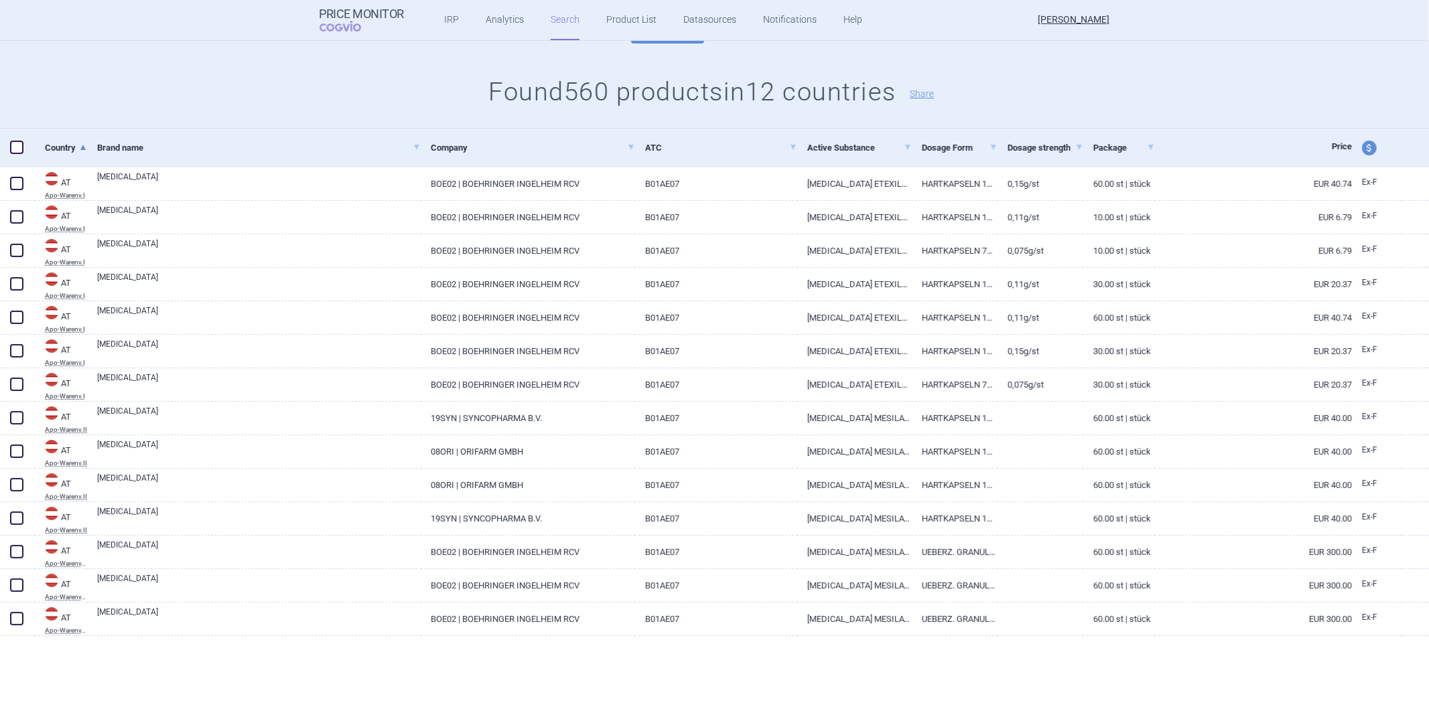
scroll to position [0, 0]
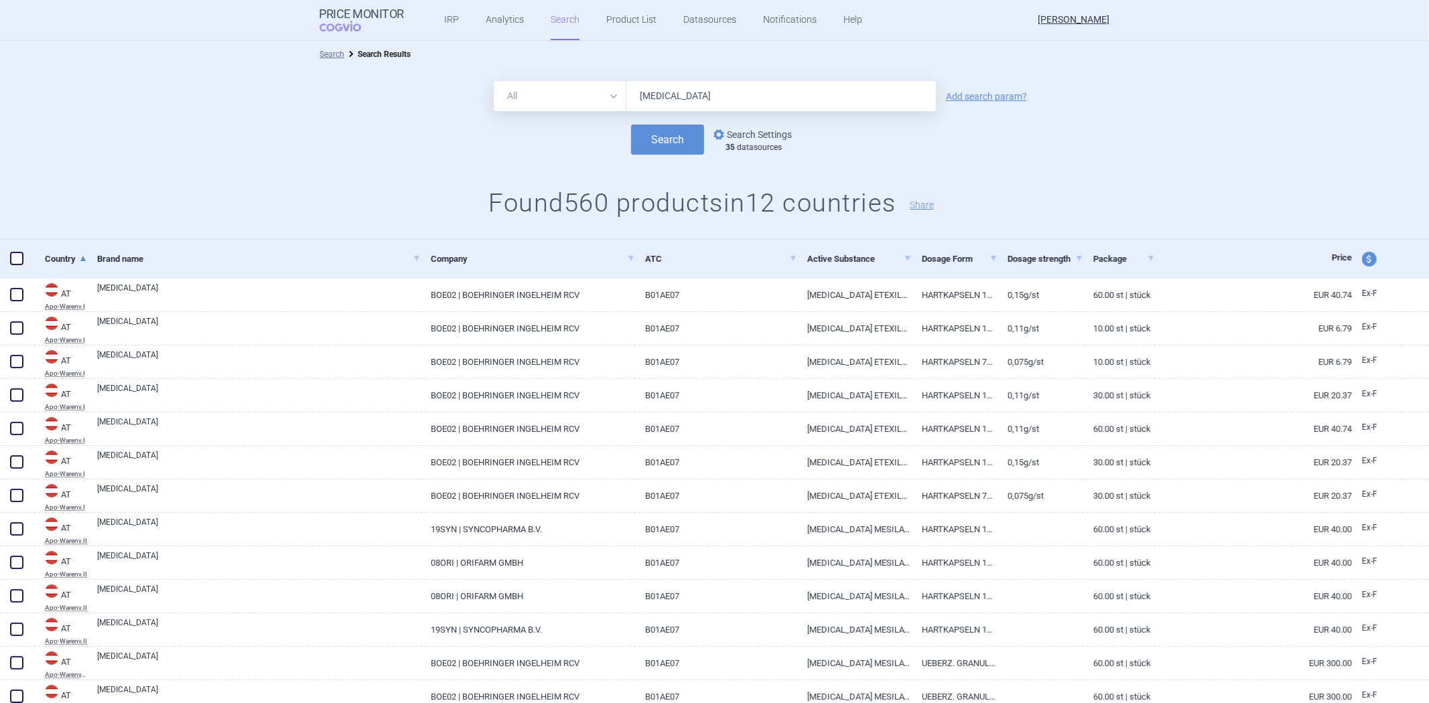
click at [756, 135] on link "options Search Settings" at bounding box center [751, 135] width 81 height 16
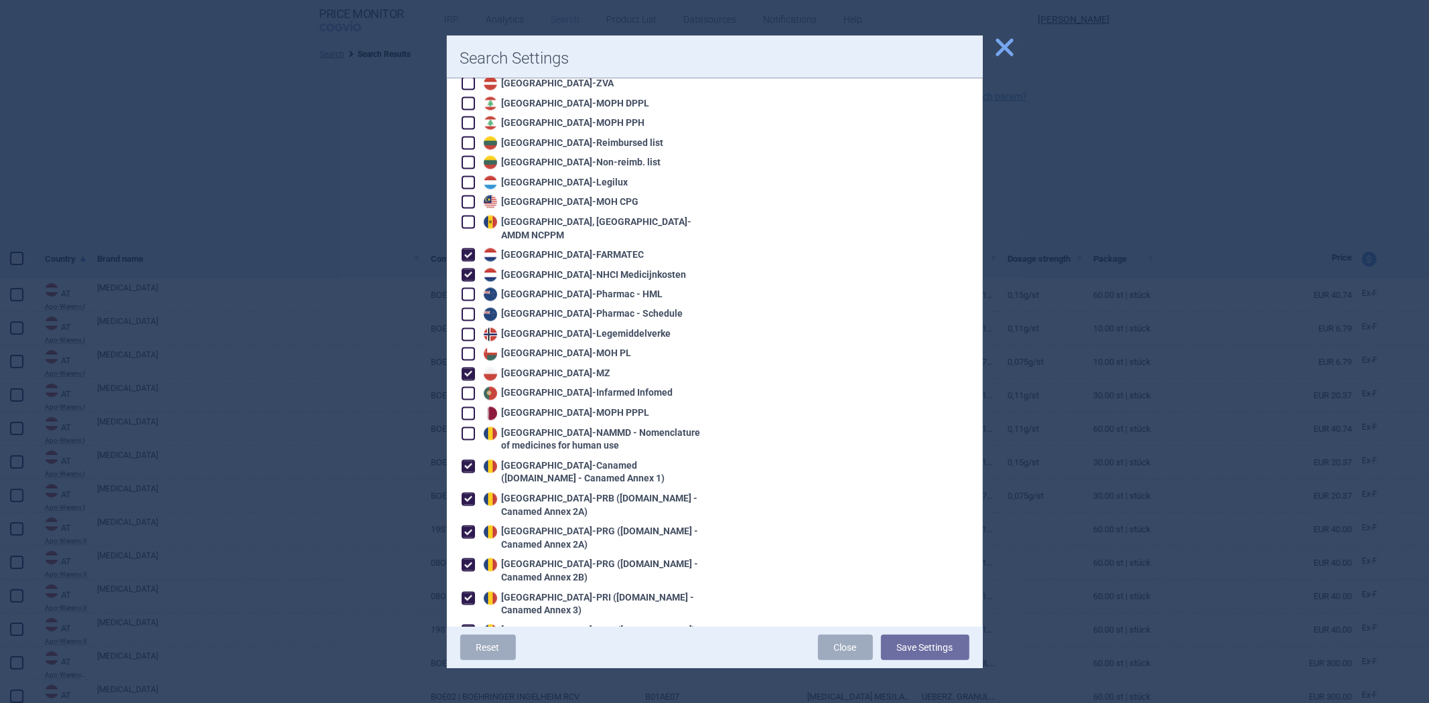
scroll to position [2382, 0]
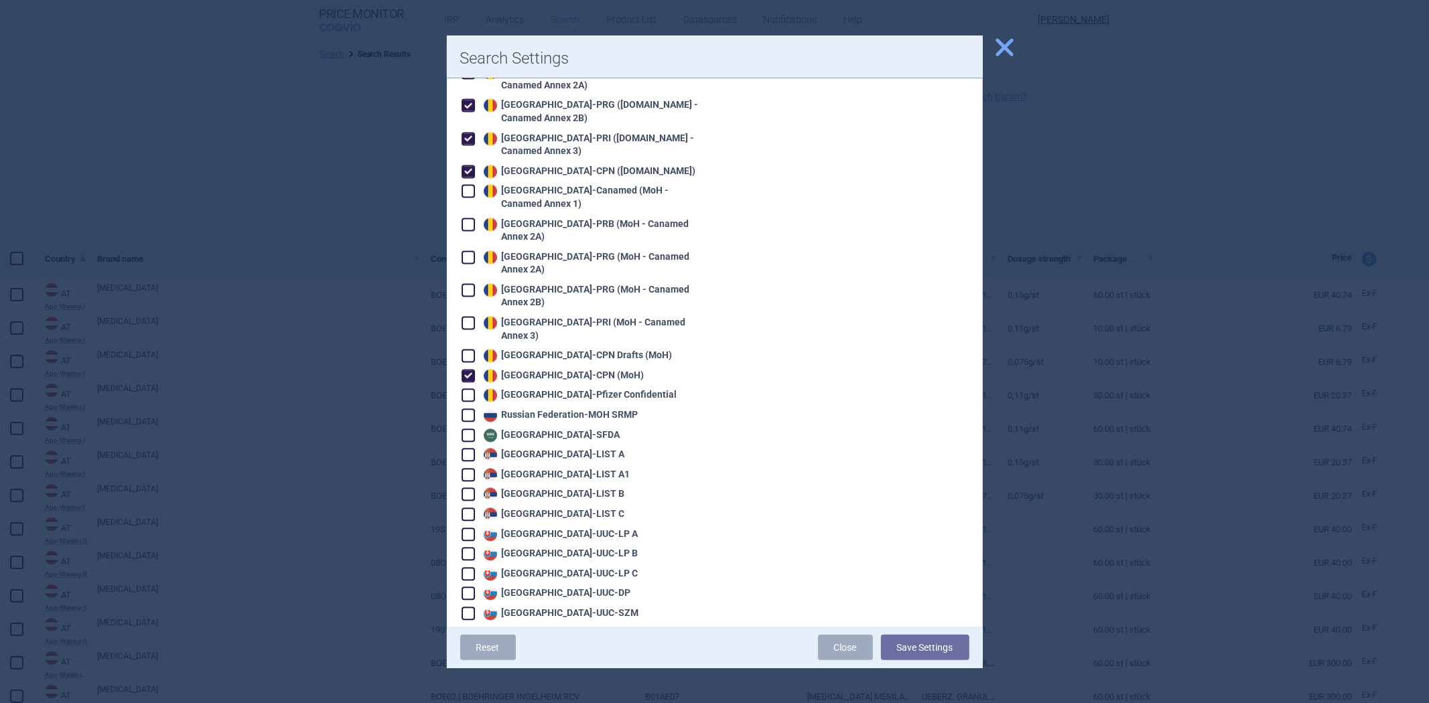
click at [572, 409] on div "Russian Federation - MOH SRMP" at bounding box center [559, 415] width 158 height 13
checkbox input "true"
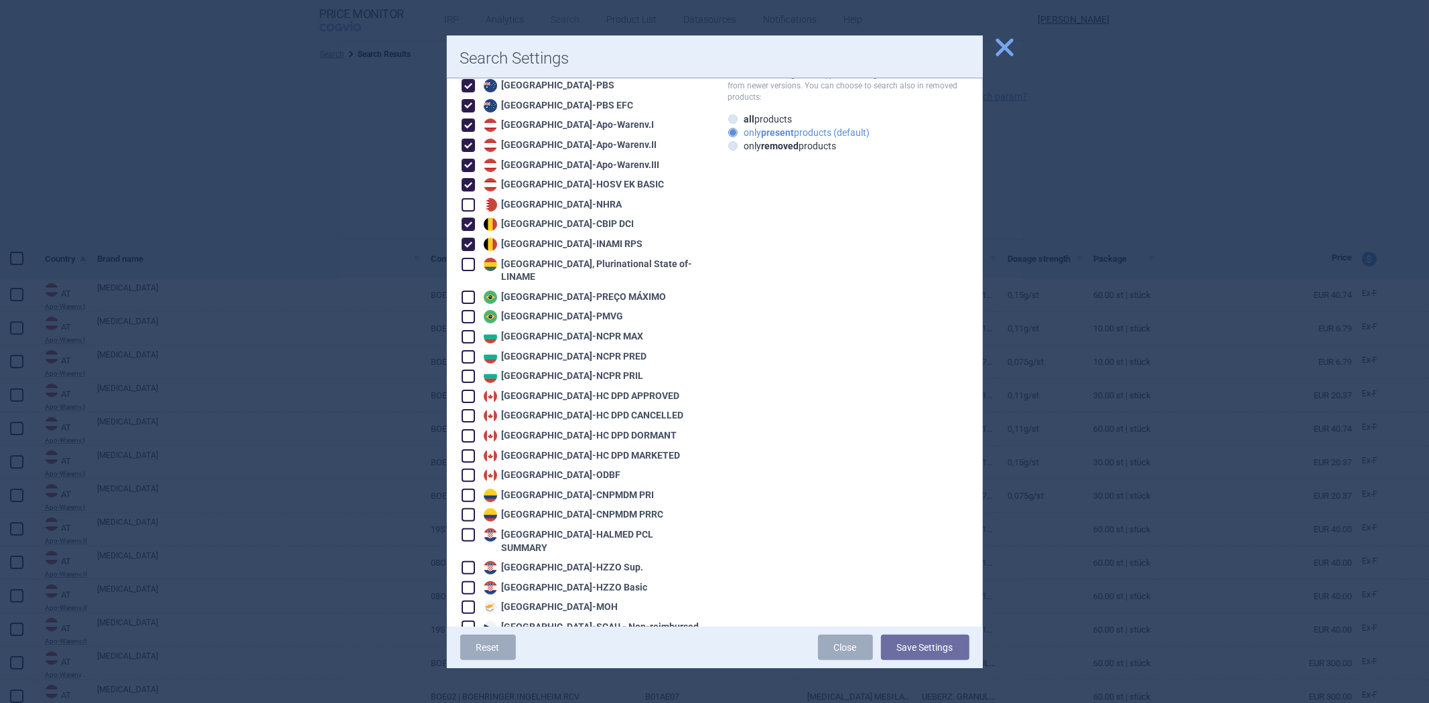
scroll to position [0, 0]
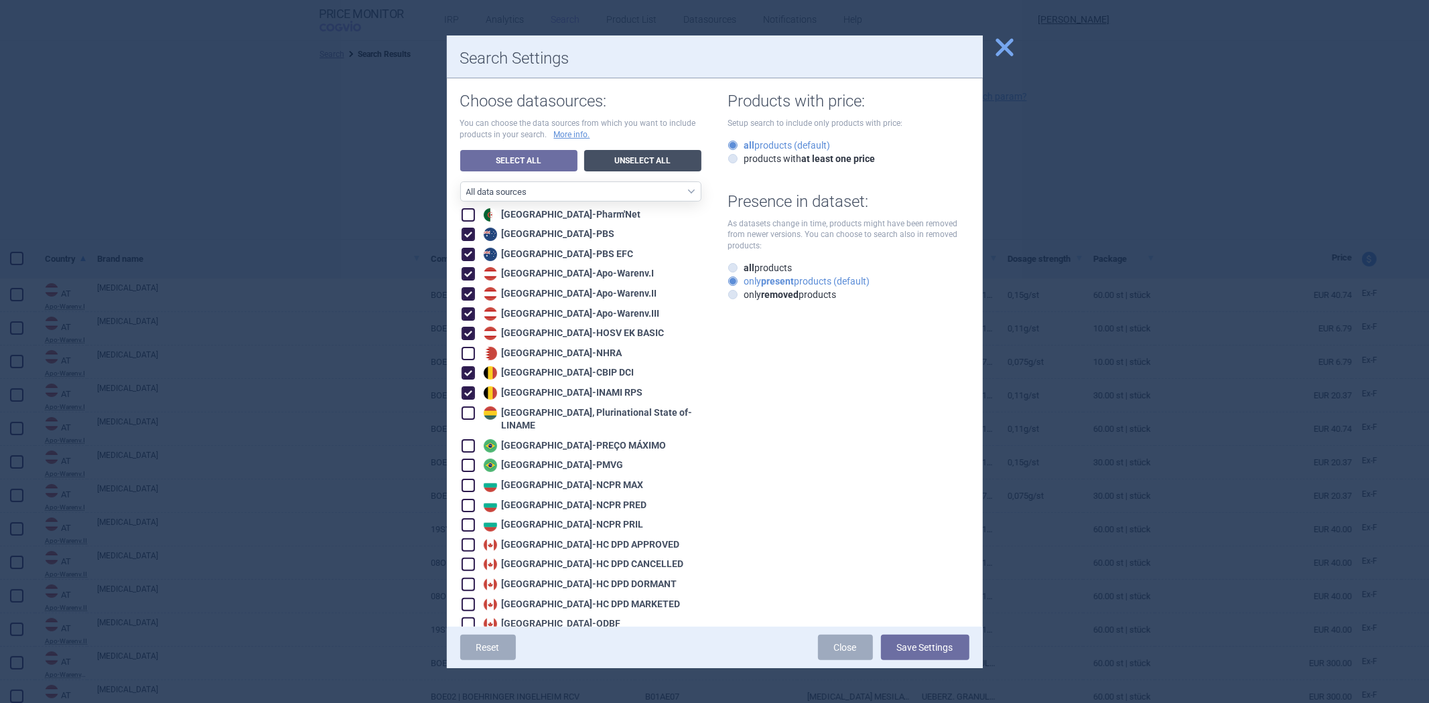
click at [598, 157] on link "Unselect All" at bounding box center [642, 160] width 117 height 21
checkbox input "false"
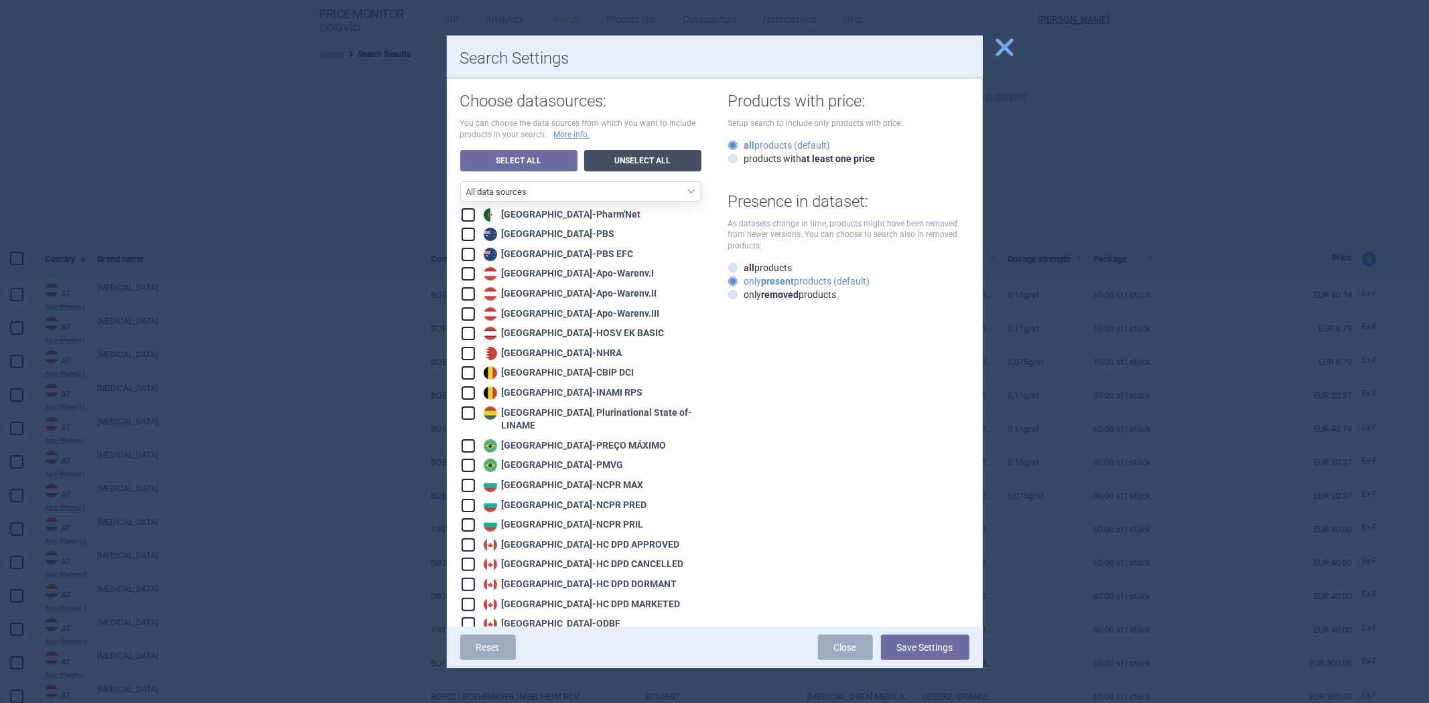
checkbox input "false"
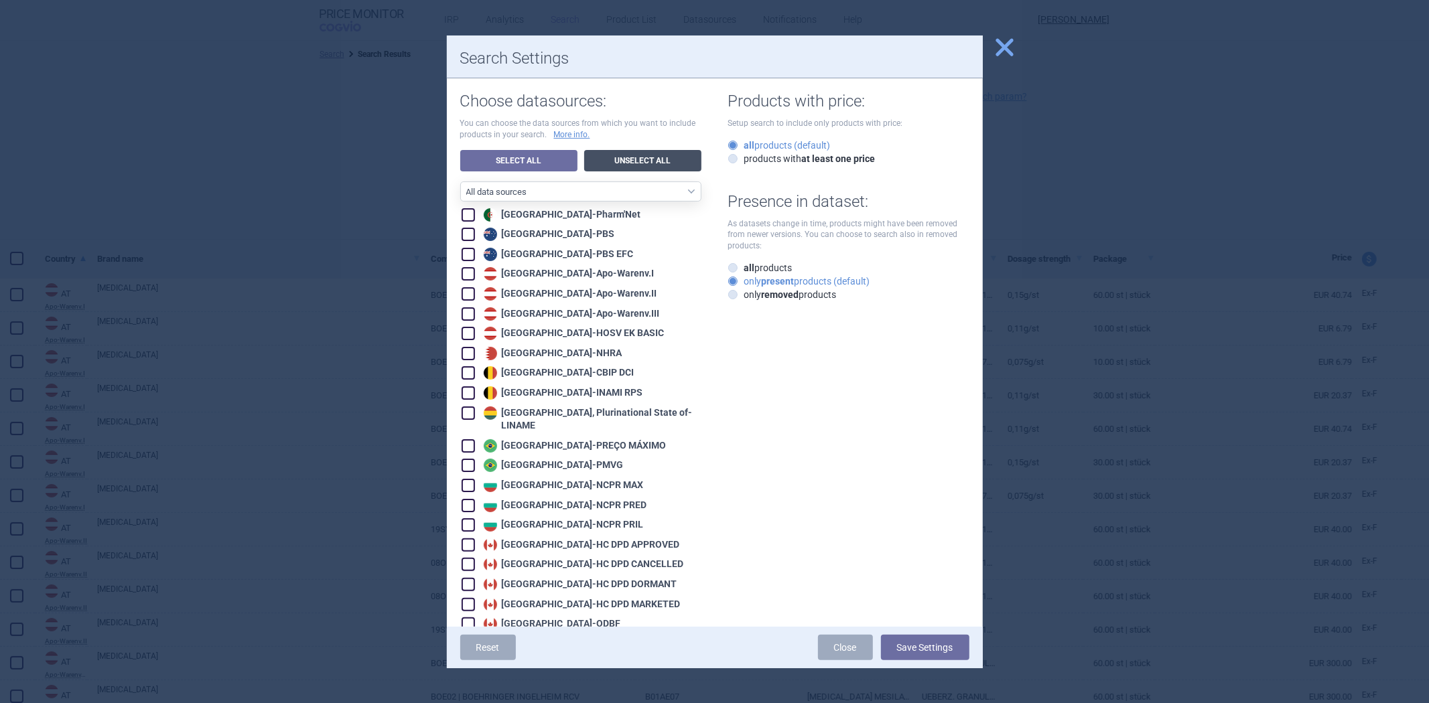
checkbox input "false"
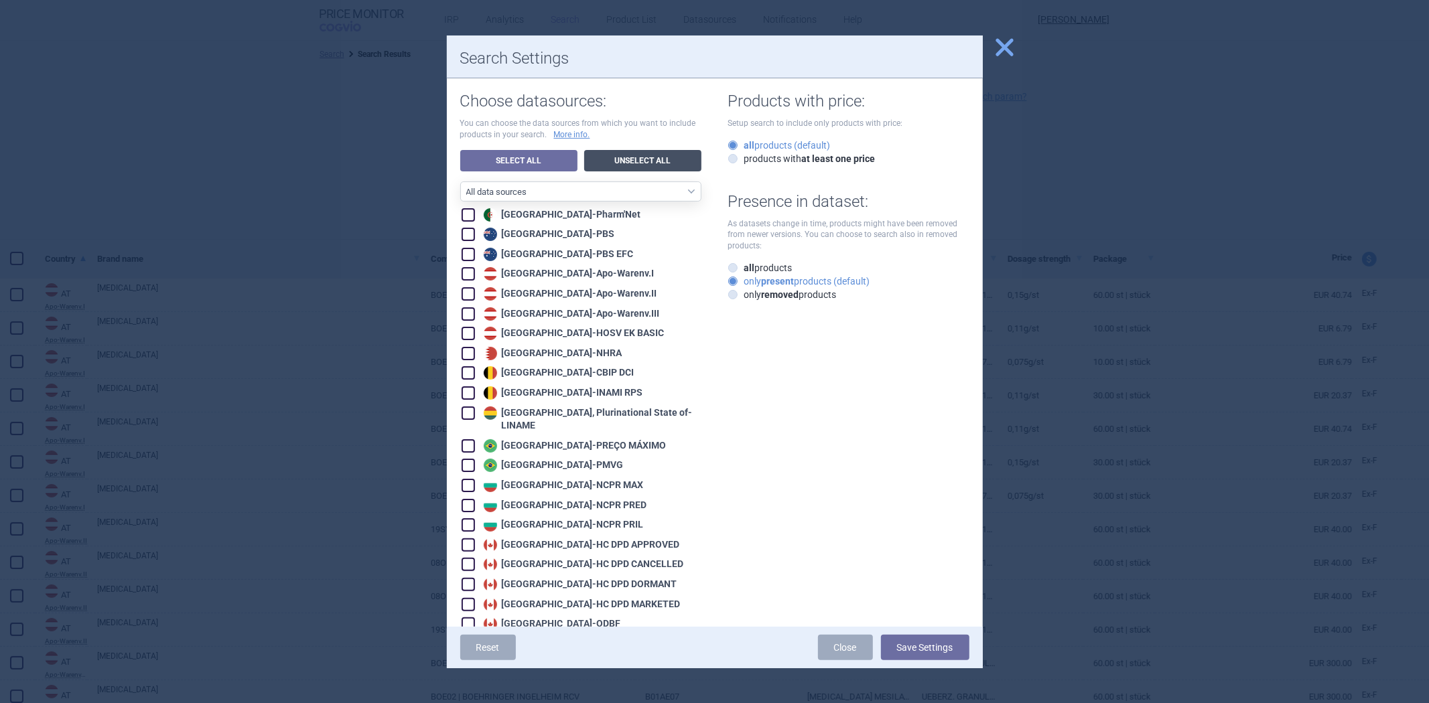
checkbox input "false"
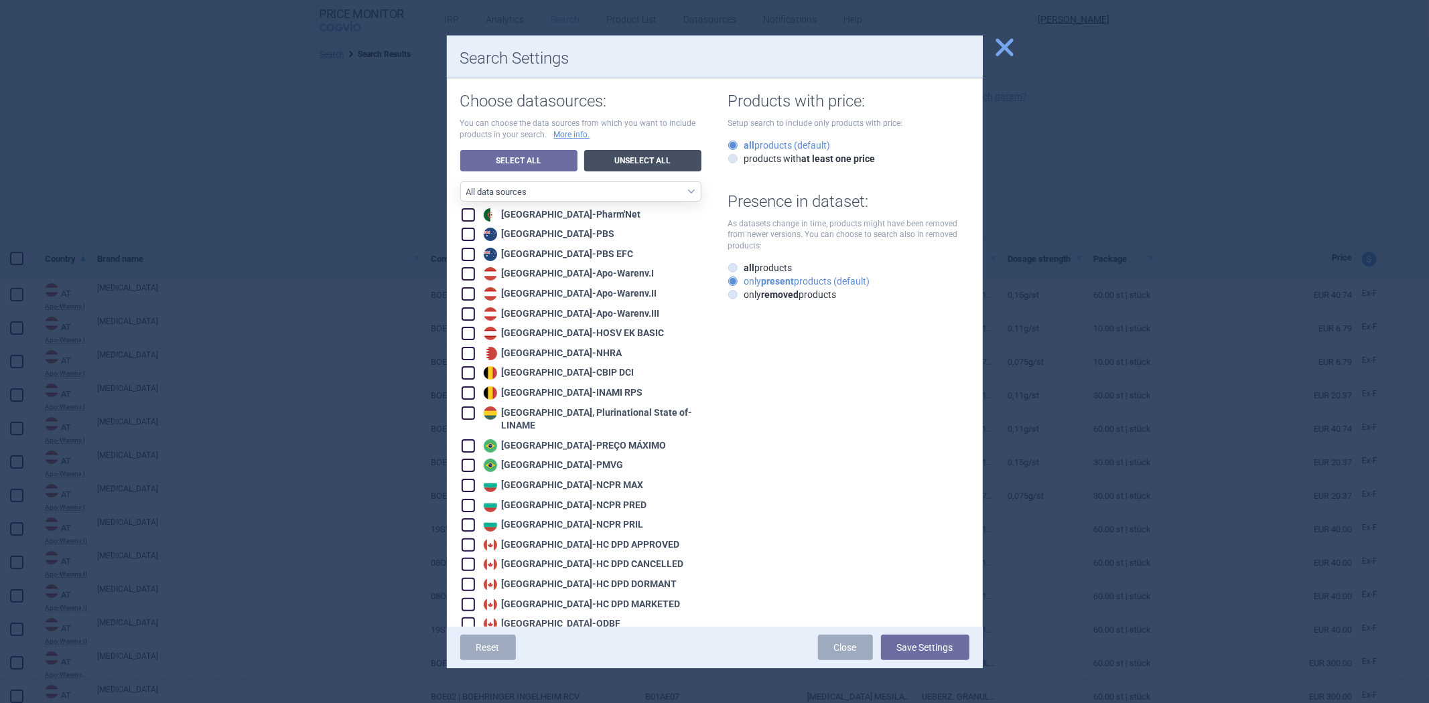
checkbox input "false"
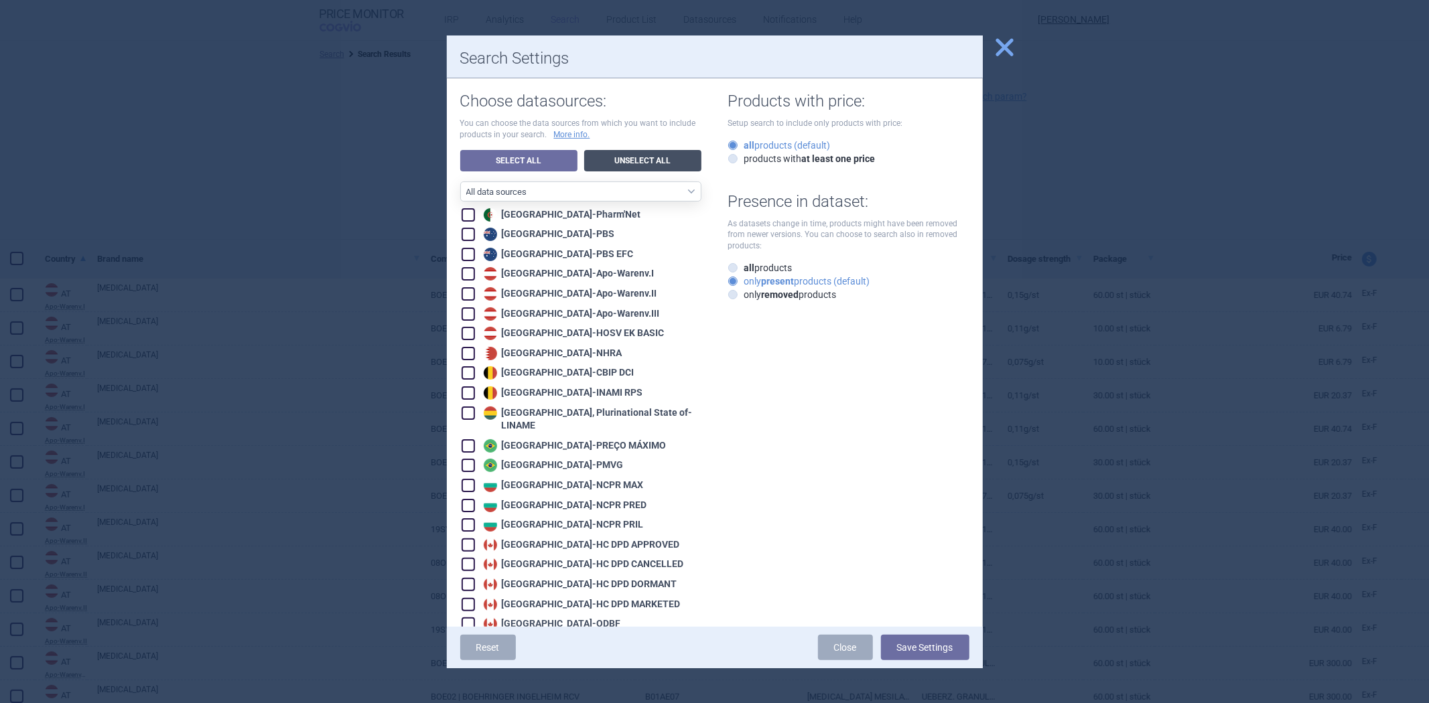
checkbox input "false"
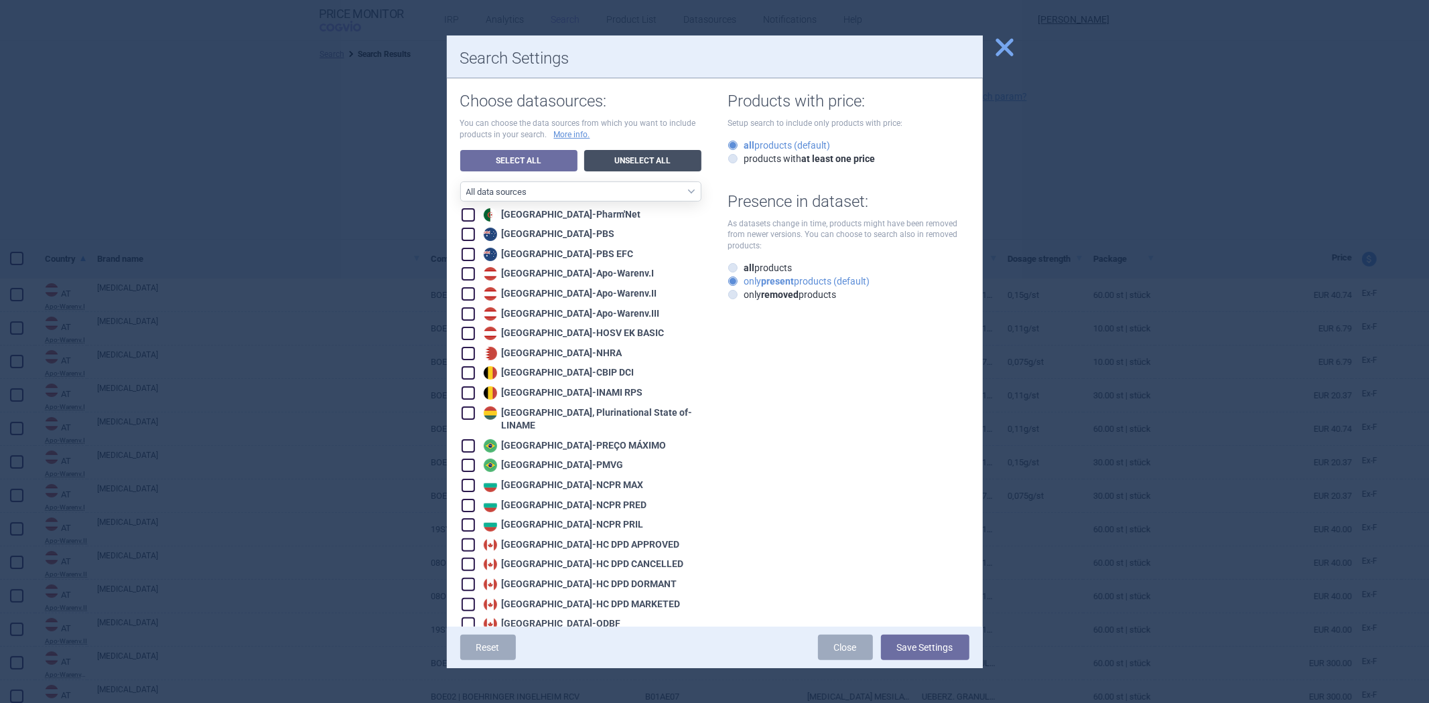
checkbox input "false"
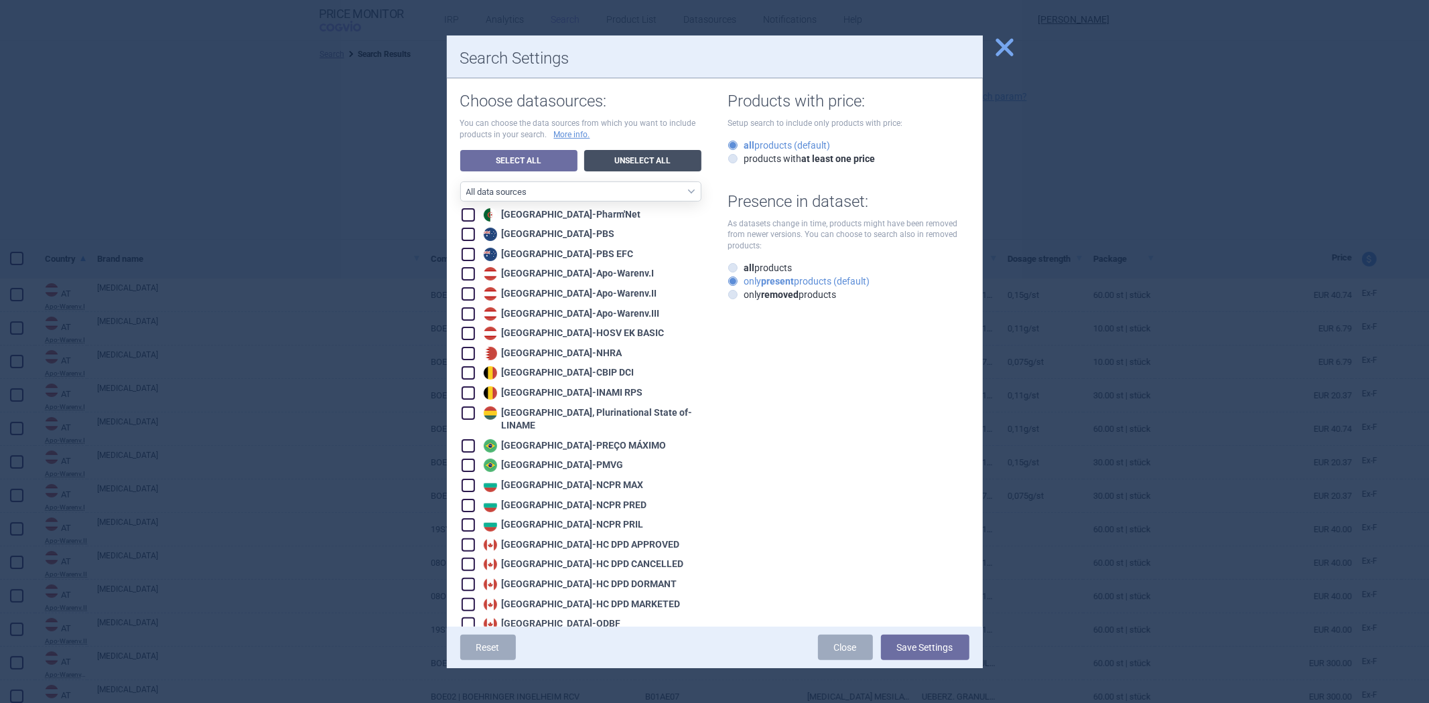
checkbox input "false"
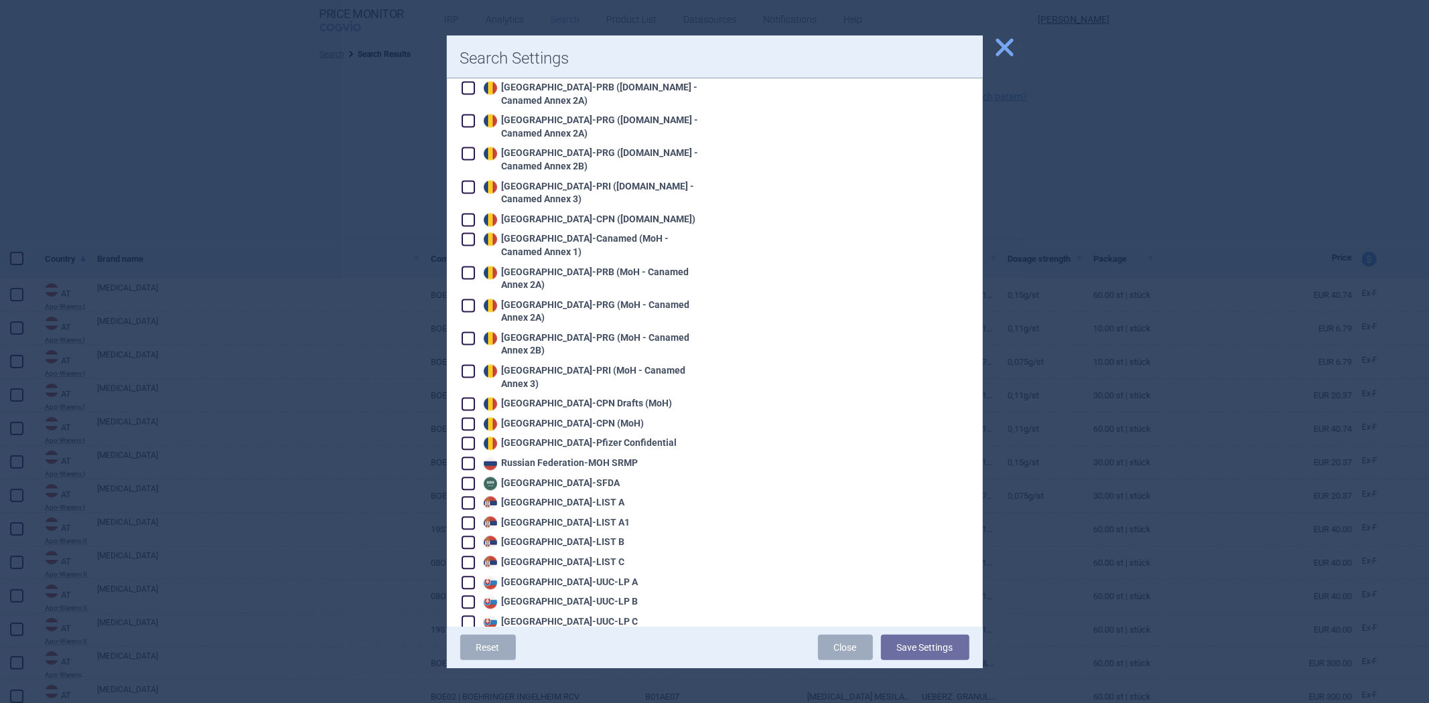
scroll to position [2307, 0]
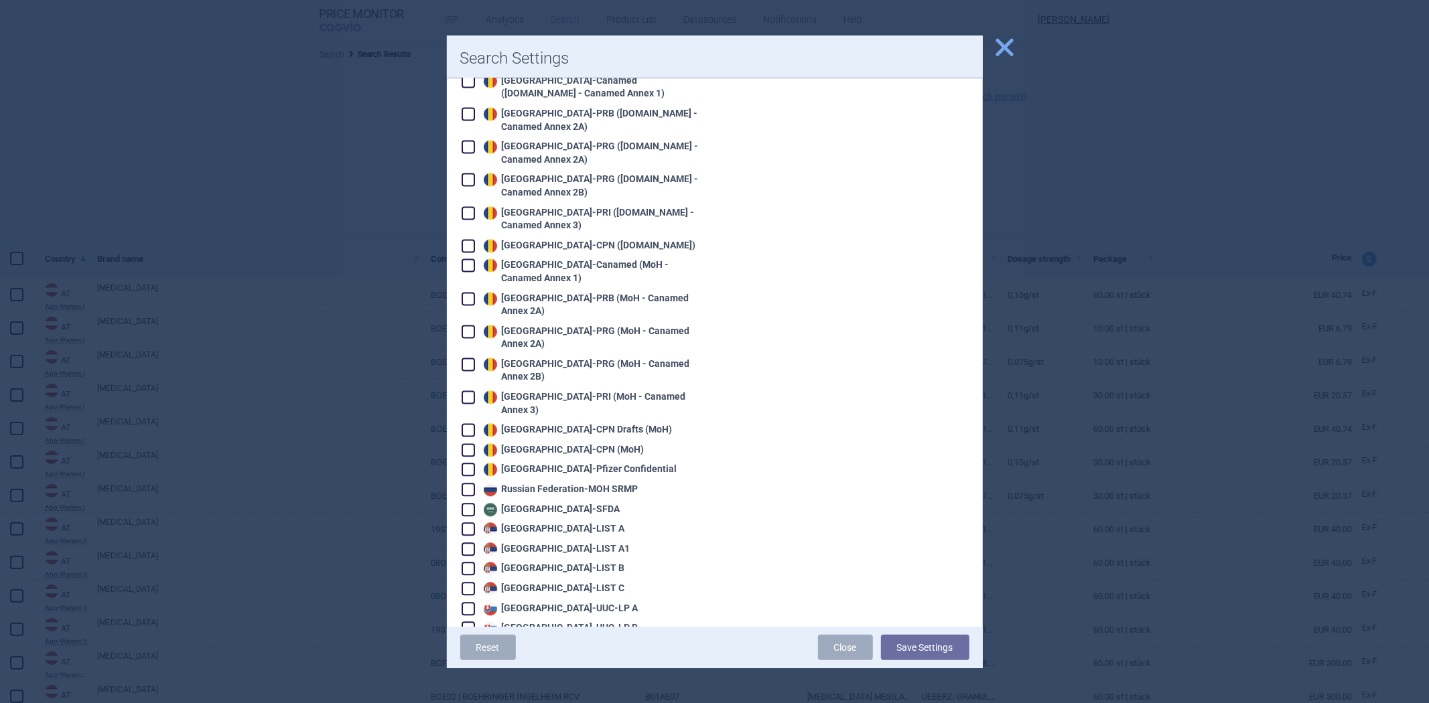
click at [546, 483] on div "Russian Federation - MOH SRMP" at bounding box center [559, 489] width 158 height 13
checkbox input "true"
click at [952, 641] on button "Save Settings" at bounding box center [925, 647] width 88 height 25
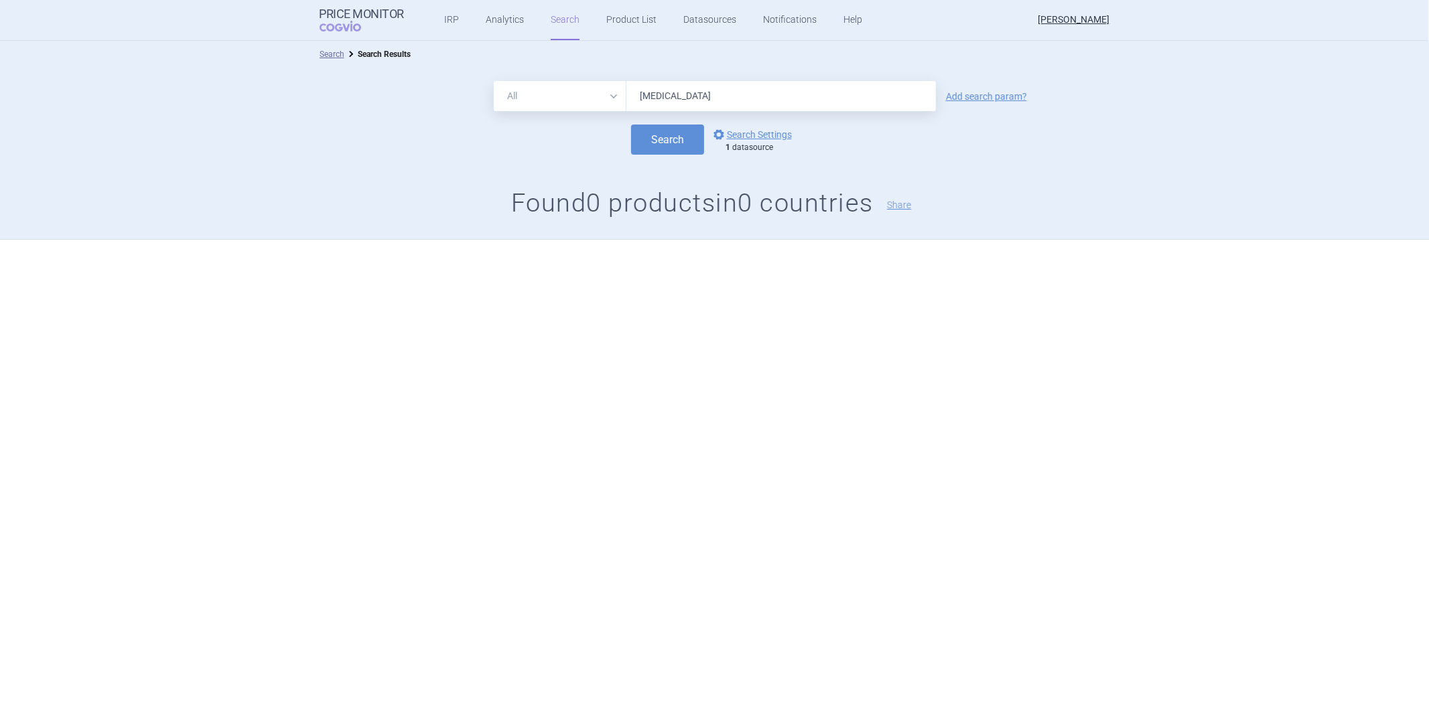
click at [738, 94] on input "pradaxa" at bounding box center [780, 96] width 309 height 30
click at [631, 125] on button "Search" at bounding box center [667, 140] width 73 height 30
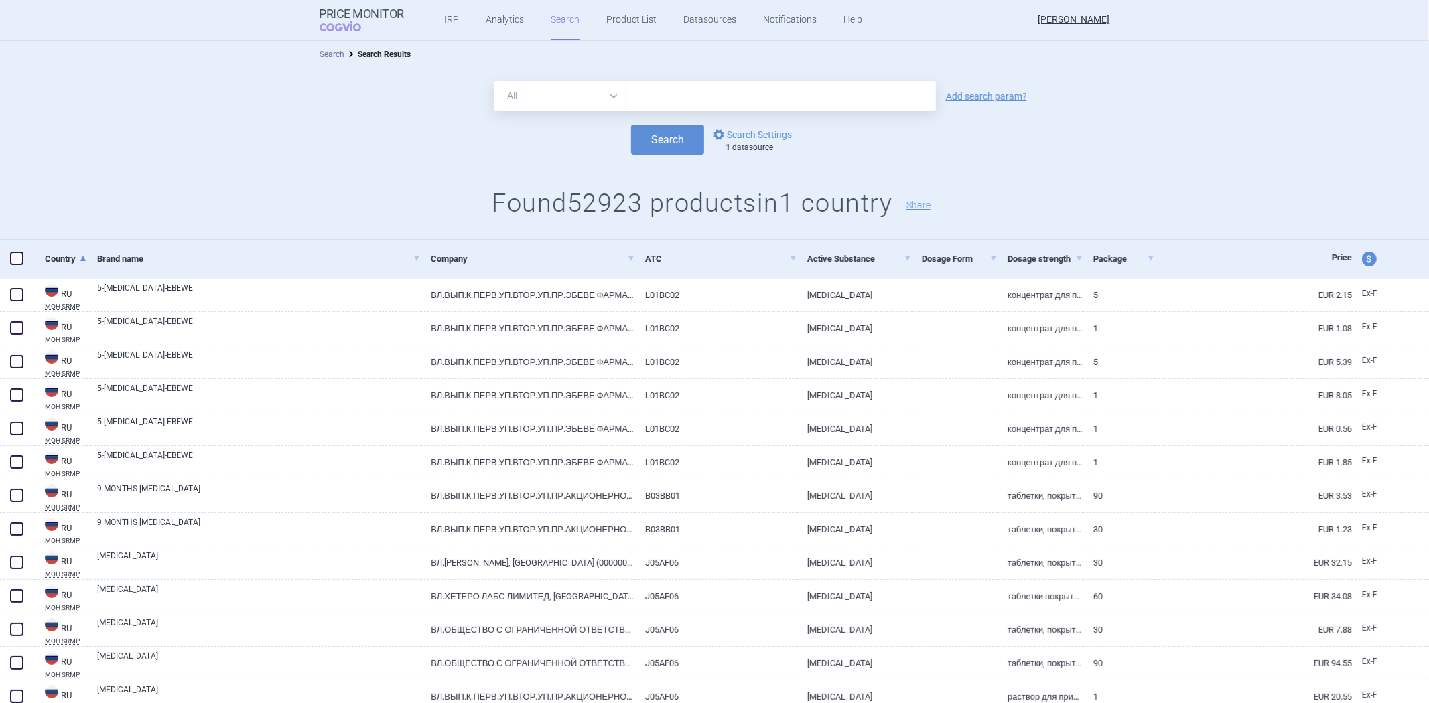
click at [572, 107] on select "All Brand Name ATC Company Active Substance Country Newer than" at bounding box center [560, 96] width 133 height 30
select select "atc"
click at [494, 81] on select "All Brand Name ATC Company Active Substance Country Newer than" at bounding box center [560, 96] width 133 height 30
click at [659, 99] on input "text" at bounding box center [780, 96] width 309 height 30
paste input "B01AE07"
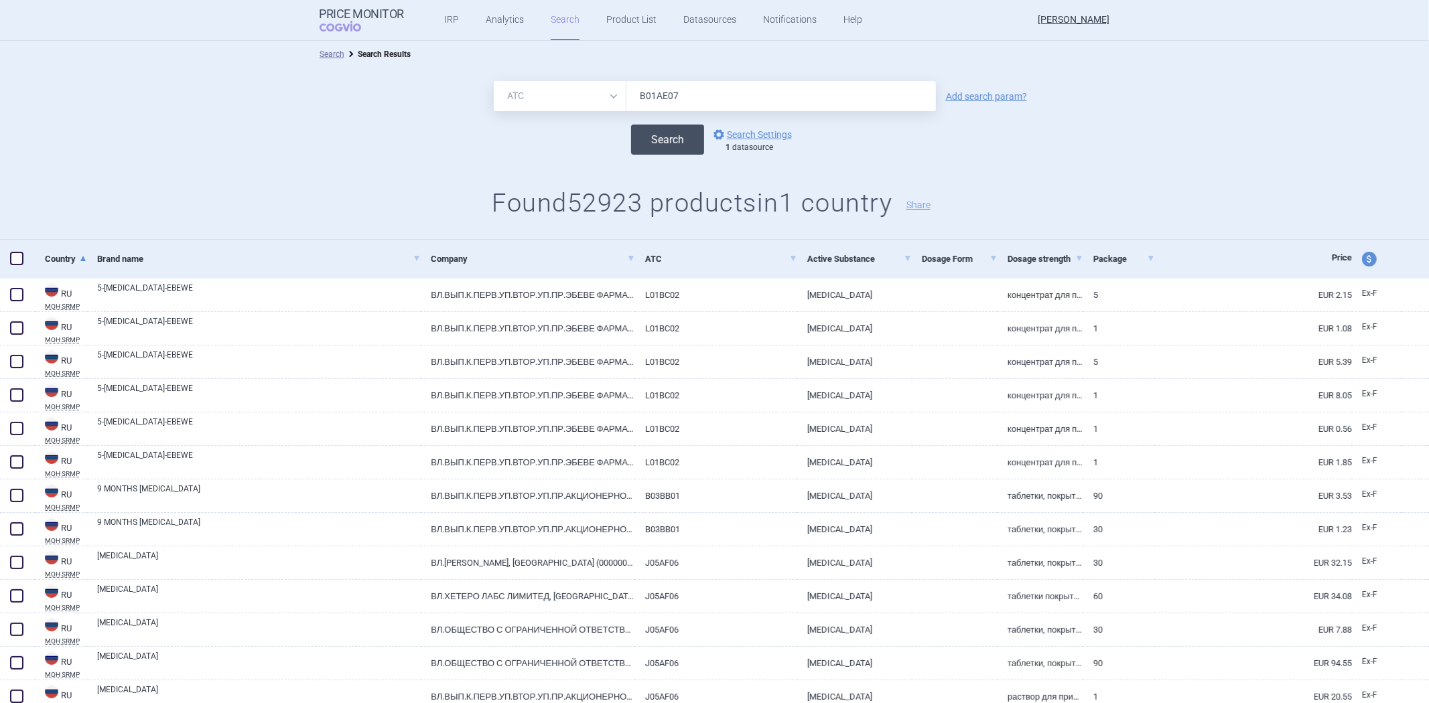
type input "B01AE07"
click at [648, 137] on button "Search" at bounding box center [667, 140] width 73 height 30
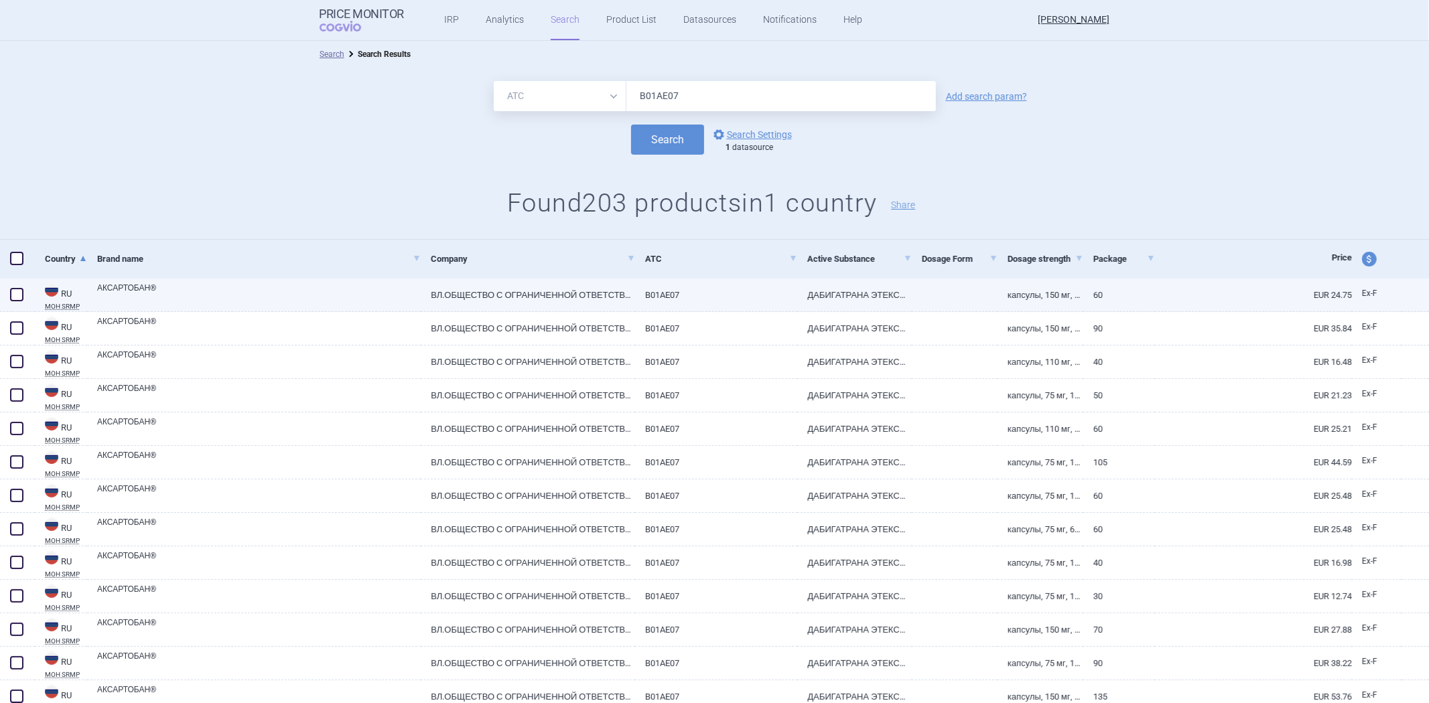
click at [285, 291] on link "АКСАРТОБАН®" at bounding box center [259, 294] width 324 height 24
select select "EUR"
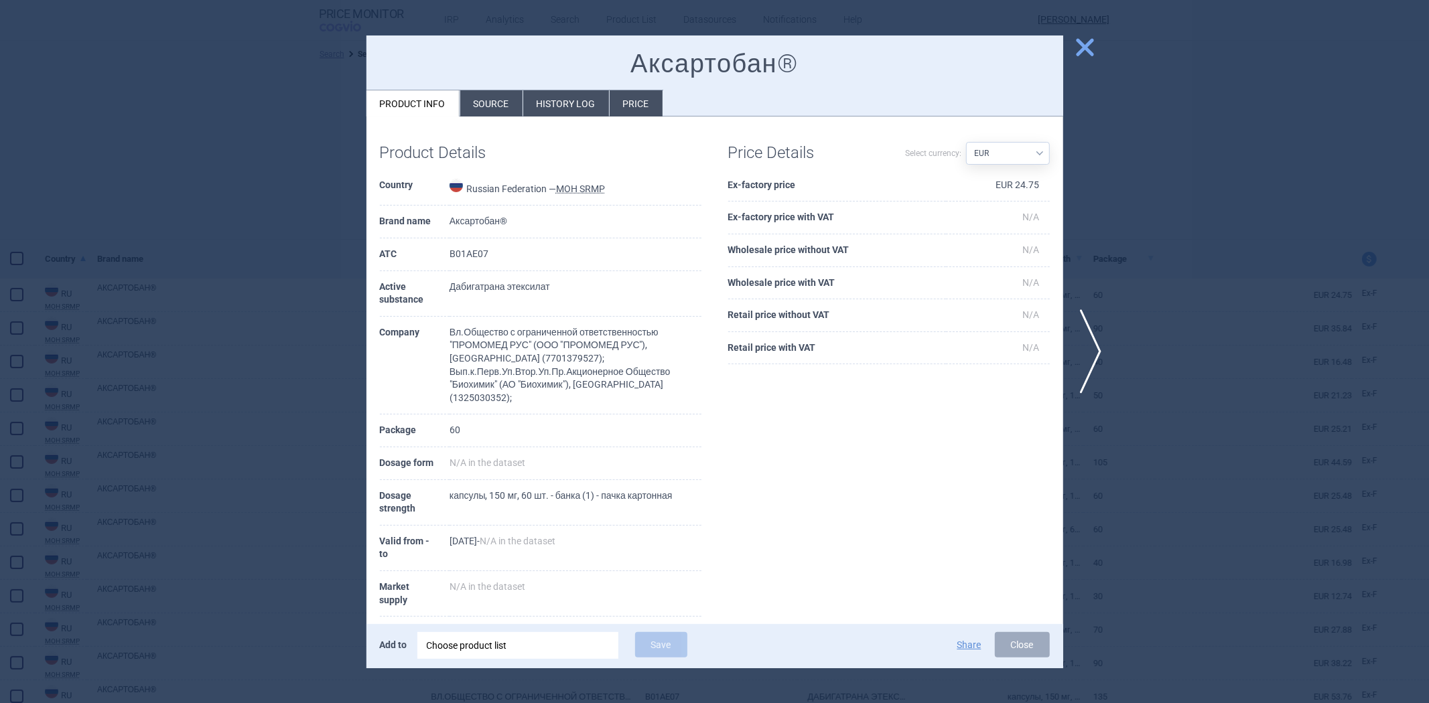
click at [471, 223] on td "Аксартобан®" at bounding box center [576, 222] width 252 height 33
click at [555, 212] on td "Аксартобан®" at bounding box center [576, 222] width 252 height 33
click at [297, 259] on div at bounding box center [714, 351] width 1429 height 703
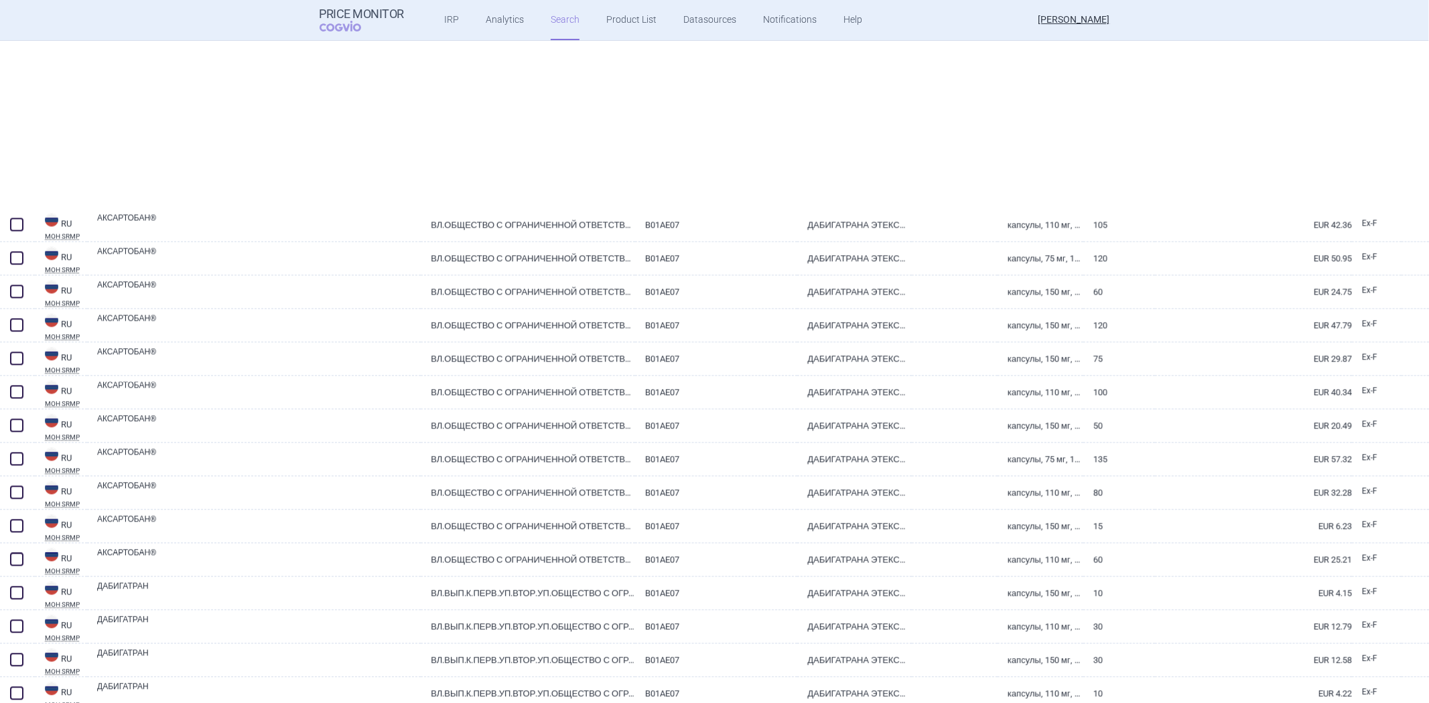
scroll to position [2958, 0]
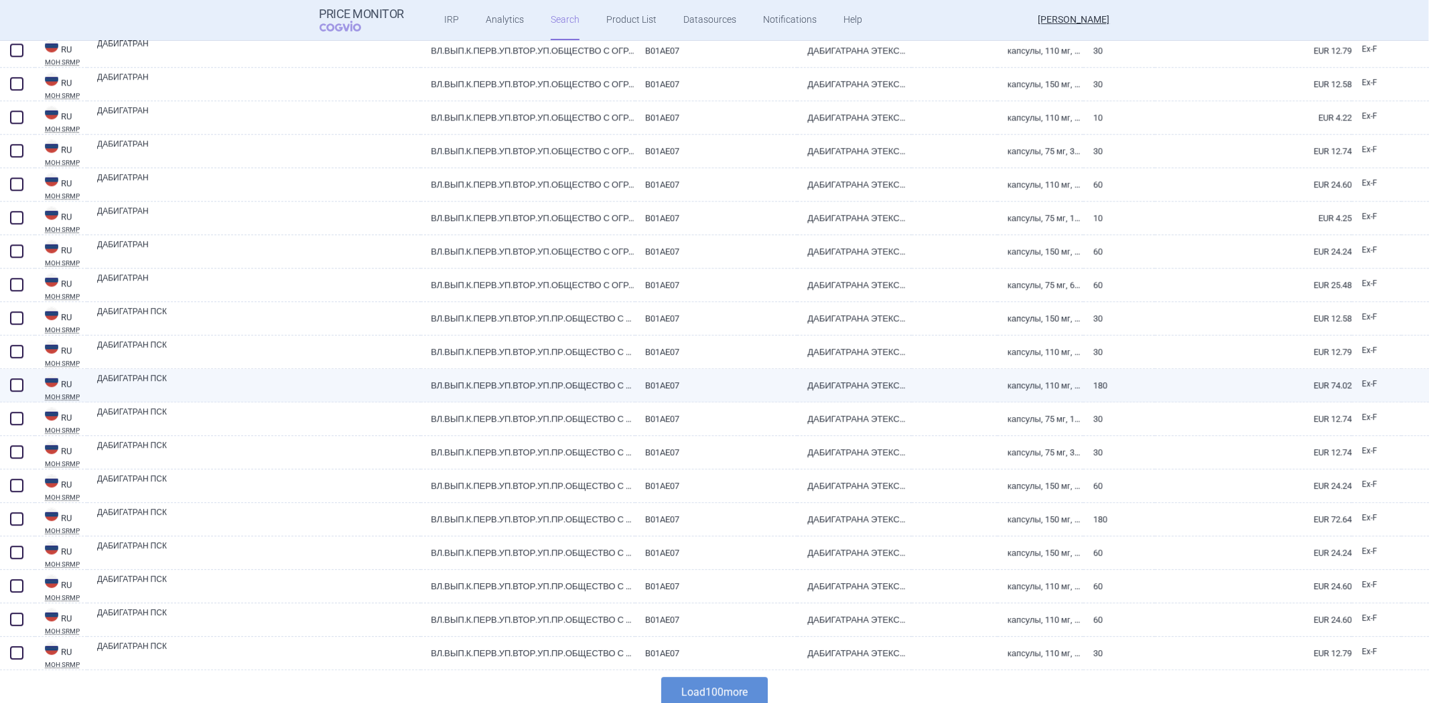
click at [371, 387] on link "ДАБИГАТРАН ПСК" at bounding box center [259, 384] width 324 height 24
select select "EUR"
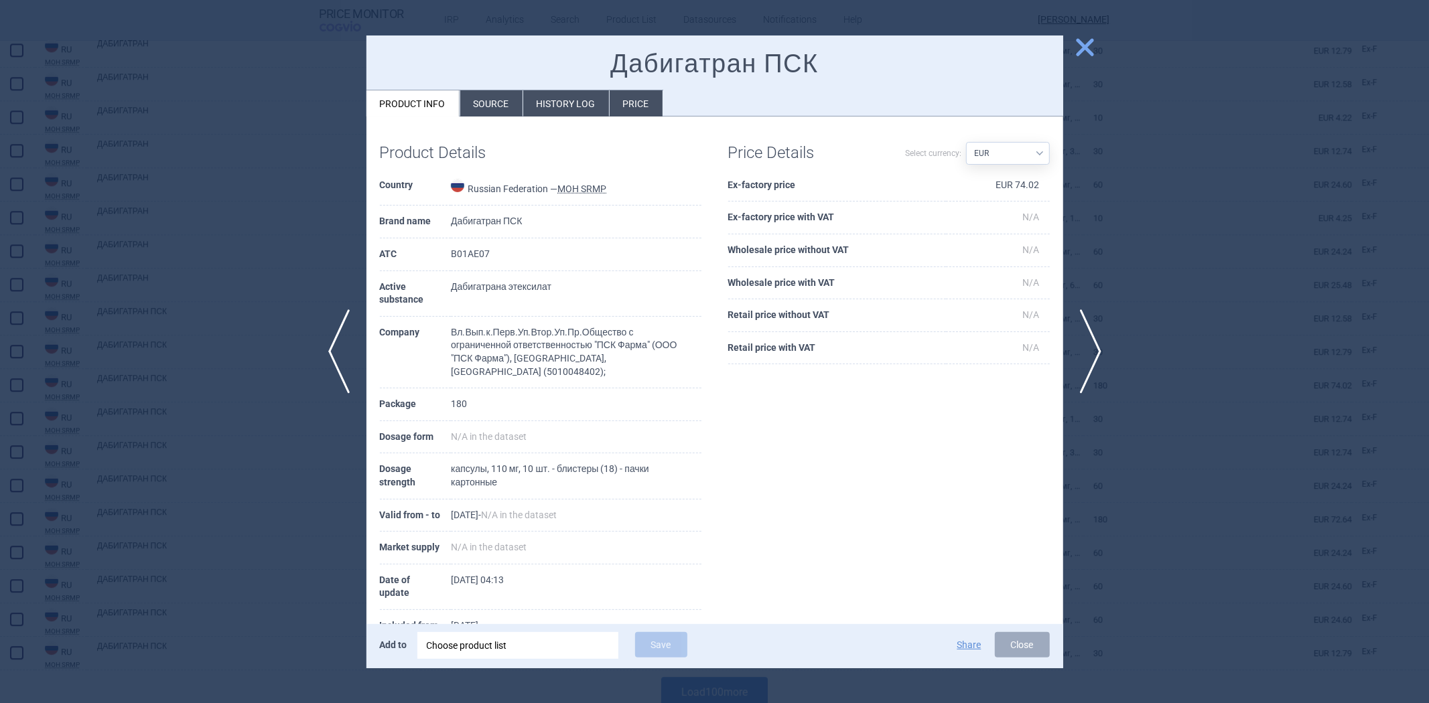
click at [474, 214] on td "Дабигатран ПСК" at bounding box center [576, 222] width 250 height 33
click at [305, 237] on div at bounding box center [714, 351] width 1429 height 703
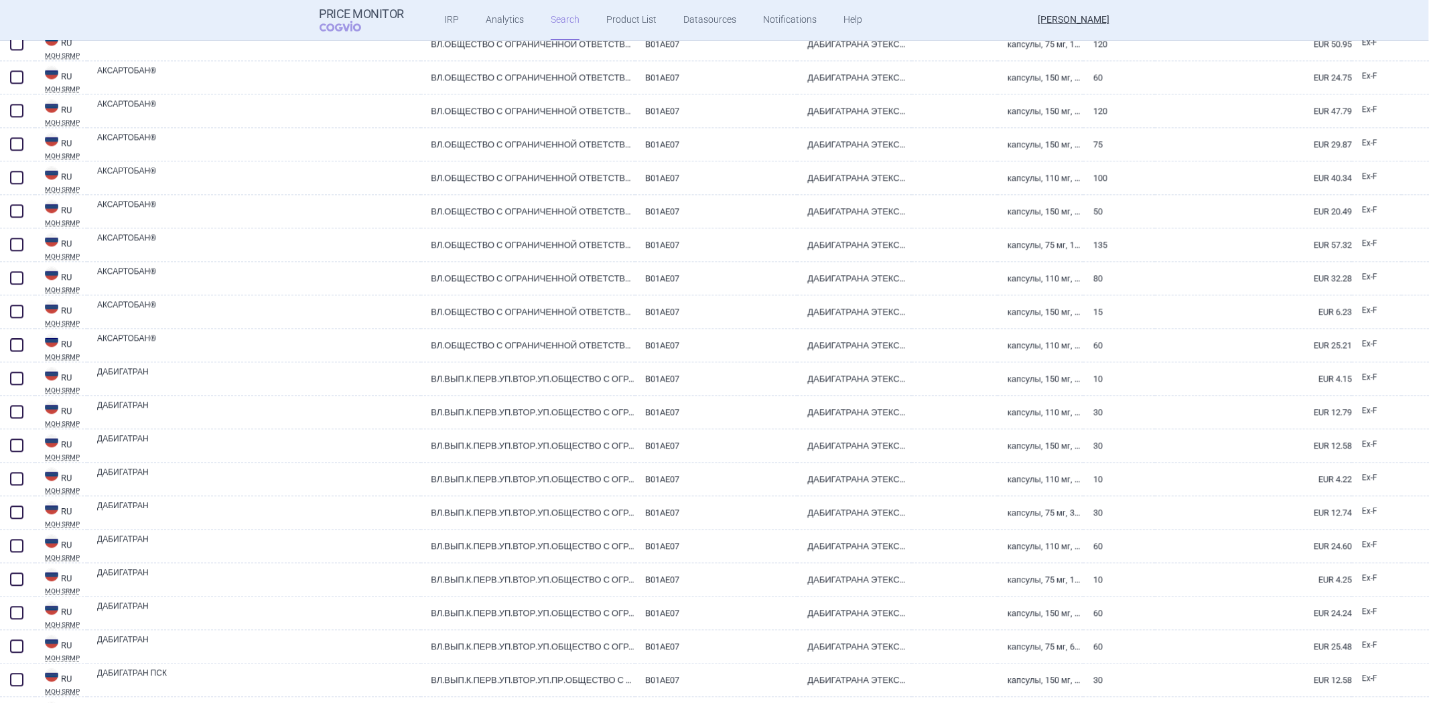
scroll to position [2373, 0]
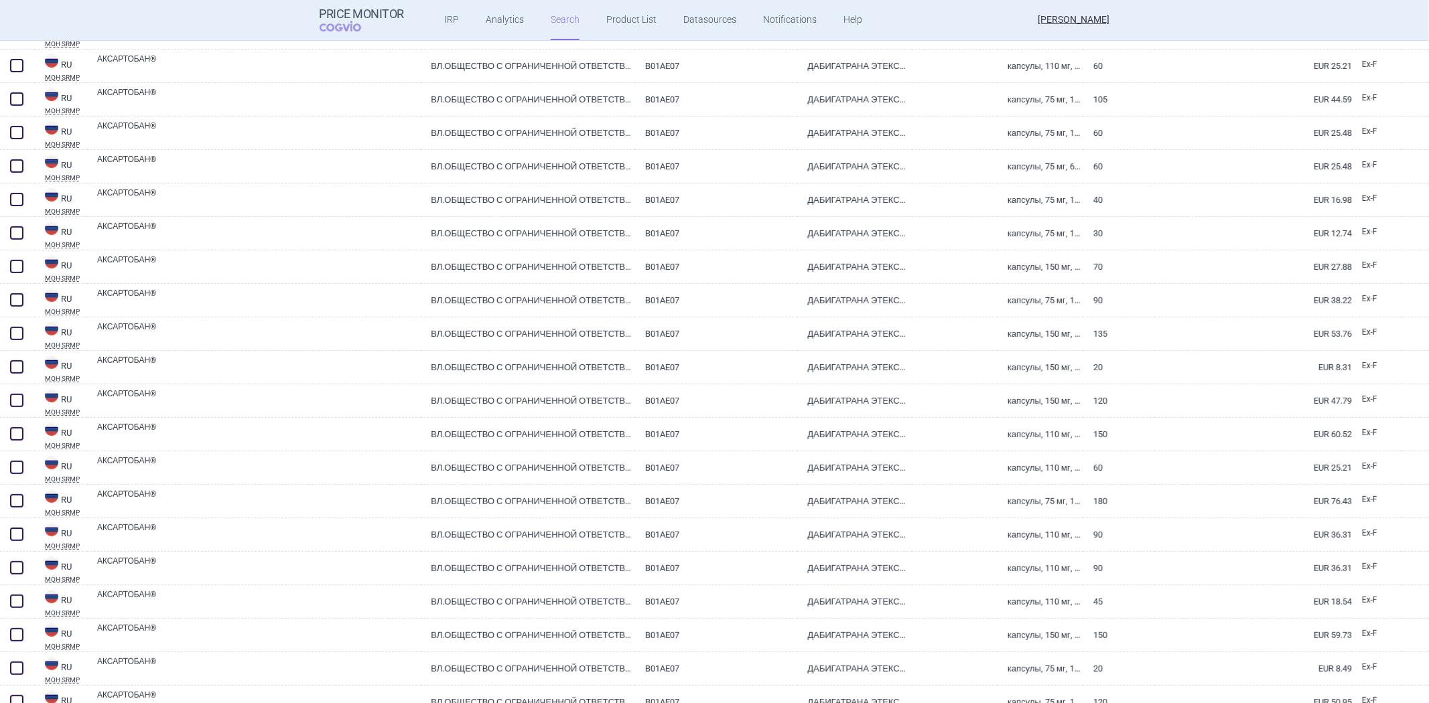
select select "atc"
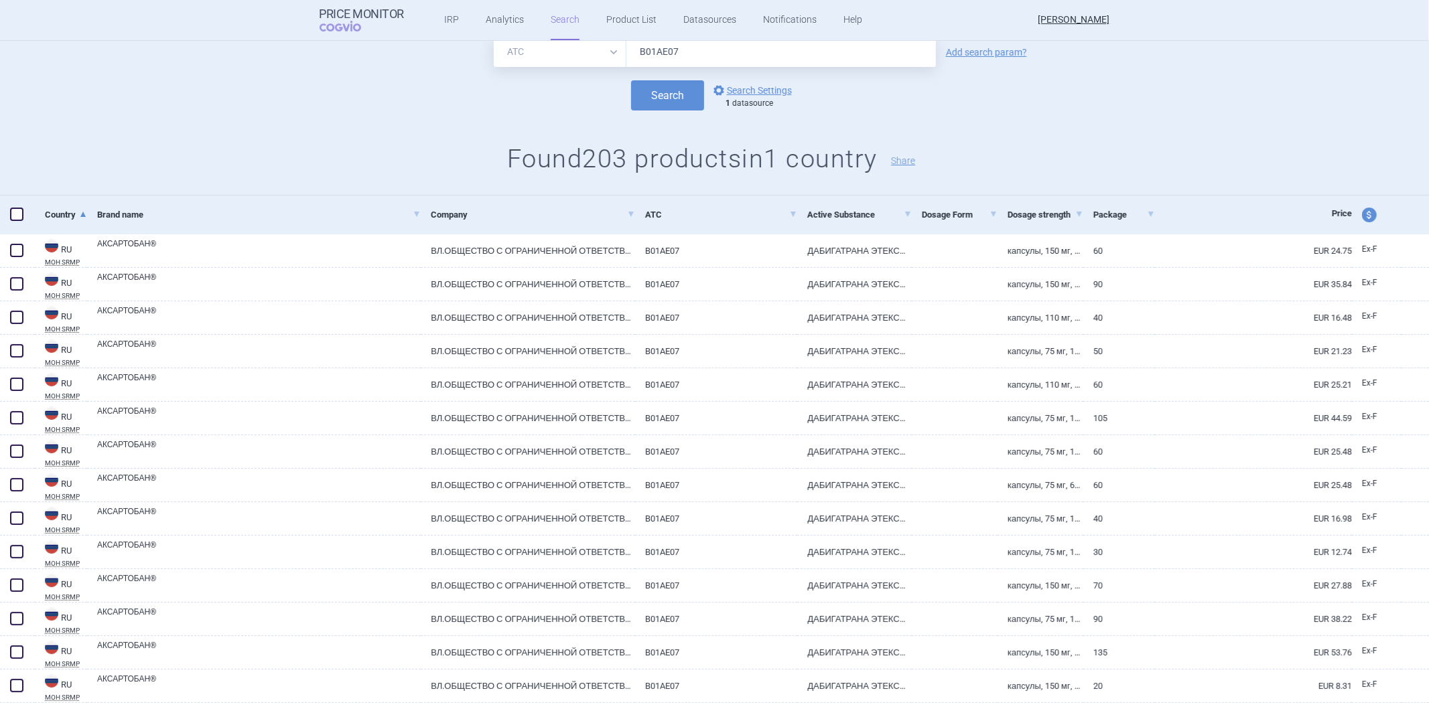
scroll to position [0, 0]
